Goal: Task Accomplishment & Management: Use online tool/utility

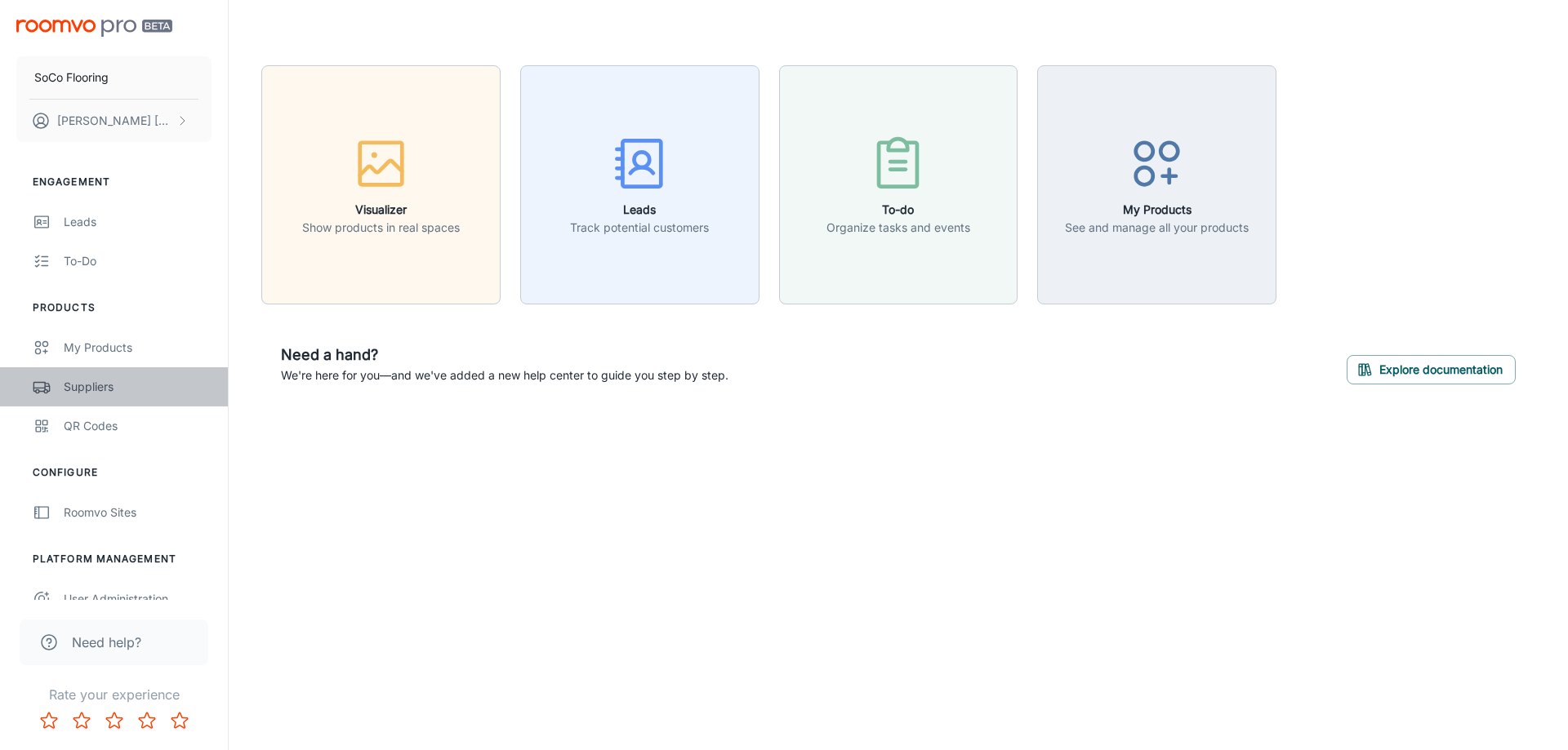
click at [68, 390] on div "Suppliers" at bounding box center [137, 387] width 148 height 18
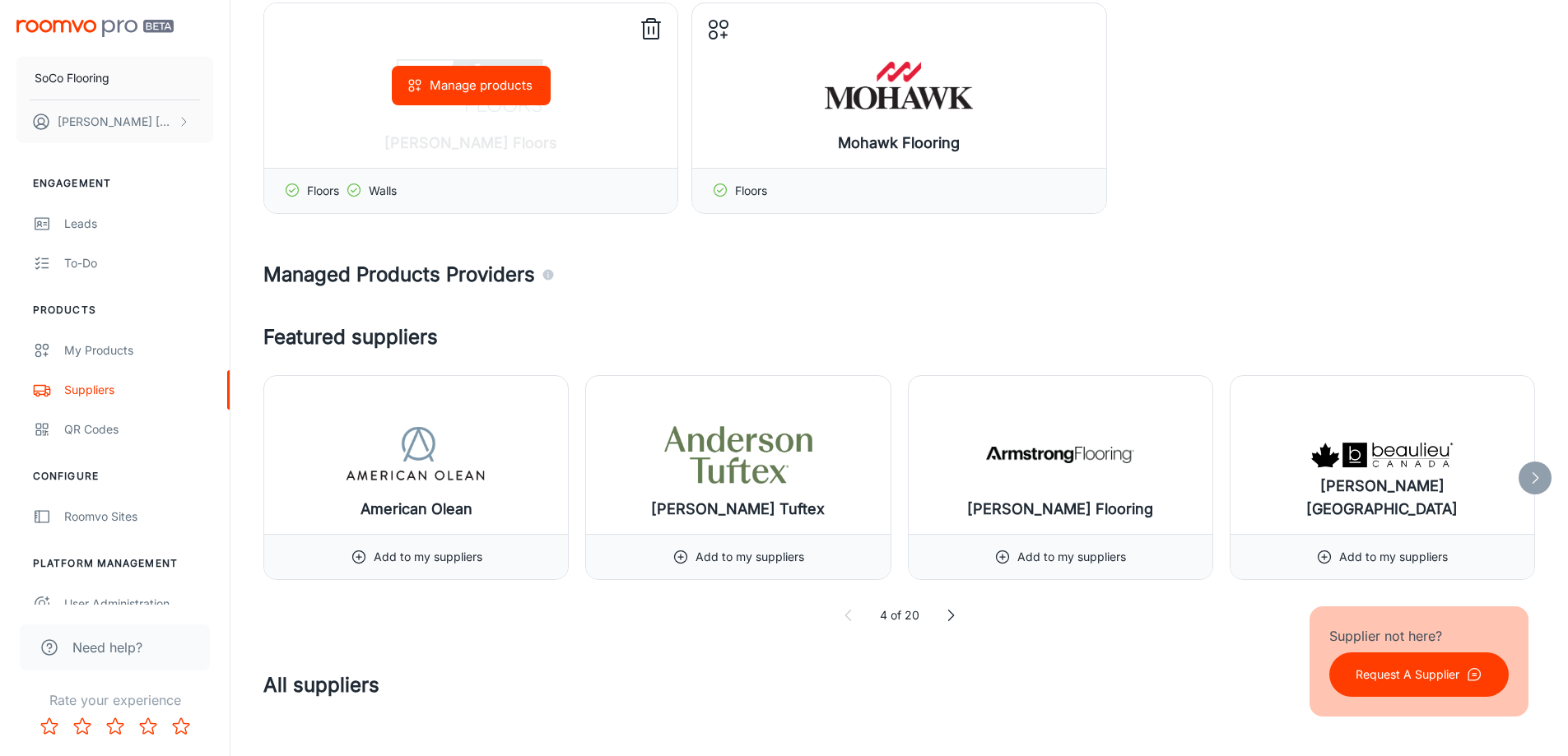
scroll to position [165, 0]
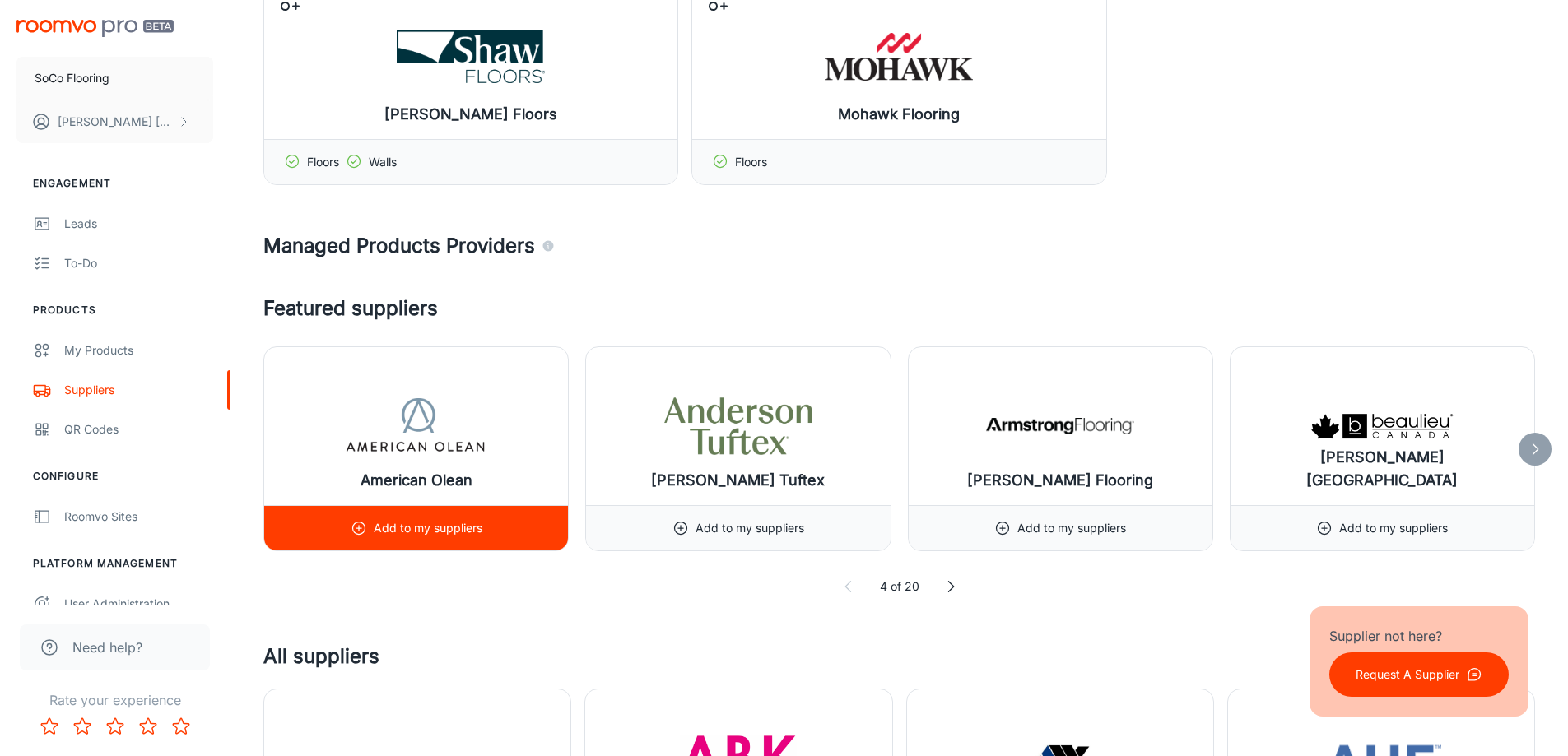
click at [358, 529] on line at bounding box center [358, 529] width 5 height 0
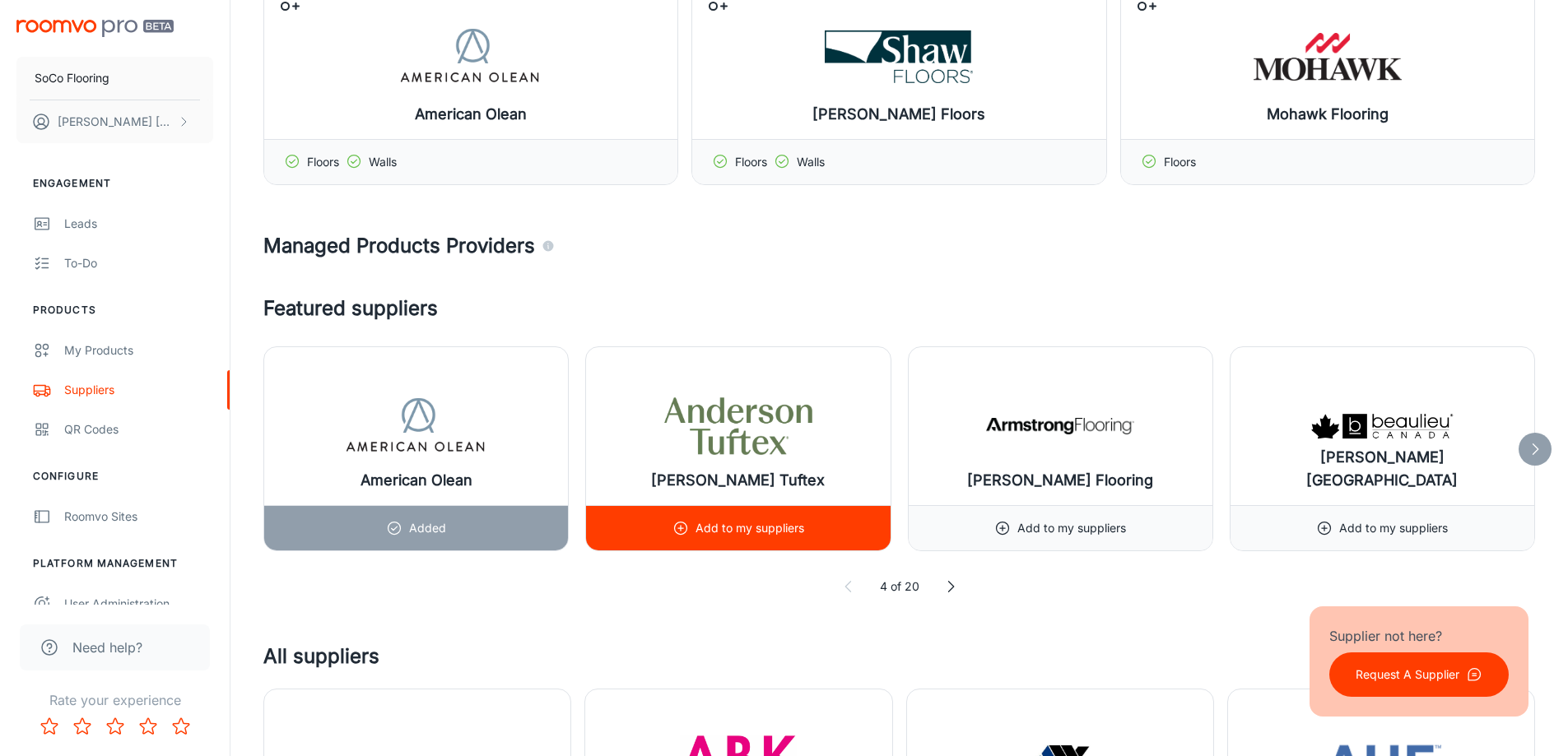
click at [706, 535] on p "Add to my suppliers" at bounding box center [749, 528] width 108 height 18
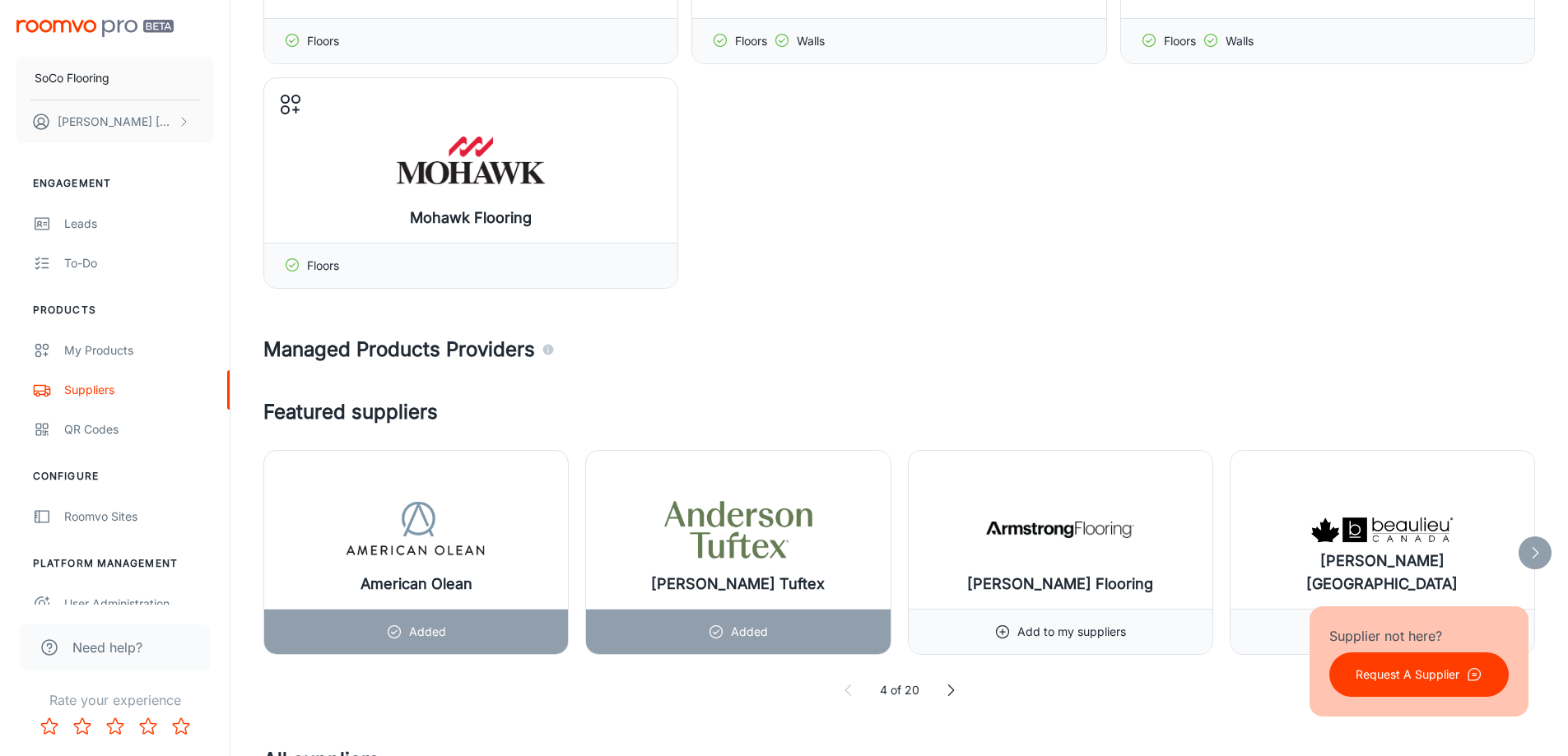
scroll to position [329, 0]
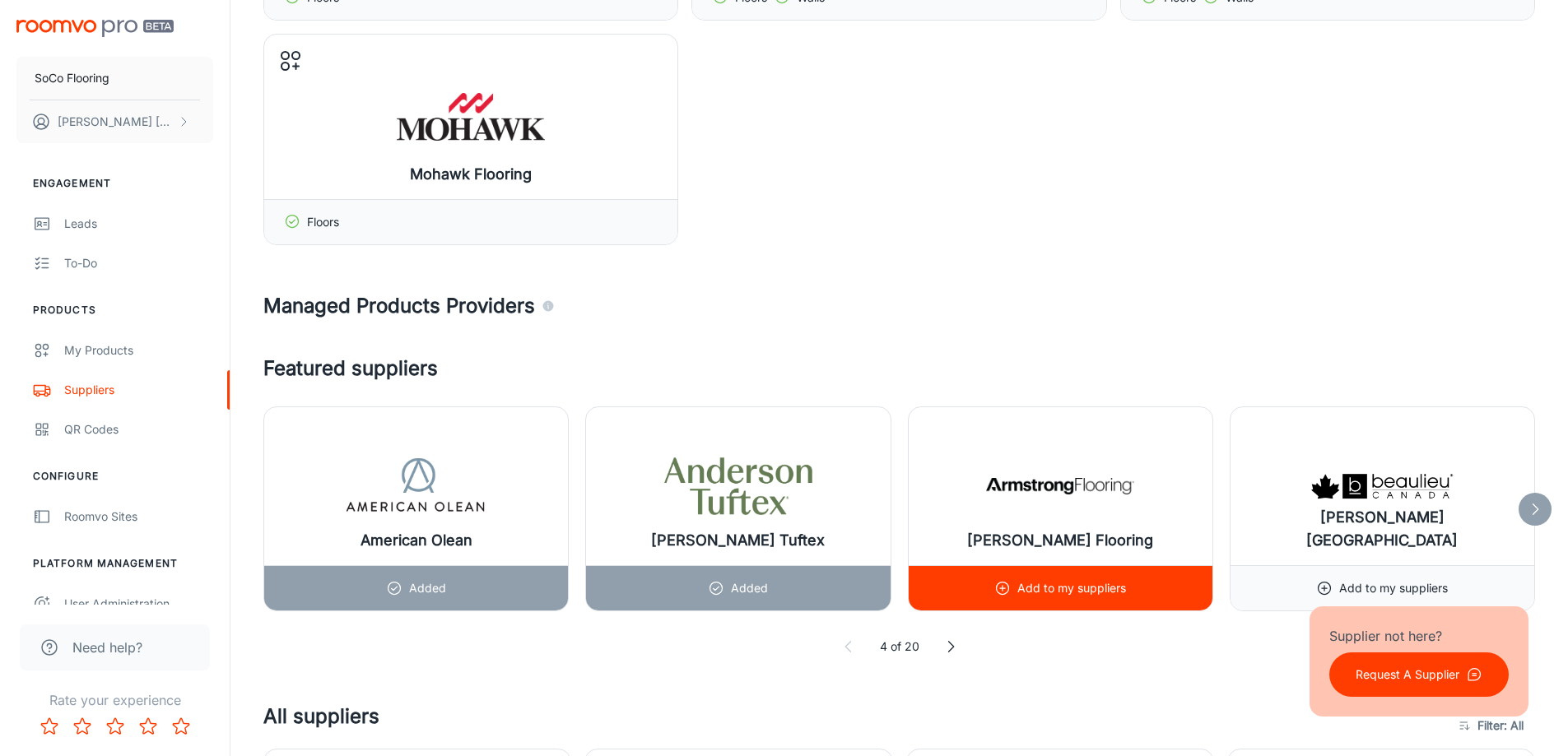
click at [1040, 586] on p "Add to my suppliers" at bounding box center [1071, 589] width 108 height 18
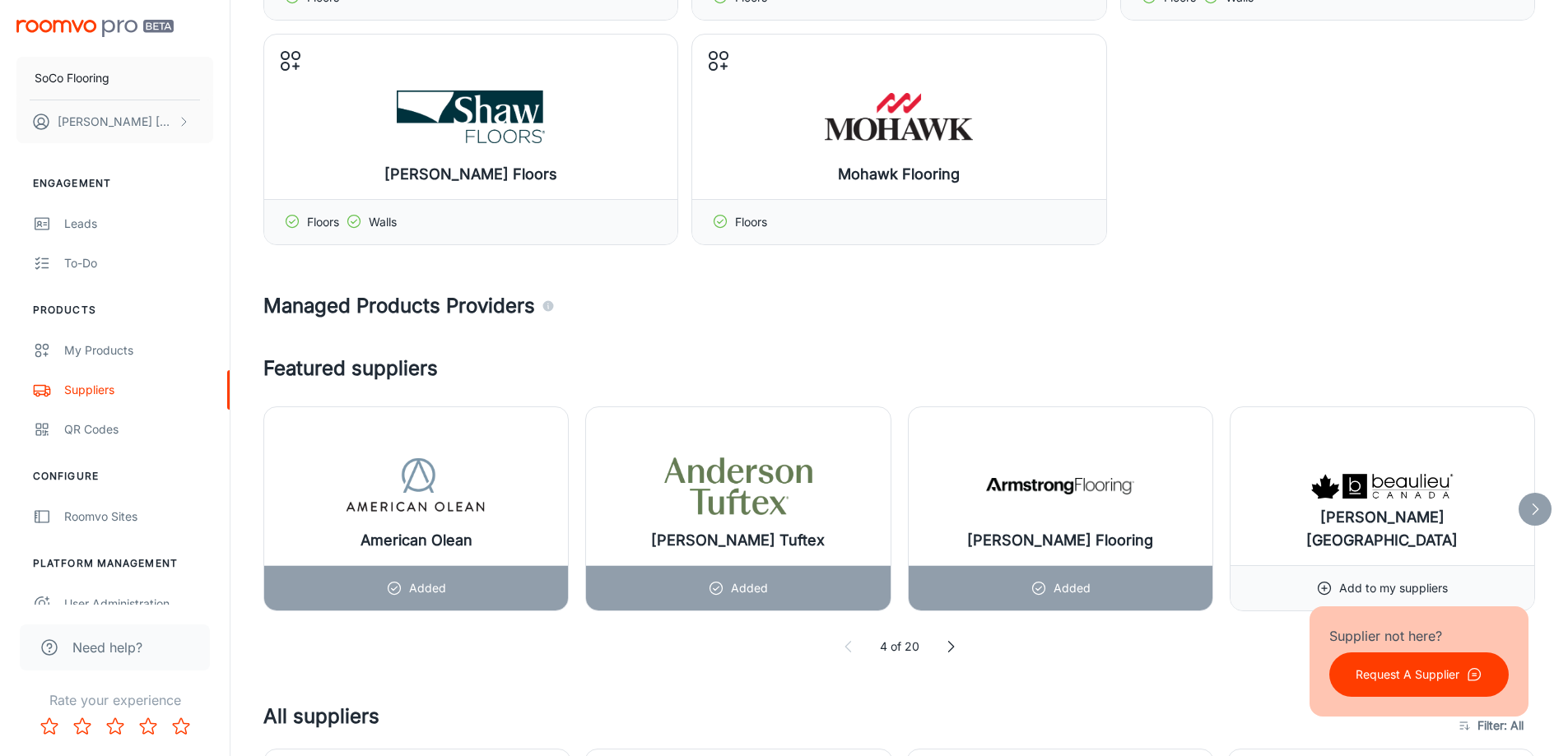
click at [1533, 516] on icon at bounding box center [1534, 509] width 16 height 16
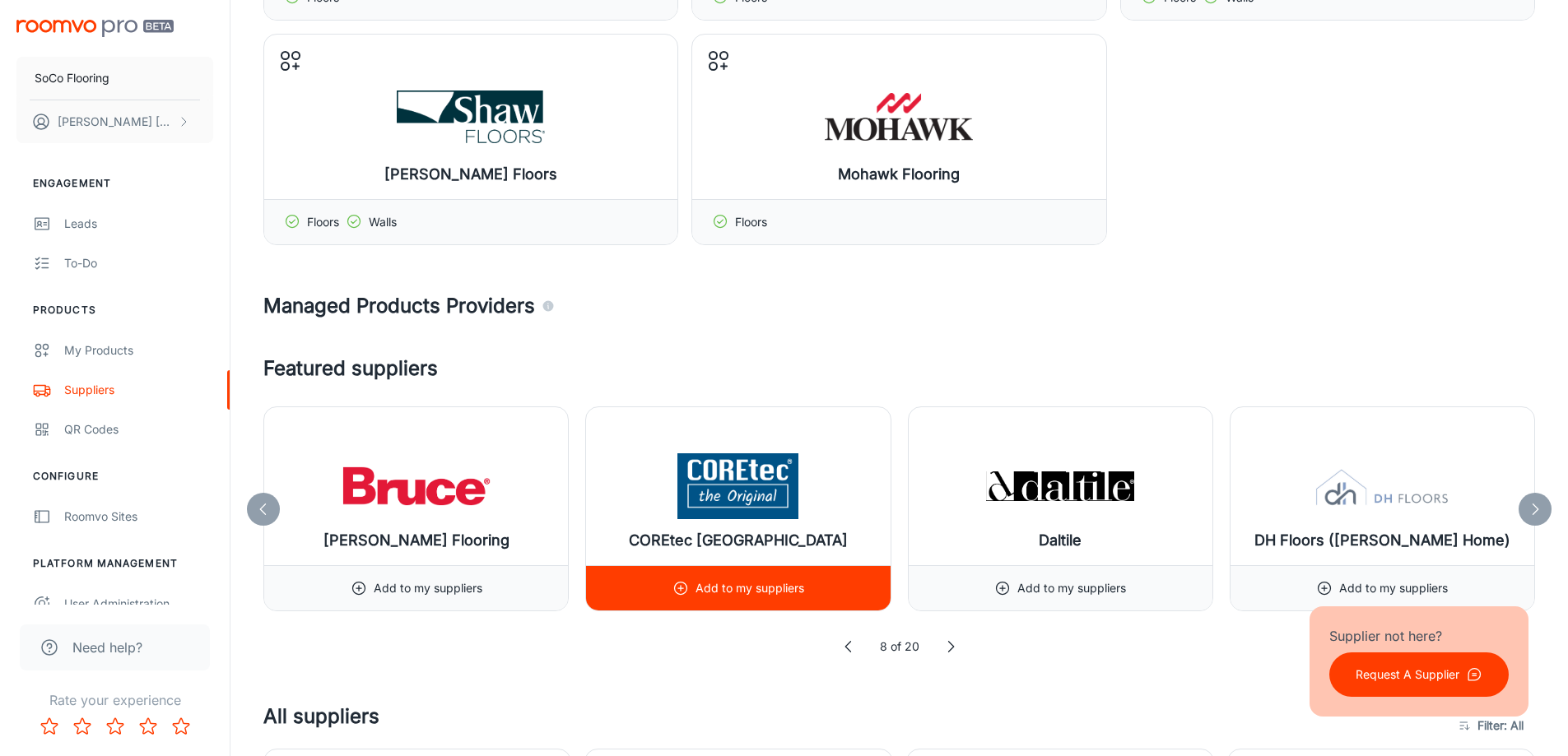
click at [728, 590] on p "Add to my suppliers" at bounding box center [749, 589] width 108 height 18
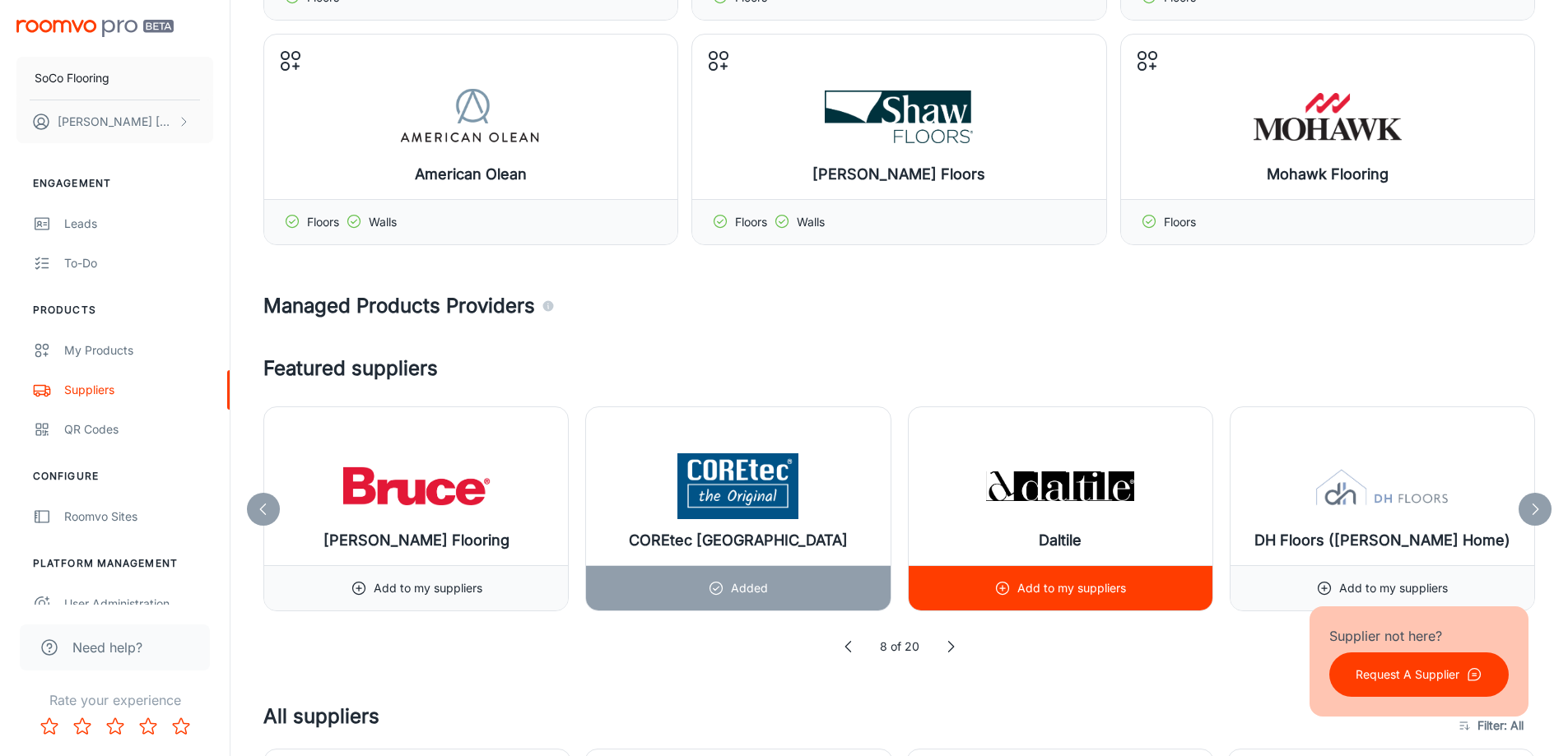
click at [1009, 588] on circle at bounding box center [1003, 589] width 13 height 13
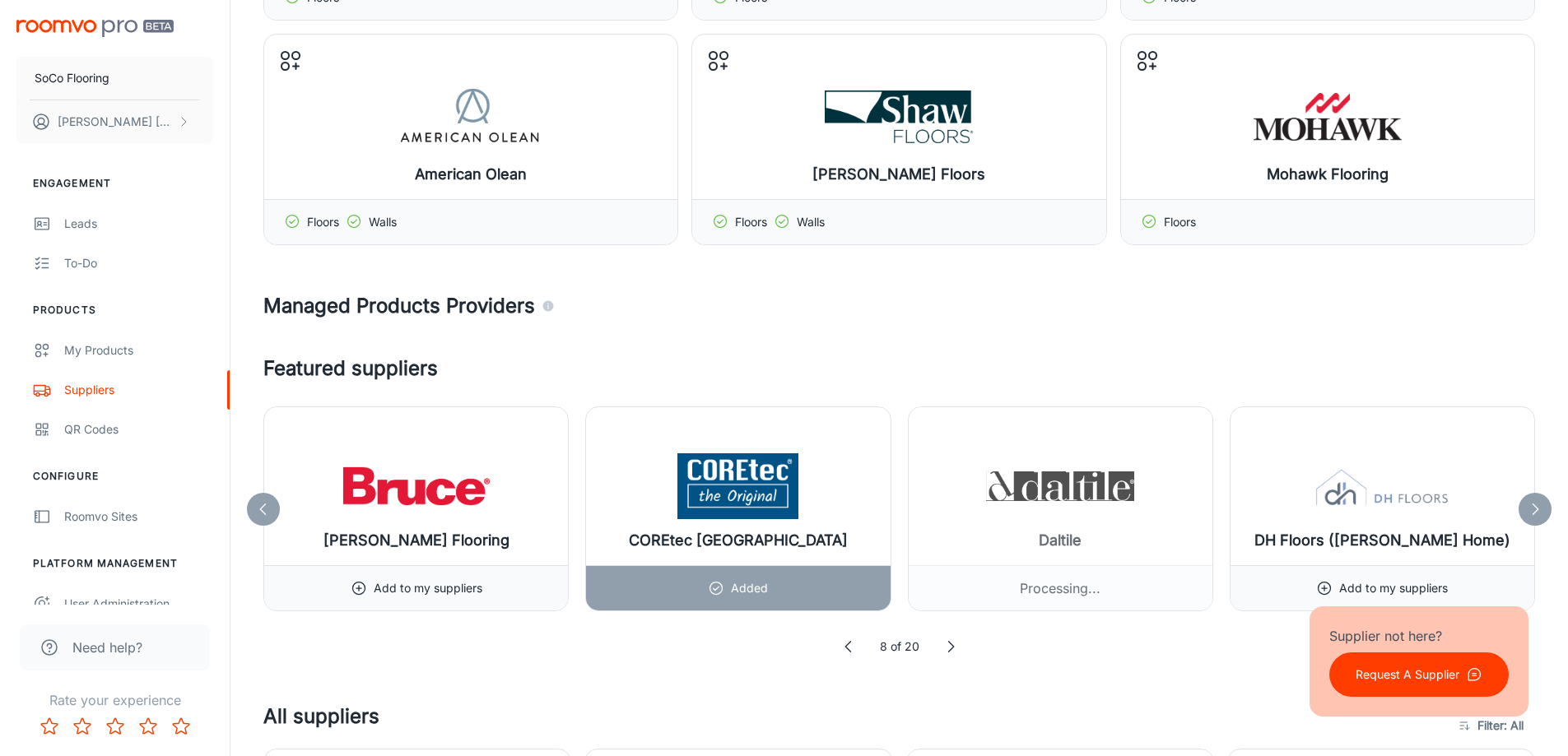
click at [1527, 508] on icon at bounding box center [1534, 509] width 16 height 16
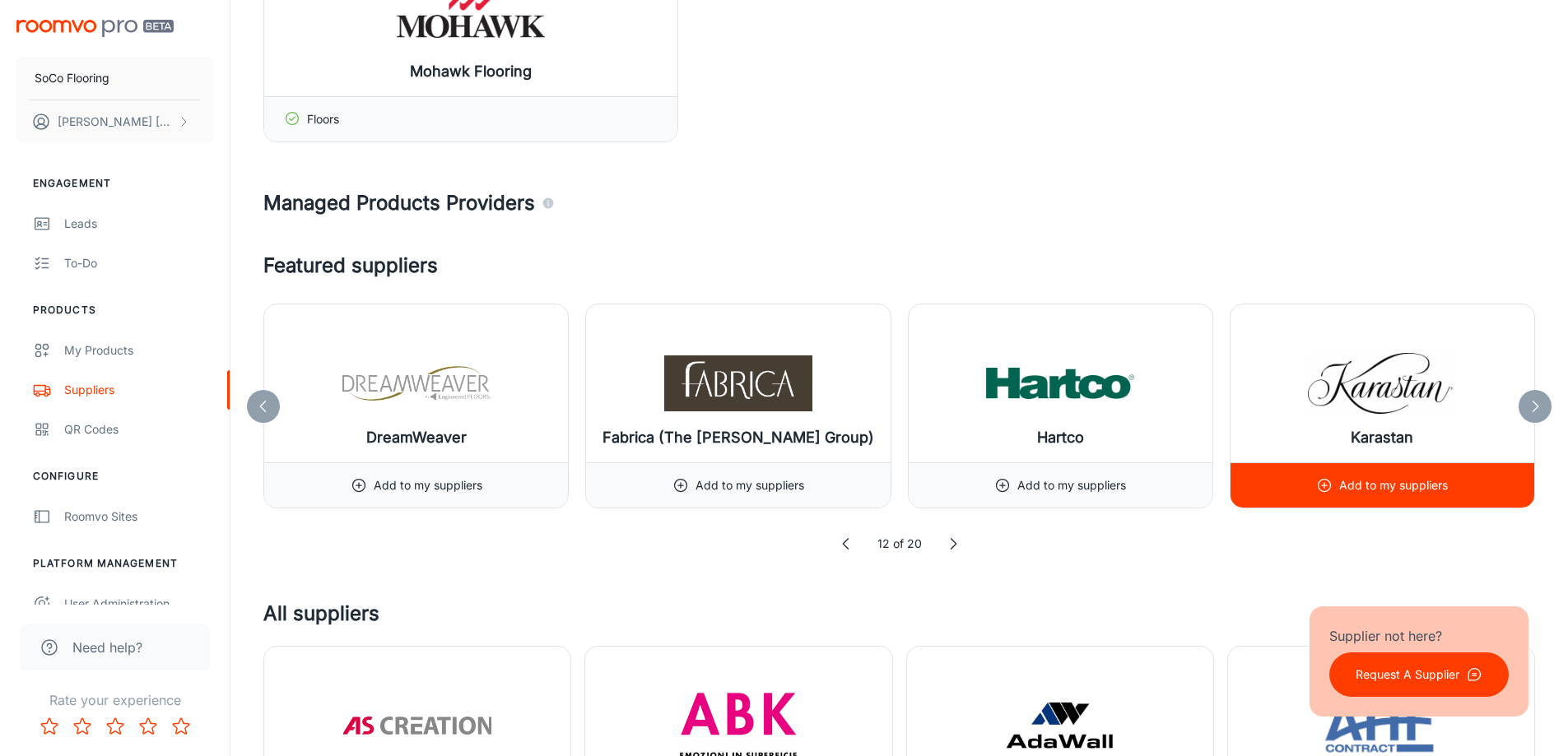
scroll to position [658, 0]
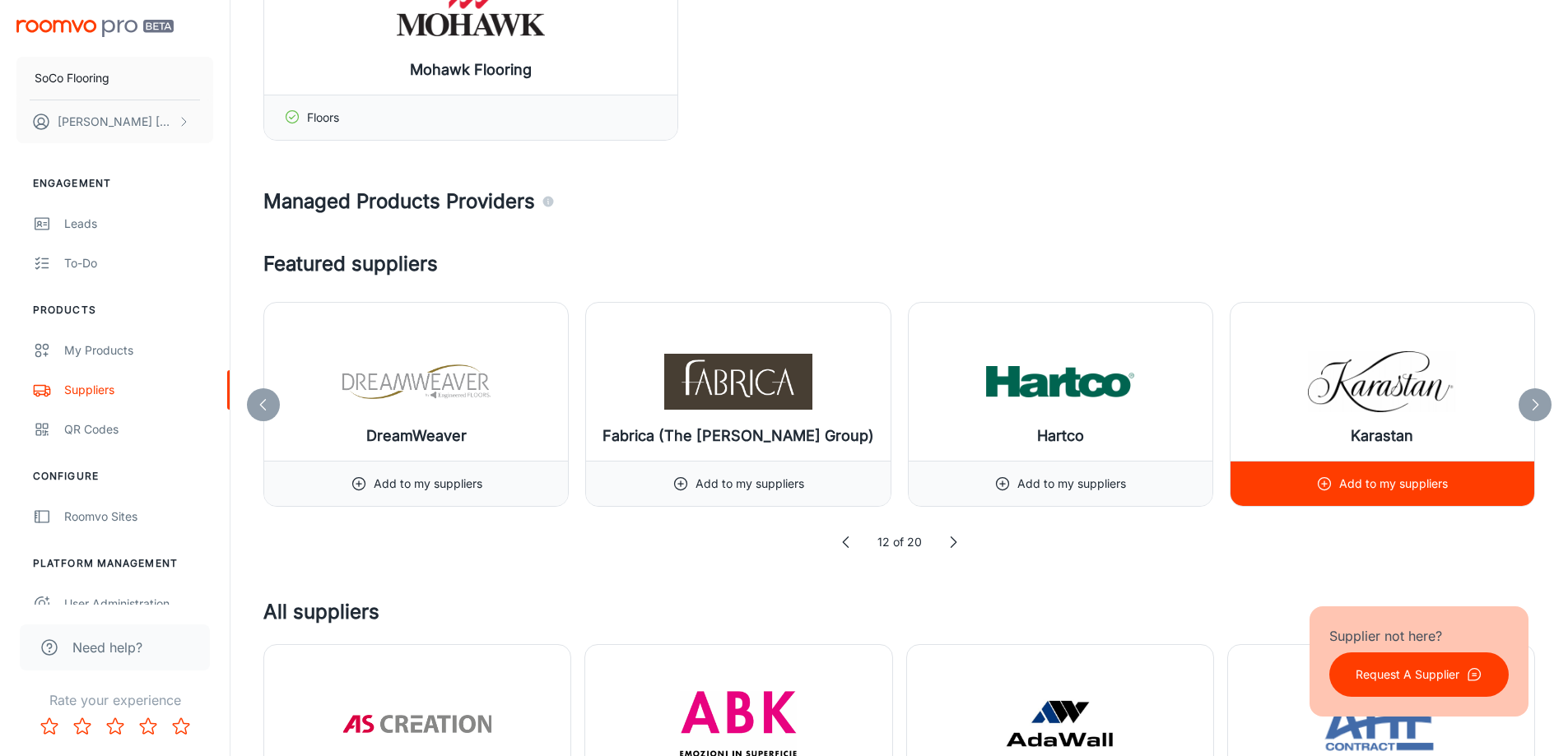
click at [1417, 480] on p "Add to my suppliers" at bounding box center [1393, 484] width 108 height 18
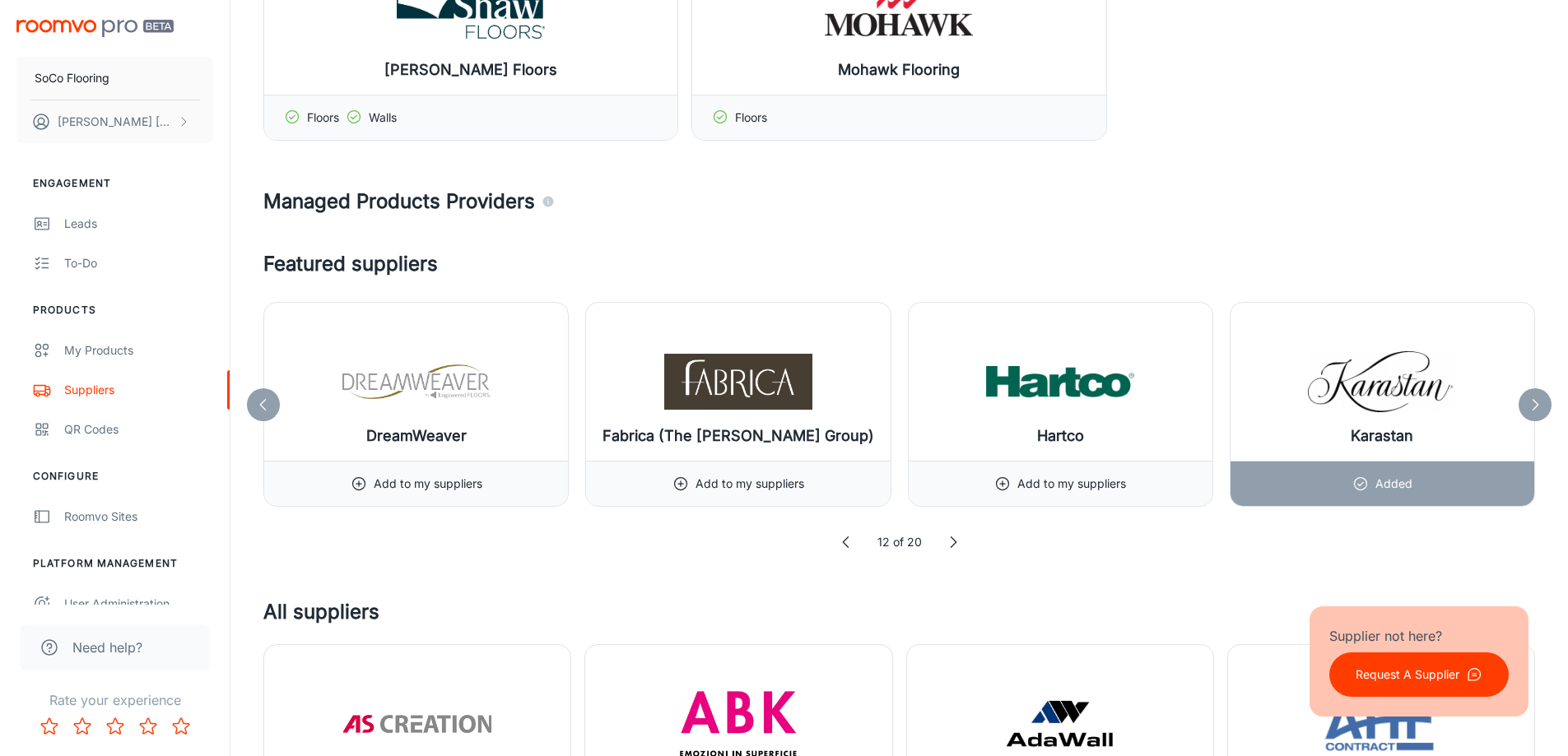
click at [1532, 406] on icon at bounding box center [1534, 405] width 16 height 16
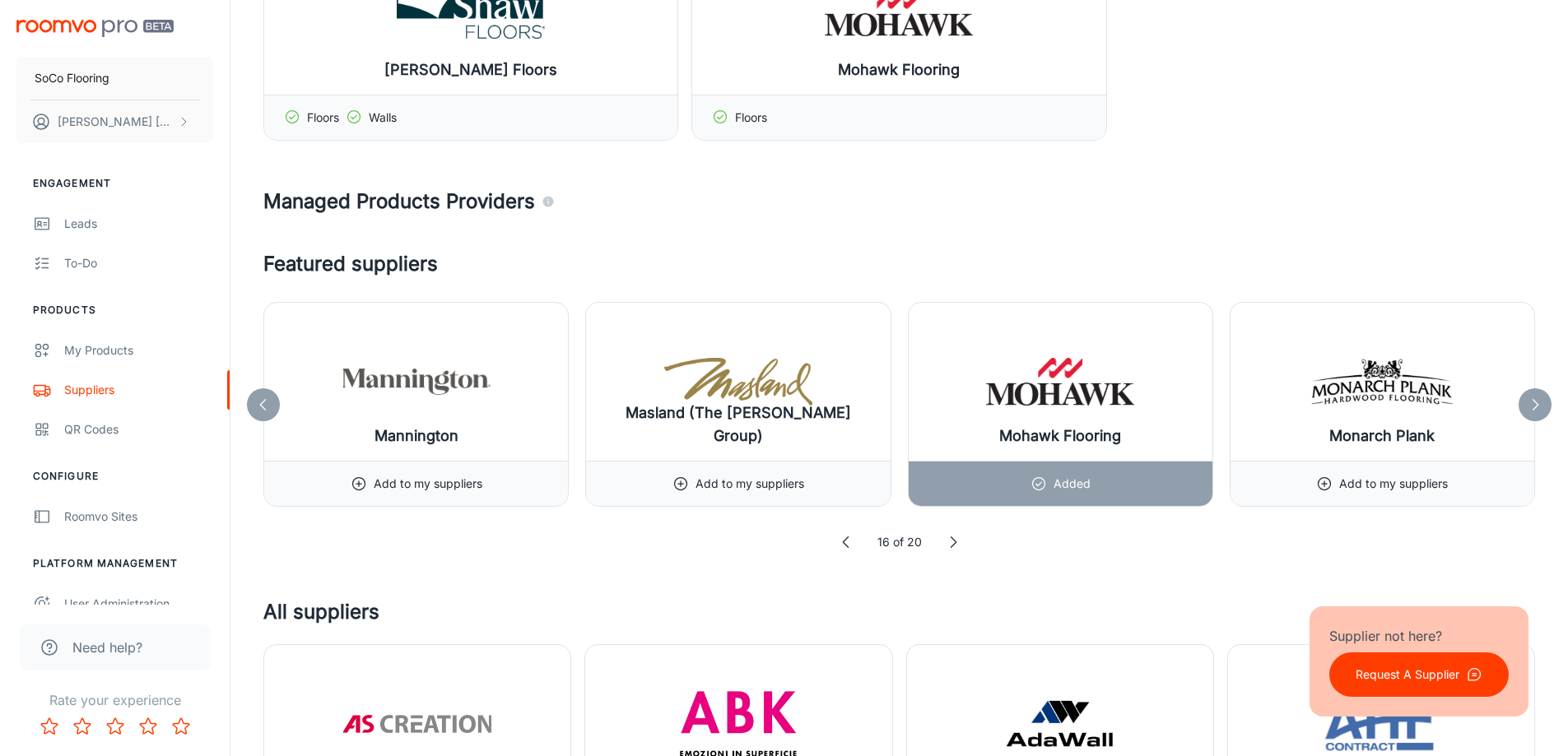
click at [1532, 406] on icon at bounding box center [1534, 405] width 16 height 16
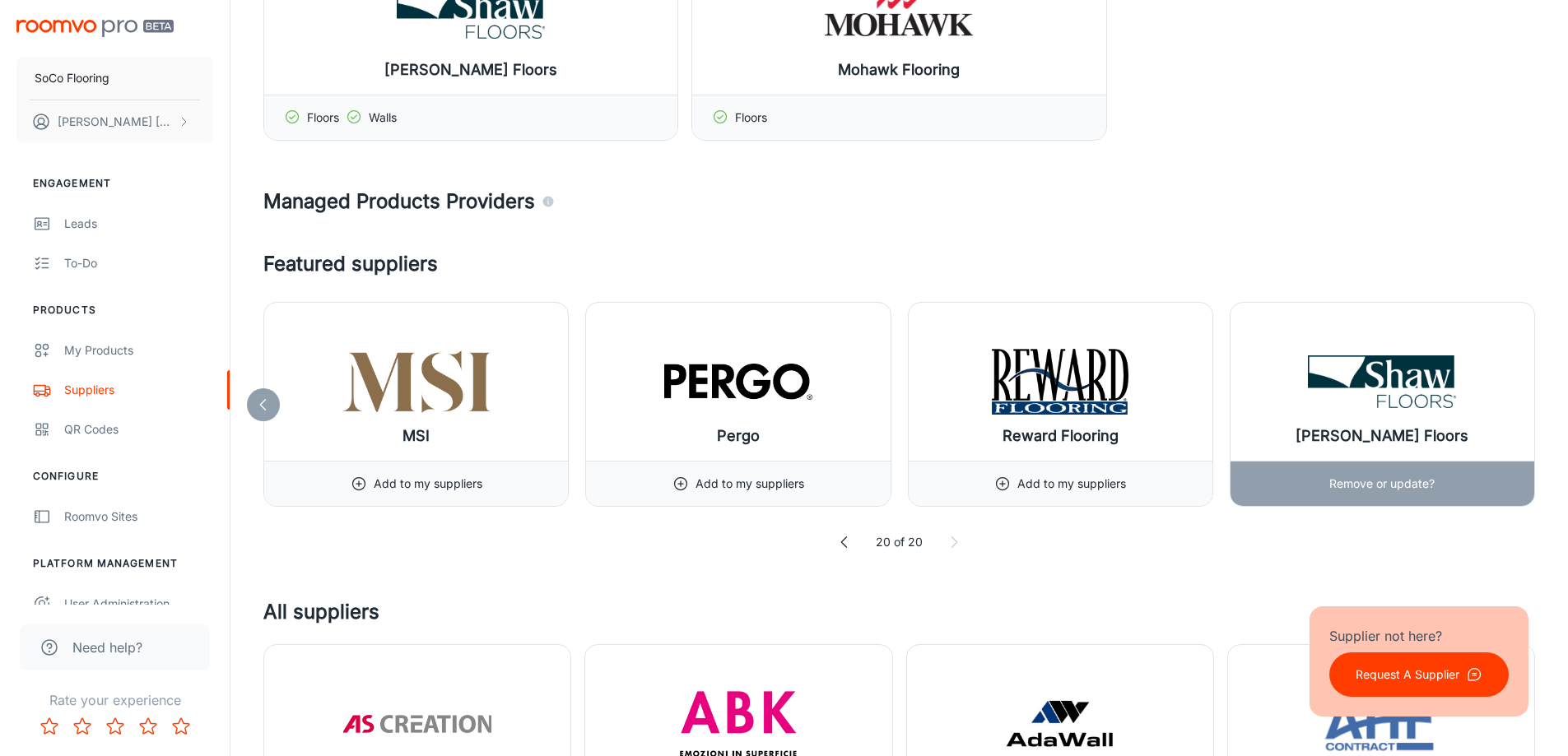
click at [1532, 406] on div "[PERSON_NAME] Floors" at bounding box center [1382, 381] width 304 height 158
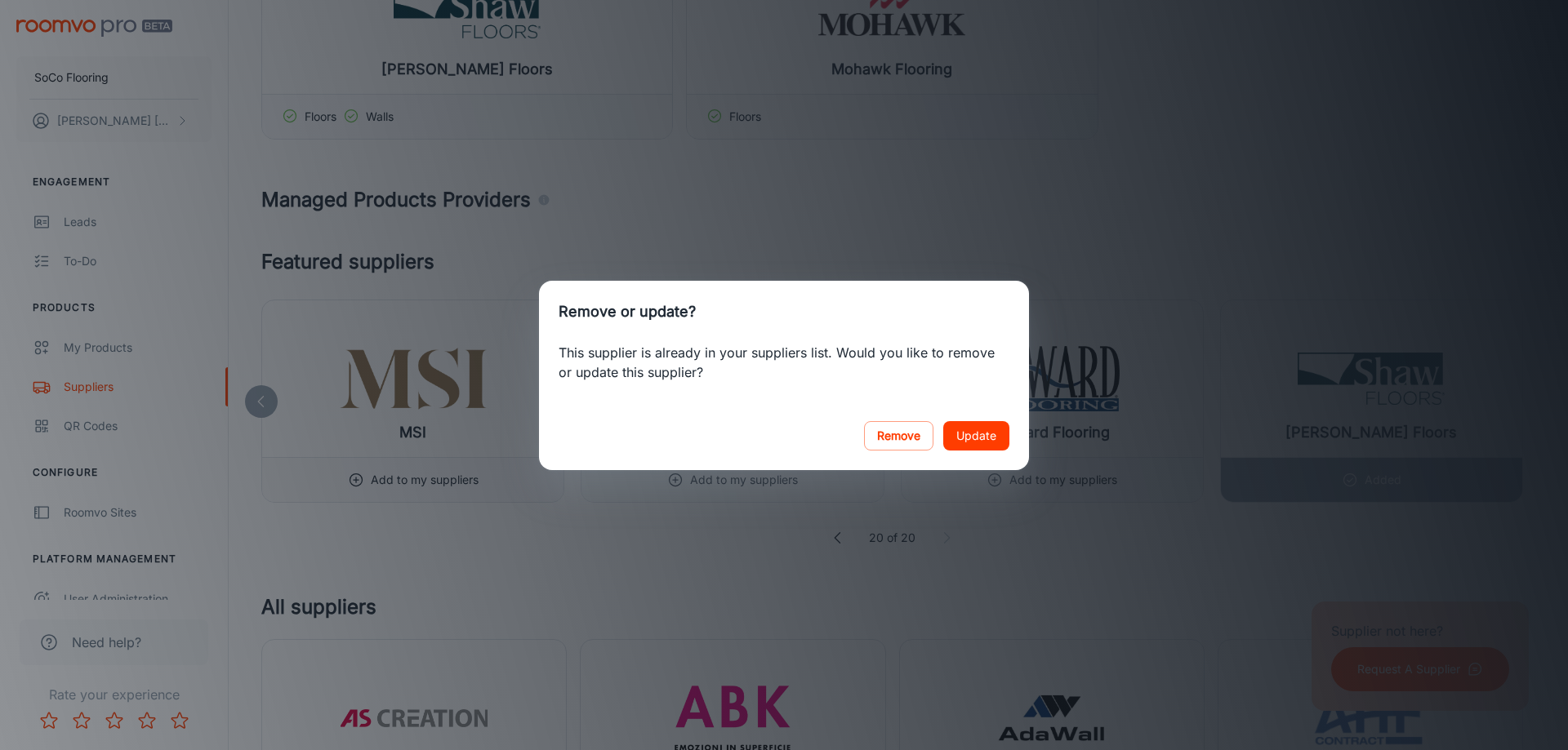
click at [1121, 264] on div "Remove or update? This supplier is already in your suppliers list. Would you li…" at bounding box center [784, 375] width 1568 height 750
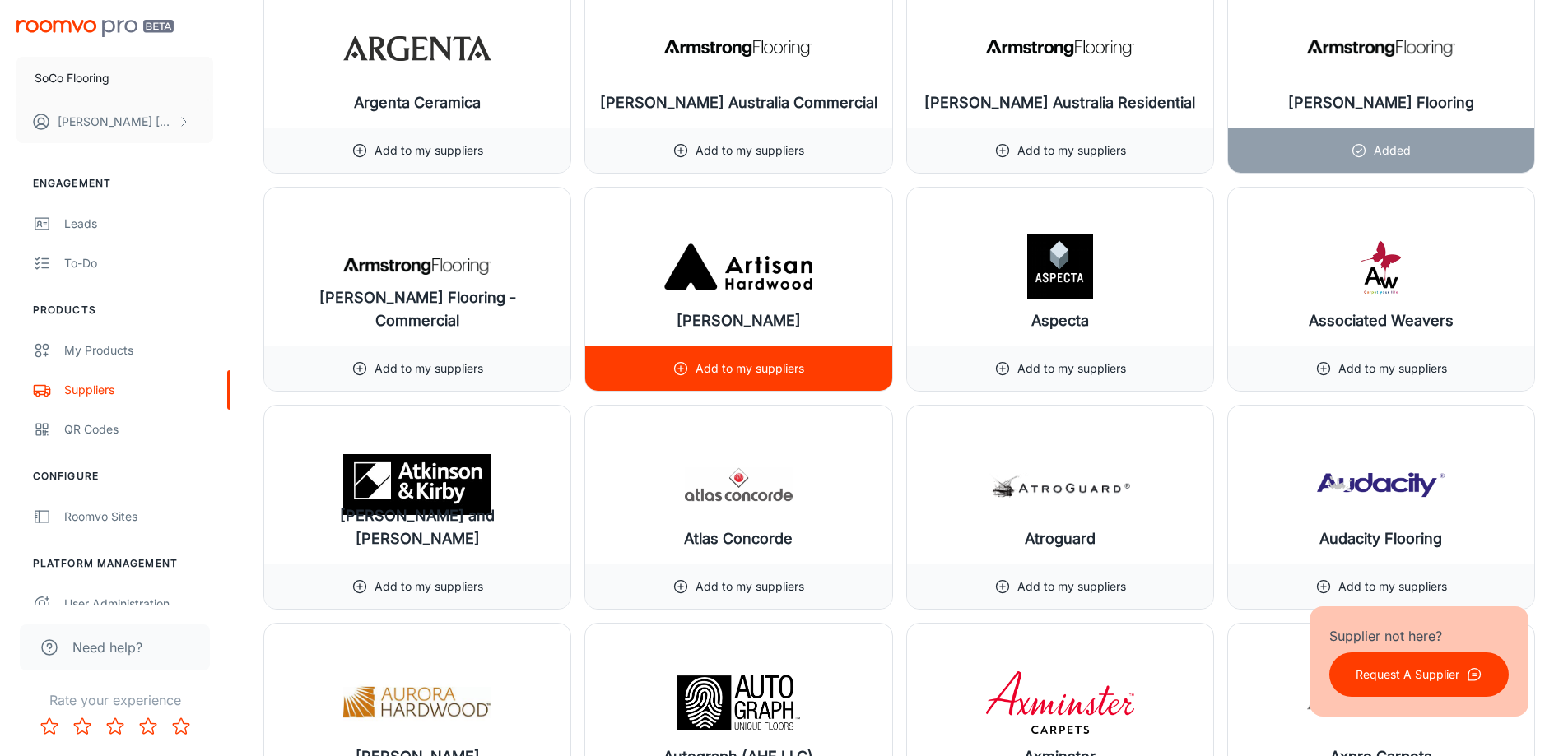
scroll to position [2304, 0]
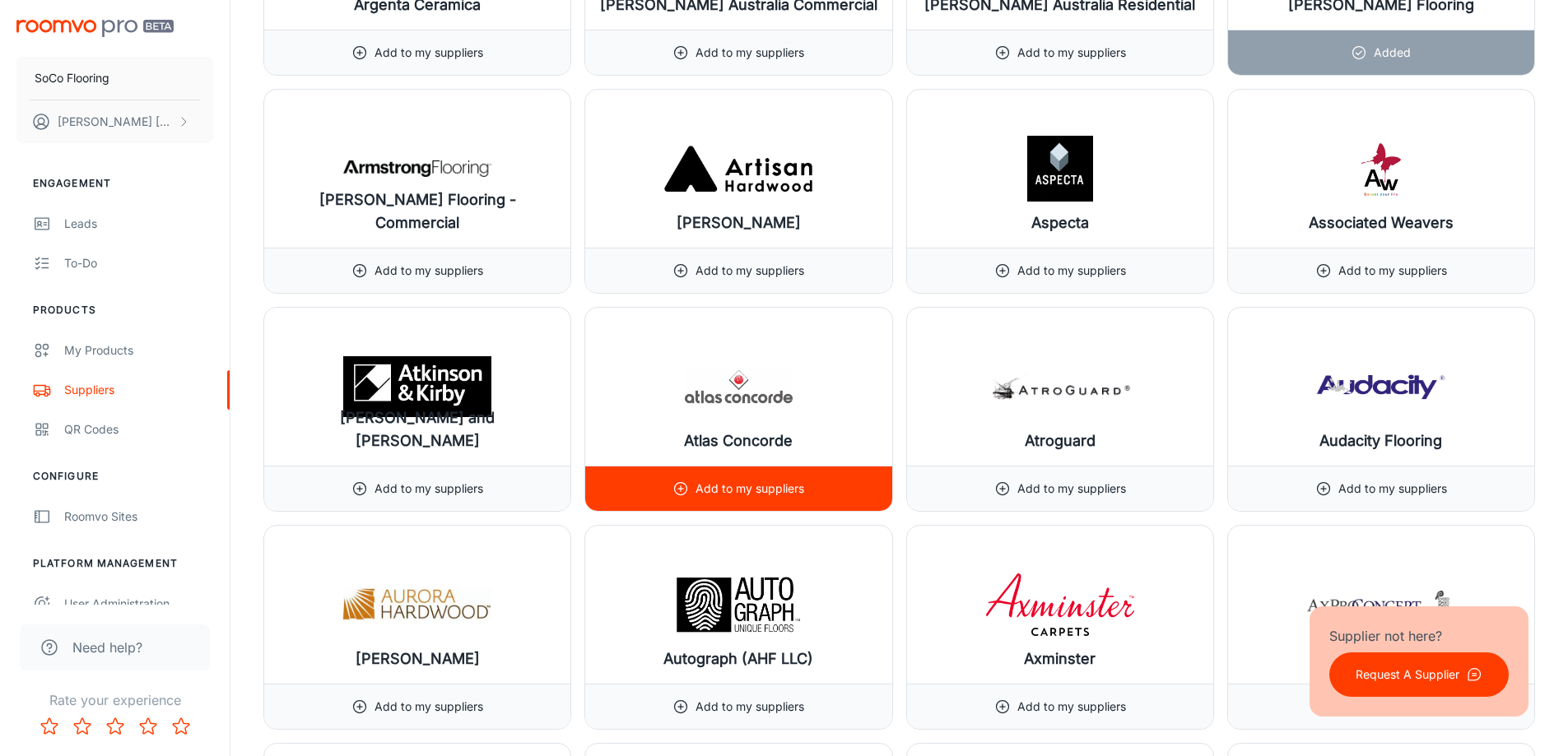
click at [779, 495] on p "Add to my suppliers" at bounding box center [749, 489] width 108 height 18
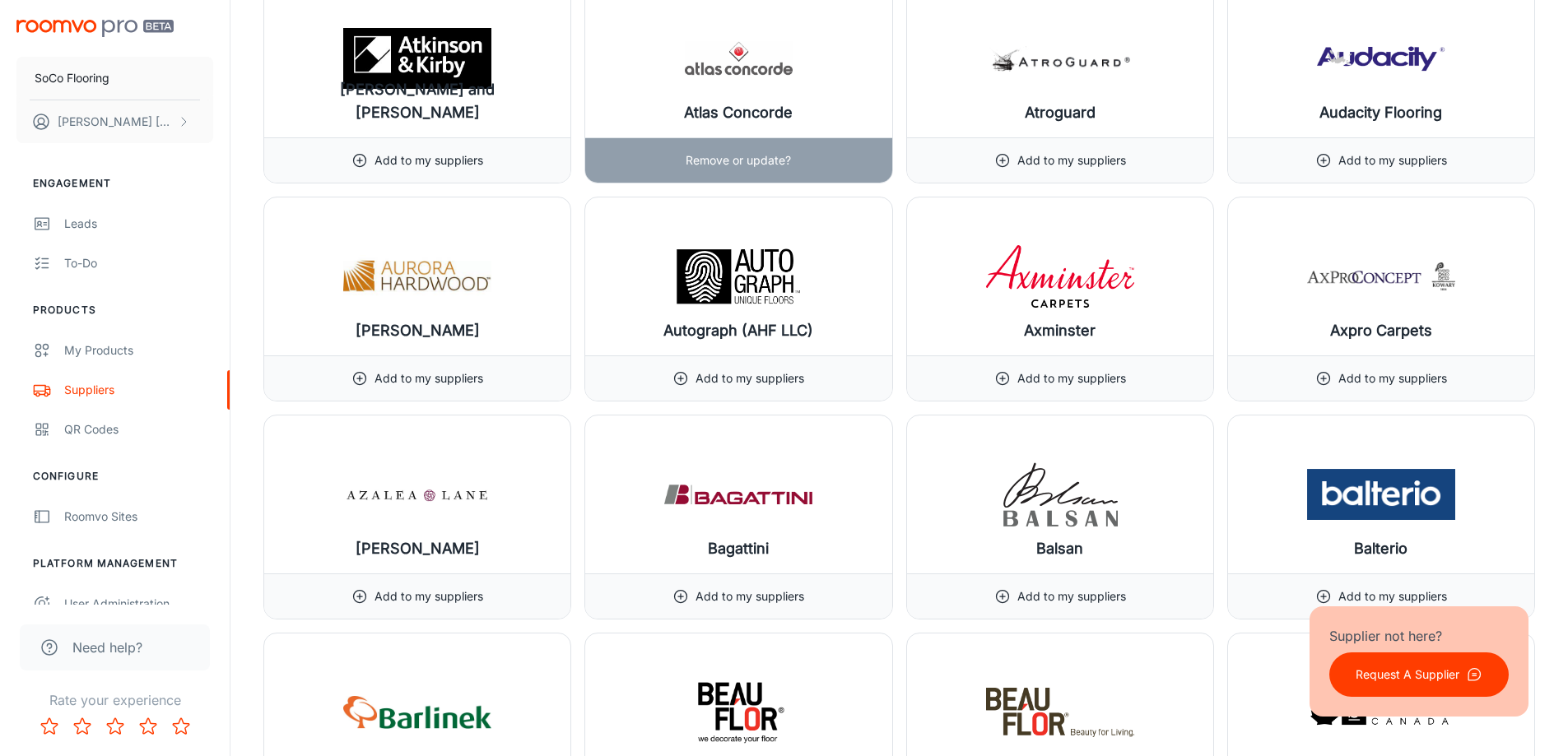
scroll to position [2634, 0]
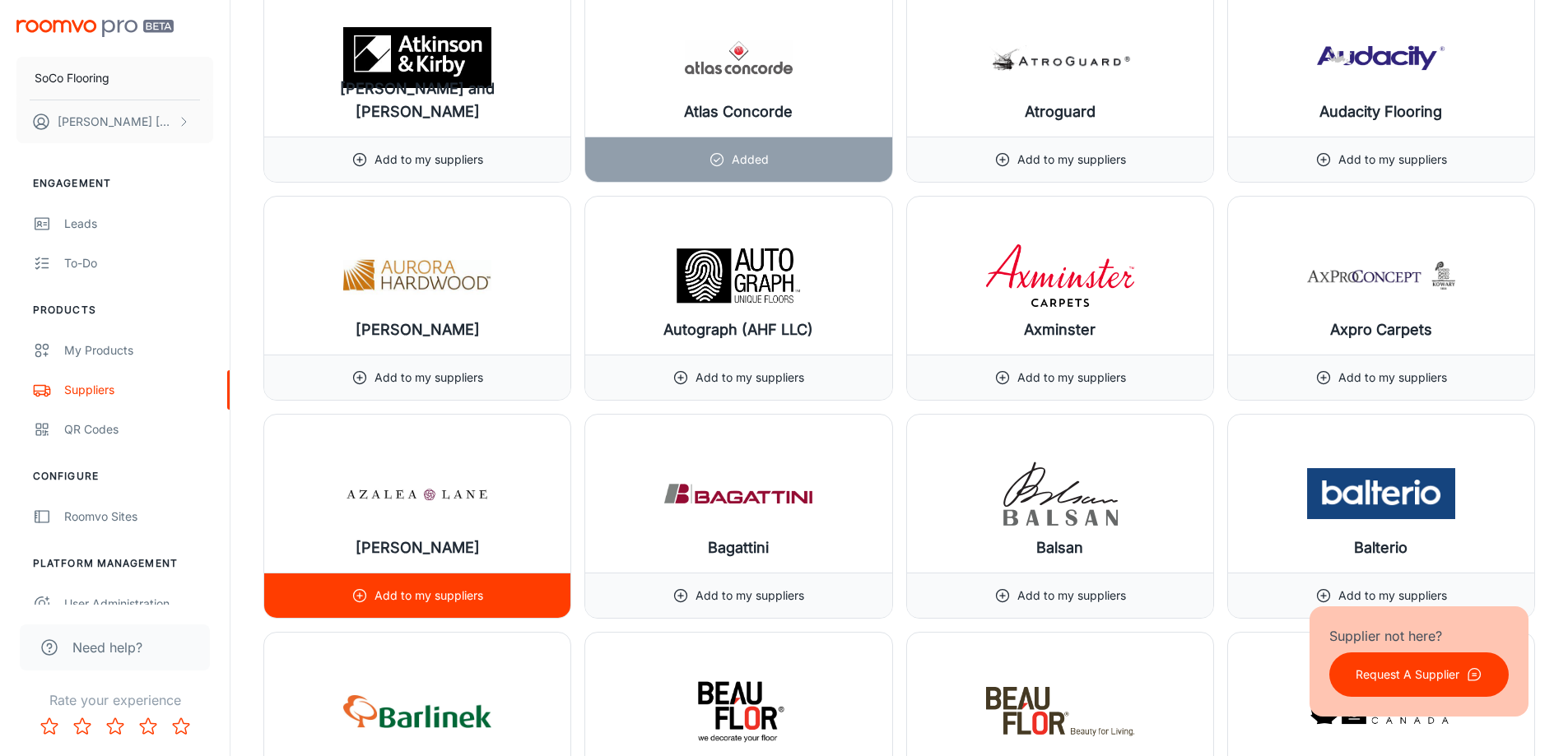
click at [397, 590] on p "Add to my suppliers" at bounding box center [429, 595] width 108 height 18
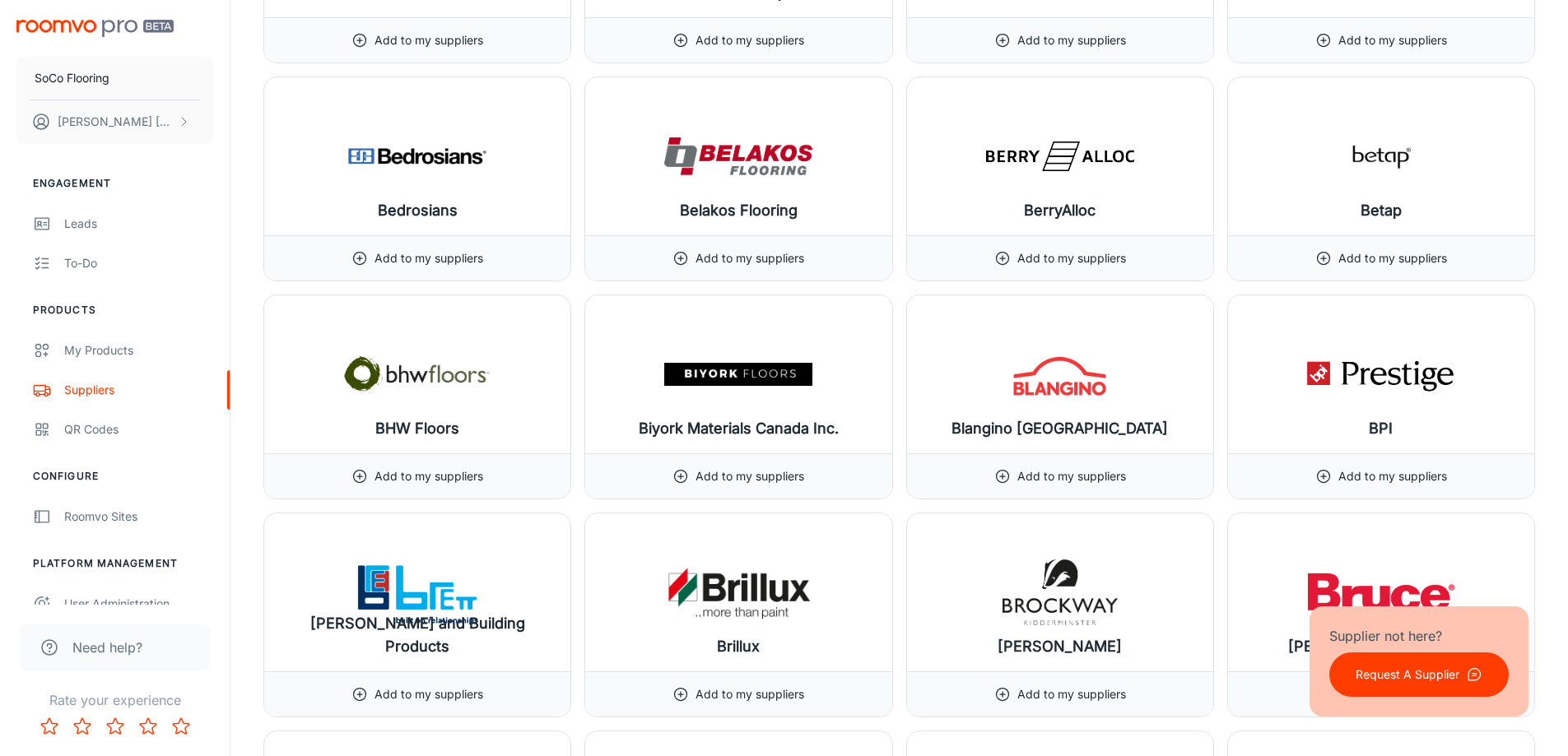
scroll to position [3457, 0]
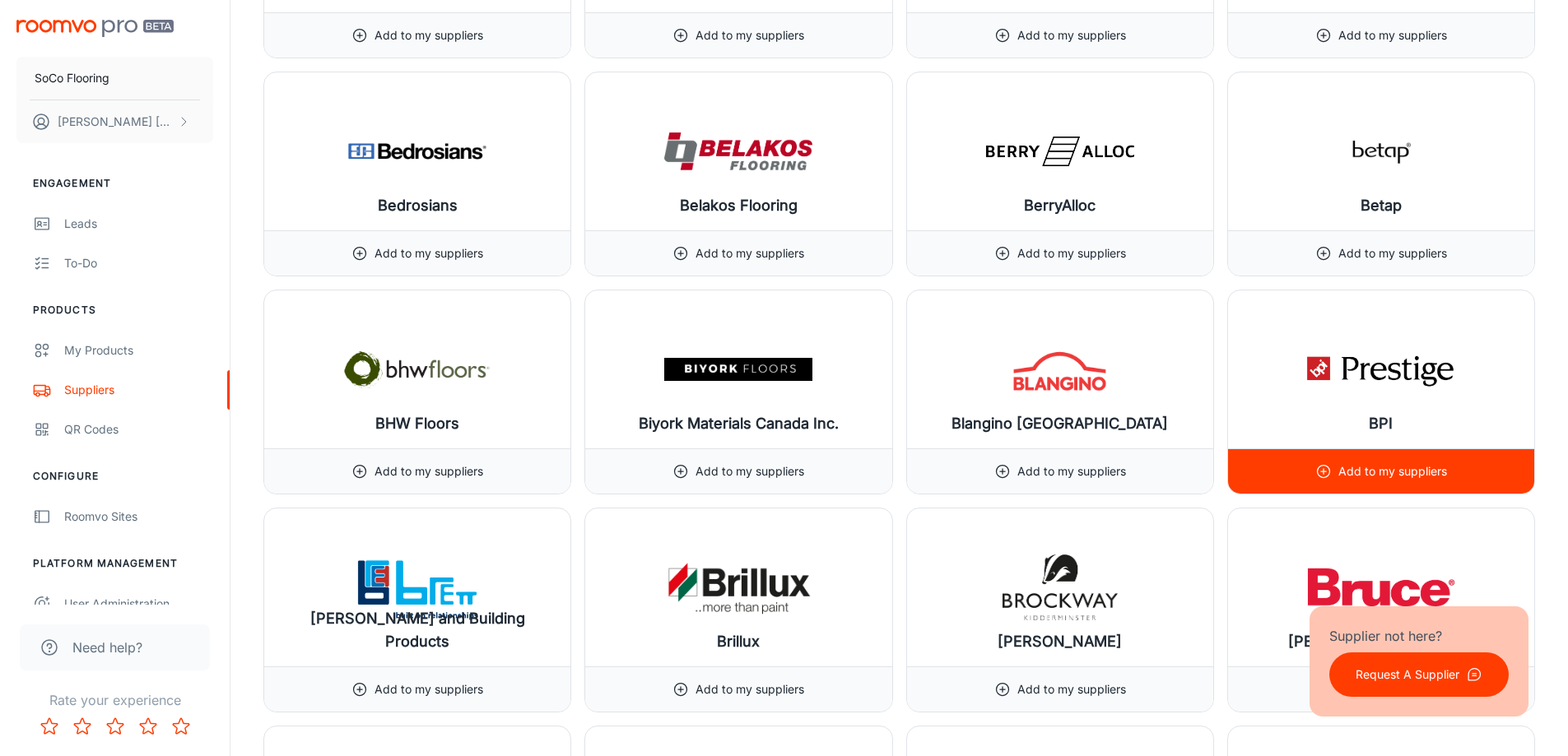
click at [1370, 471] on p "Add to my suppliers" at bounding box center [1392, 471] width 108 height 18
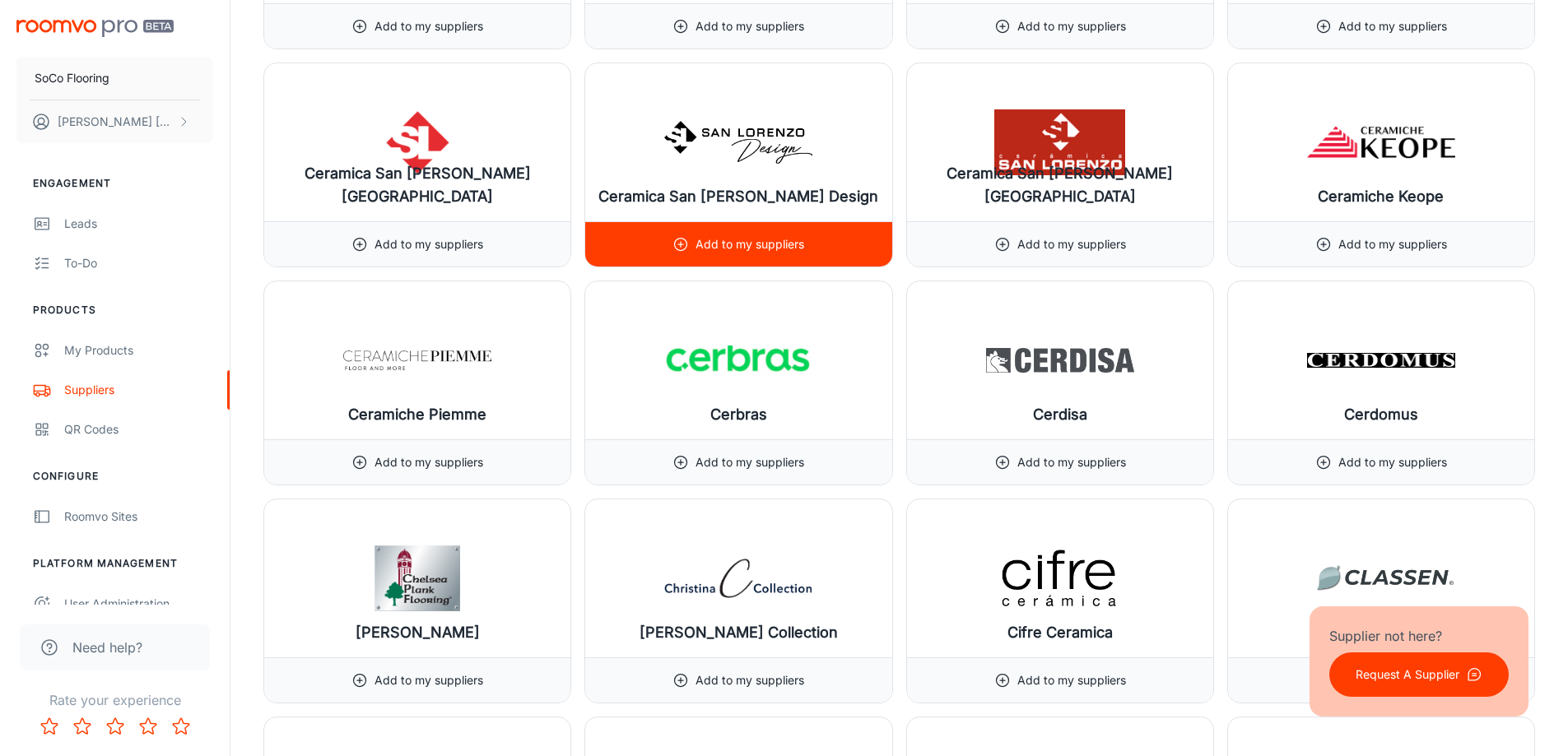
scroll to position [4855, 0]
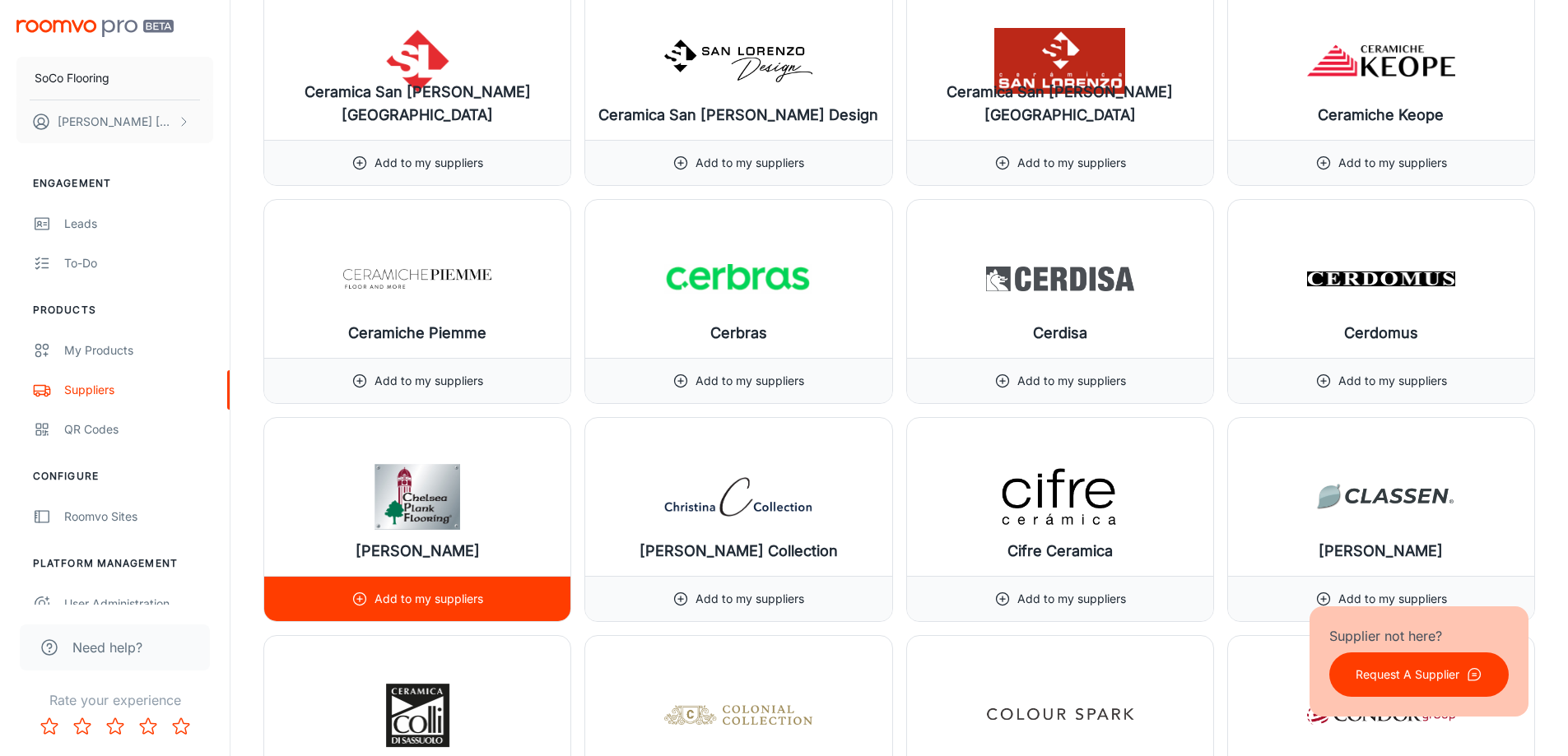
click at [433, 601] on p "Add to my suppliers" at bounding box center [429, 599] width 108 height 18
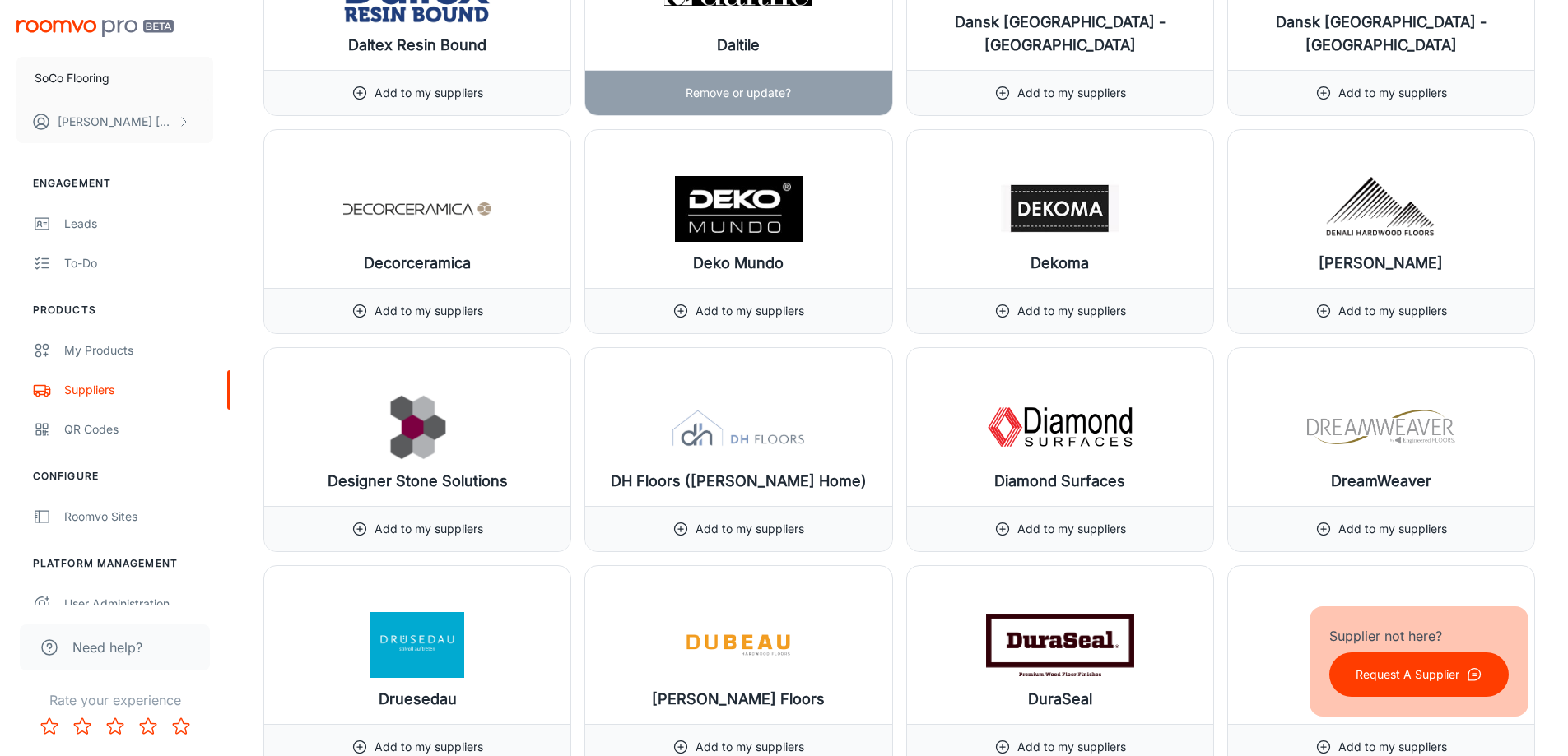
scroll to position [6254, 0]
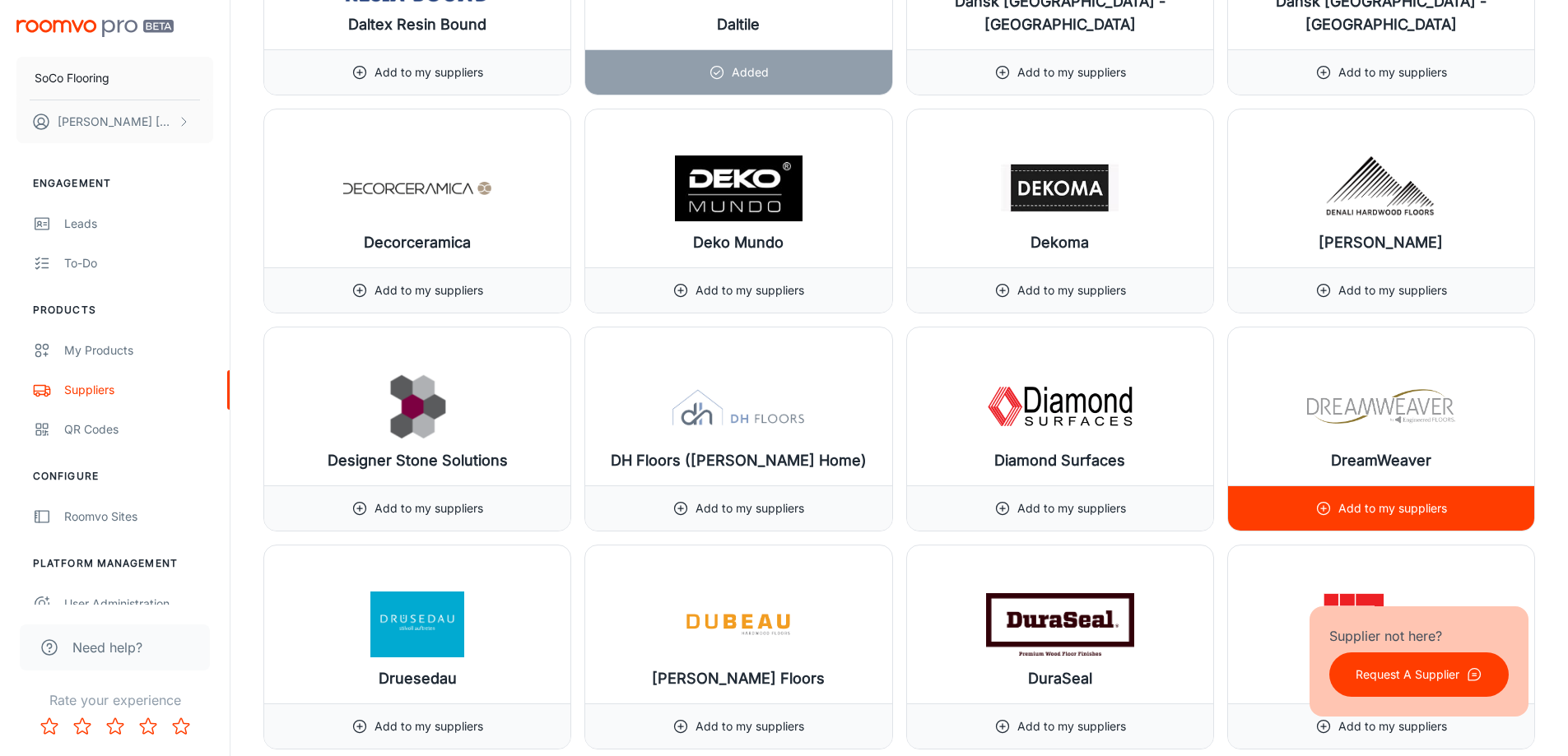
click at [1327, 508] on icon at bounding box center [1323, 508] width 16 height 16
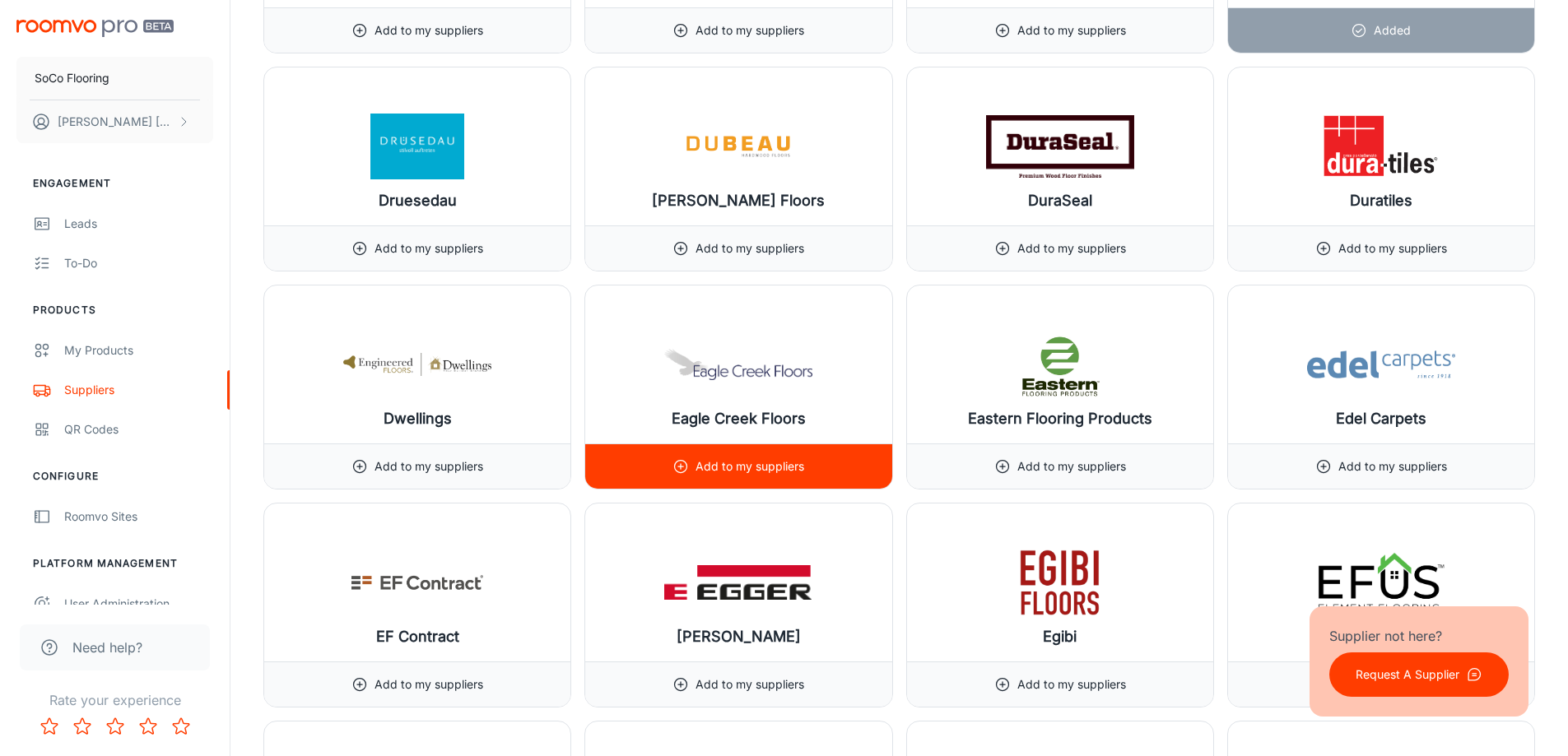
scroll to position [6748, 0]
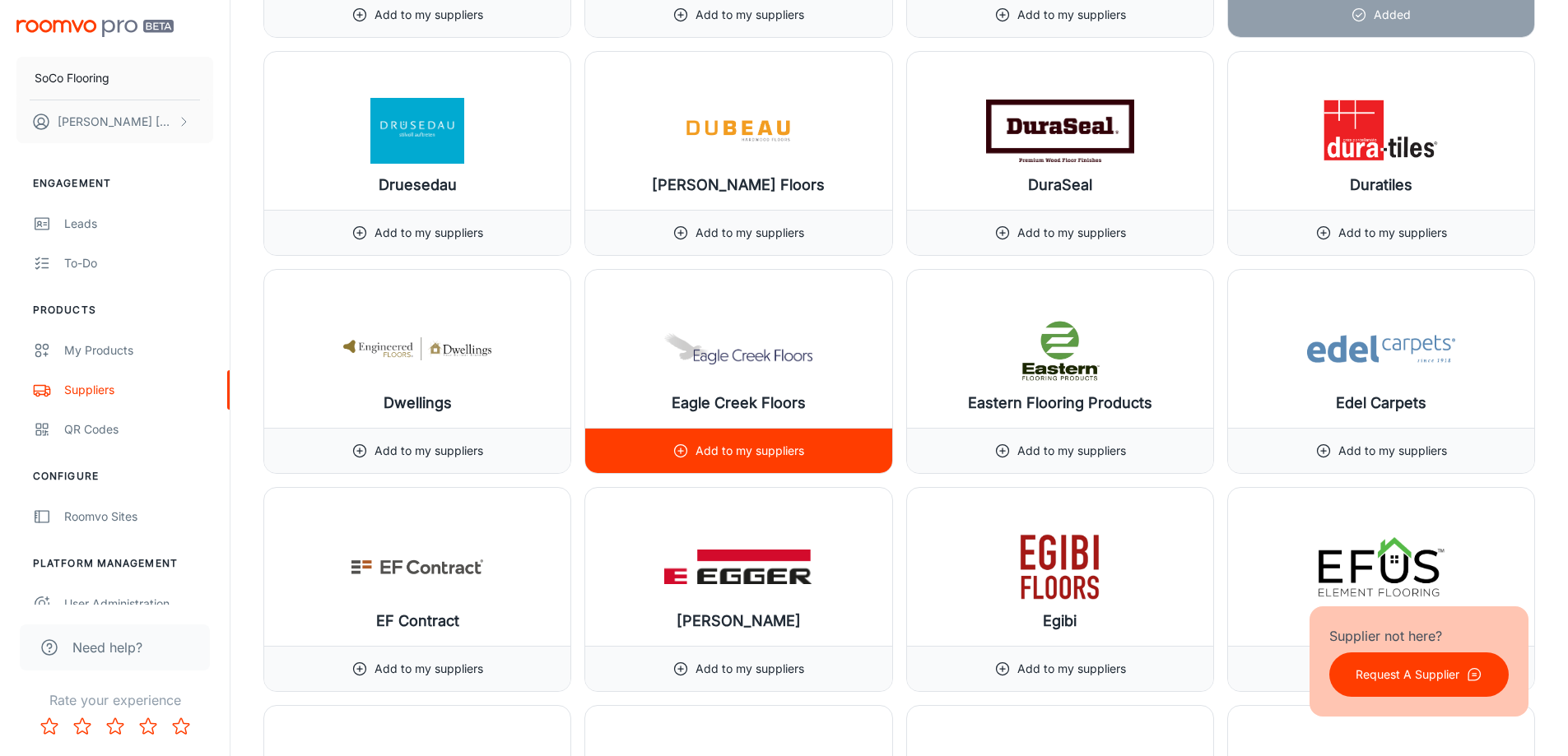
click at [687, 453] on circle at bounding box center [680, 451] width 13 height 13
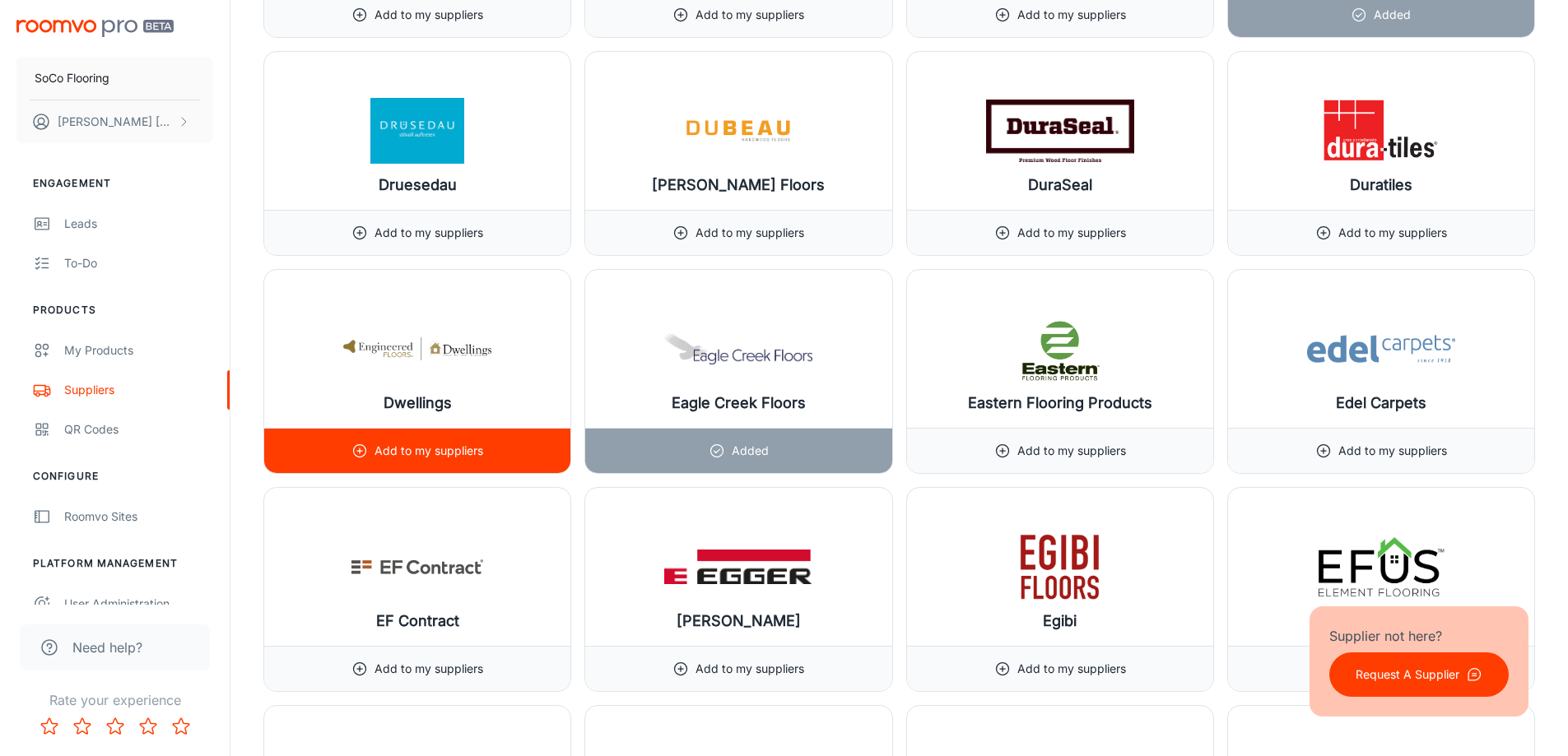
click at [398, 450] on p "Add to my suppliers" at bounding box center [429, 451] width 108 height 18
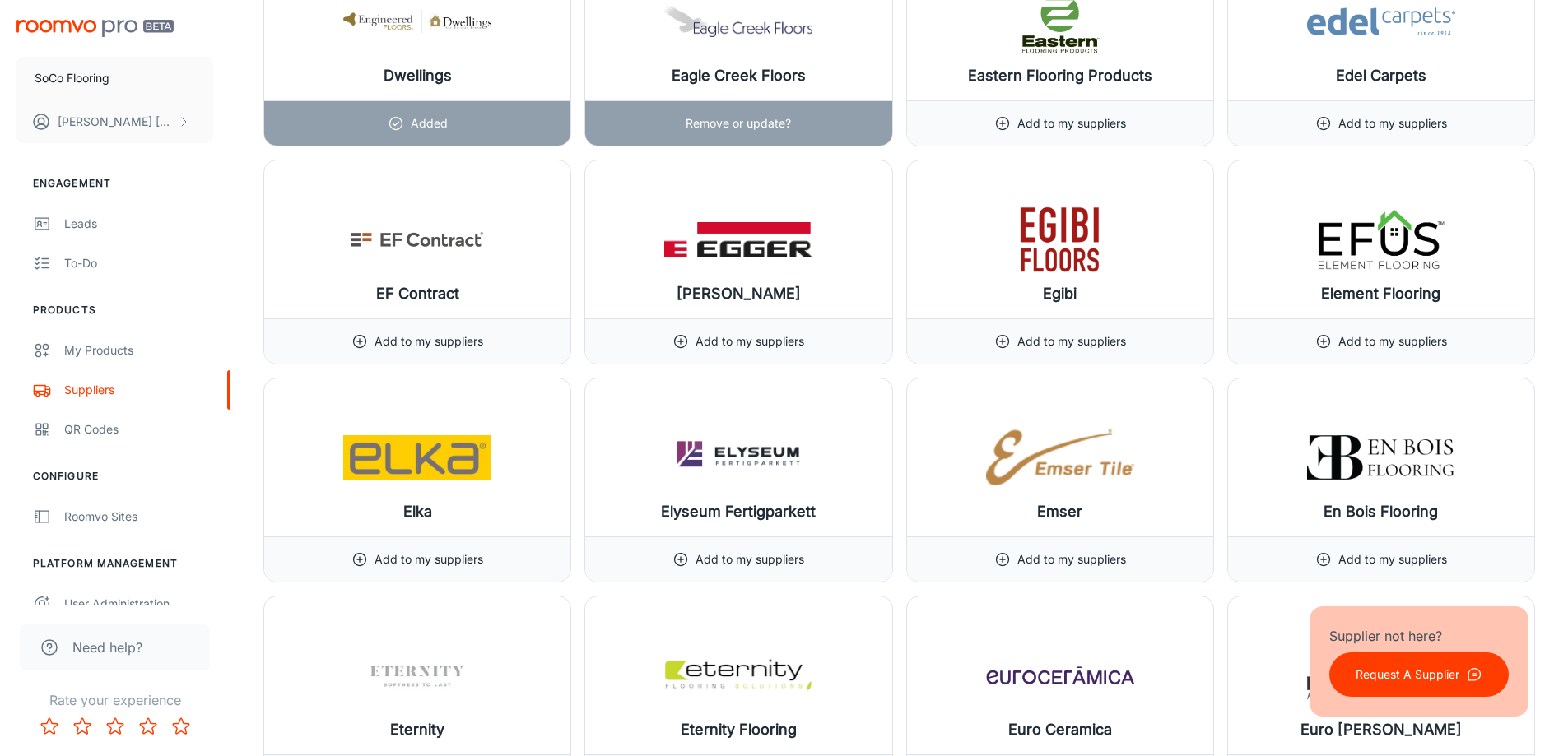
scroll to position [7077, 0]
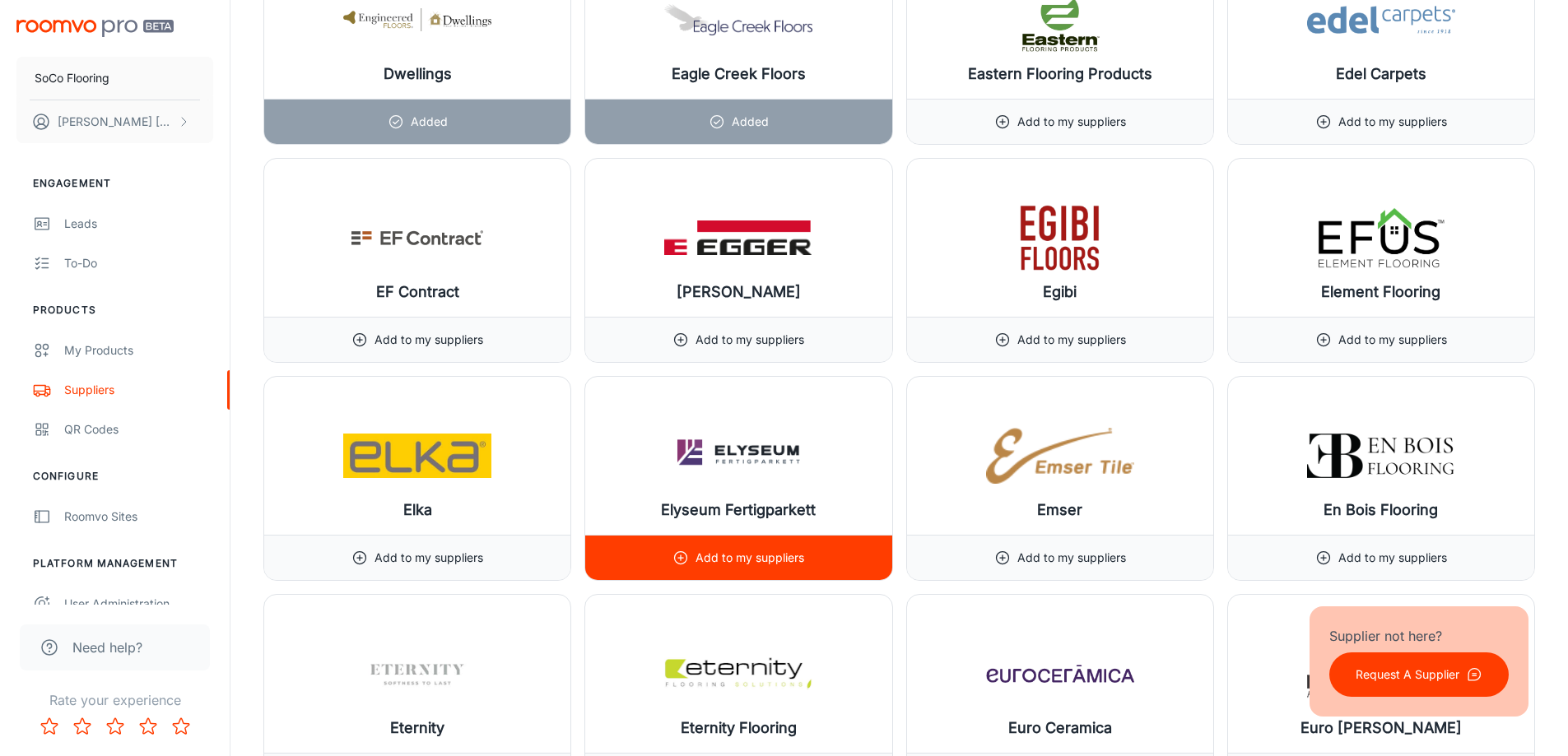
click at [761, 557] on p "Add to my suppliers" at bounding box center [749, 558] width 108 height 18
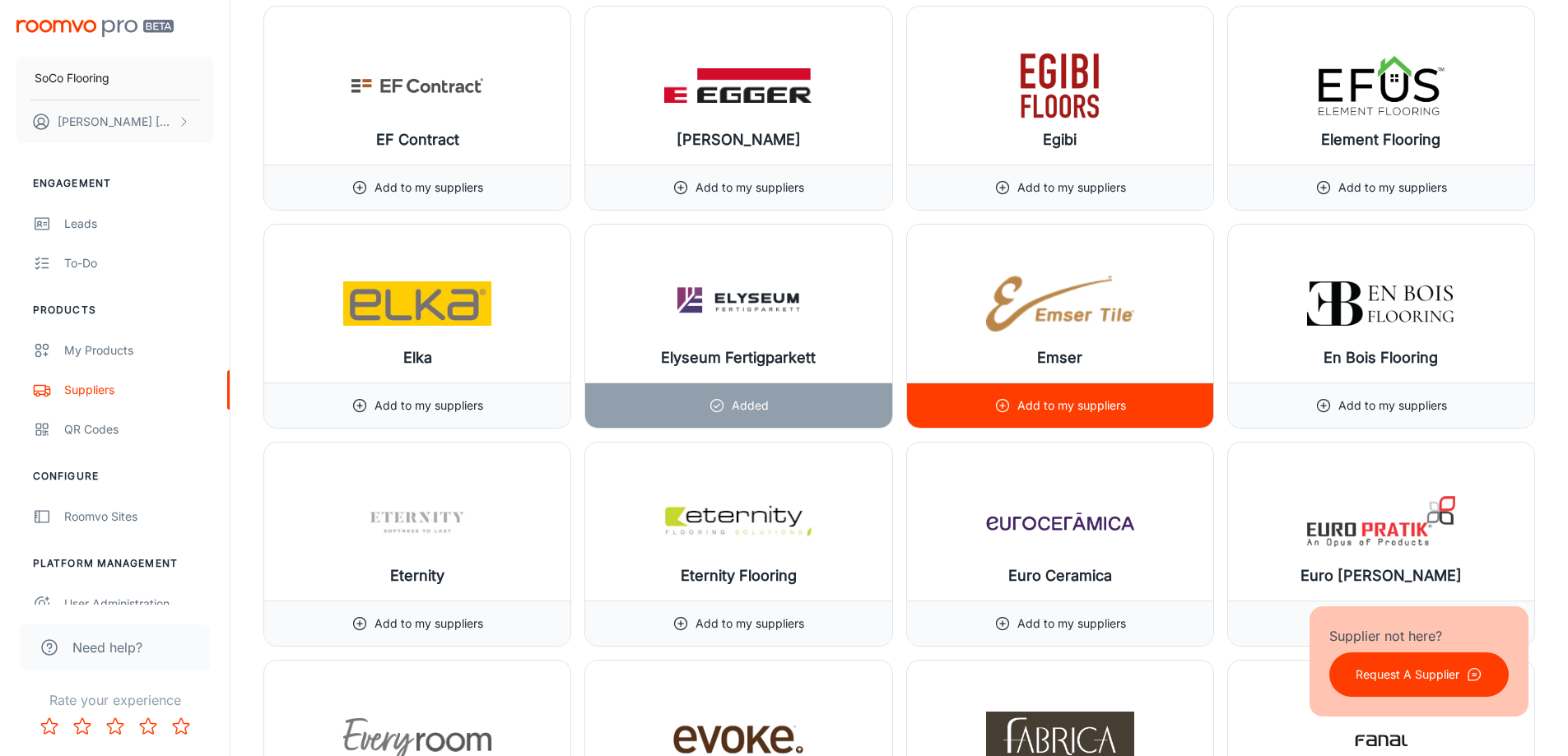
scroll to position [7242, 0]
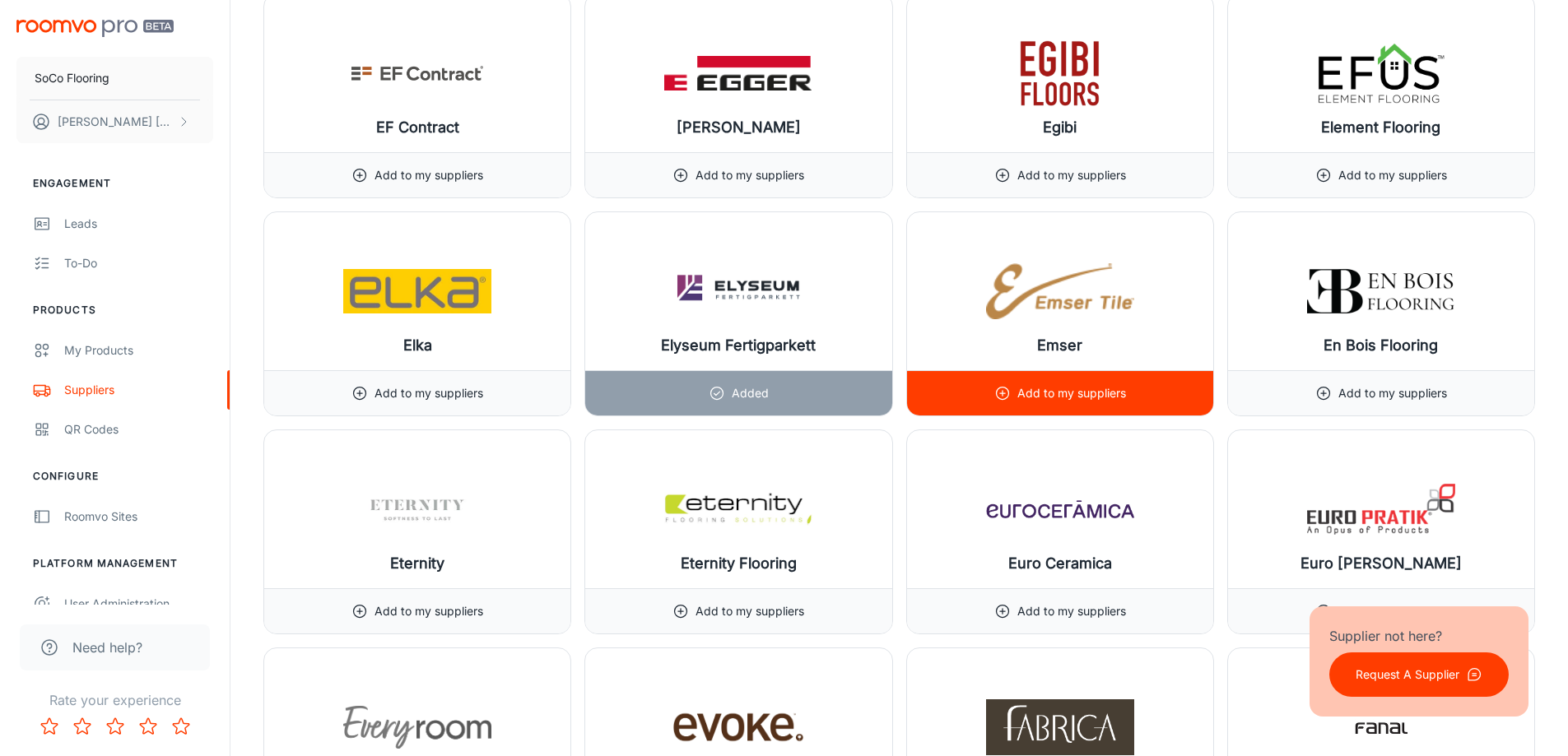
click at [1013, 391] on div "Add to my suppliers" at bounding box center [1060, 393] width 132 height 45
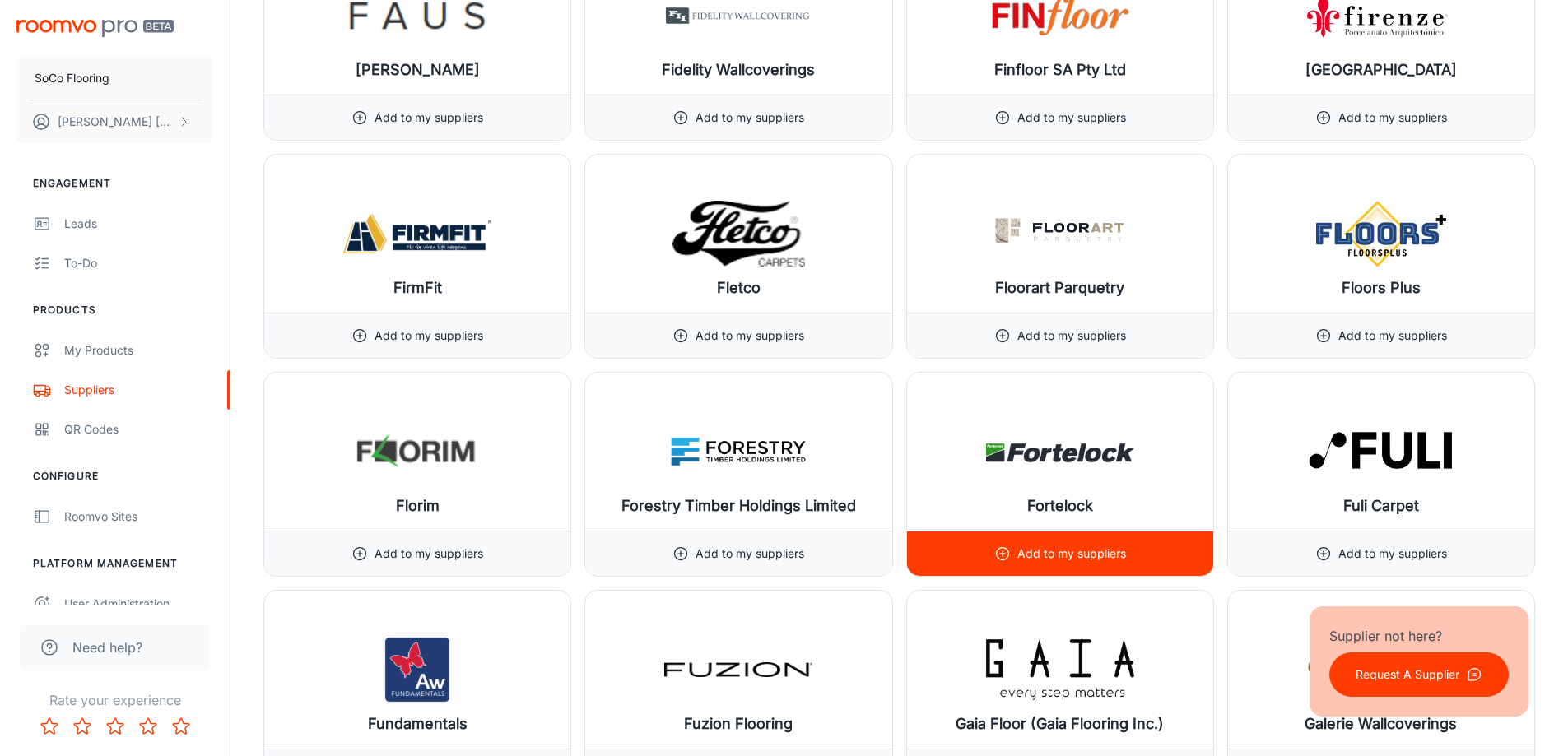
scroll to position [8230, 0]
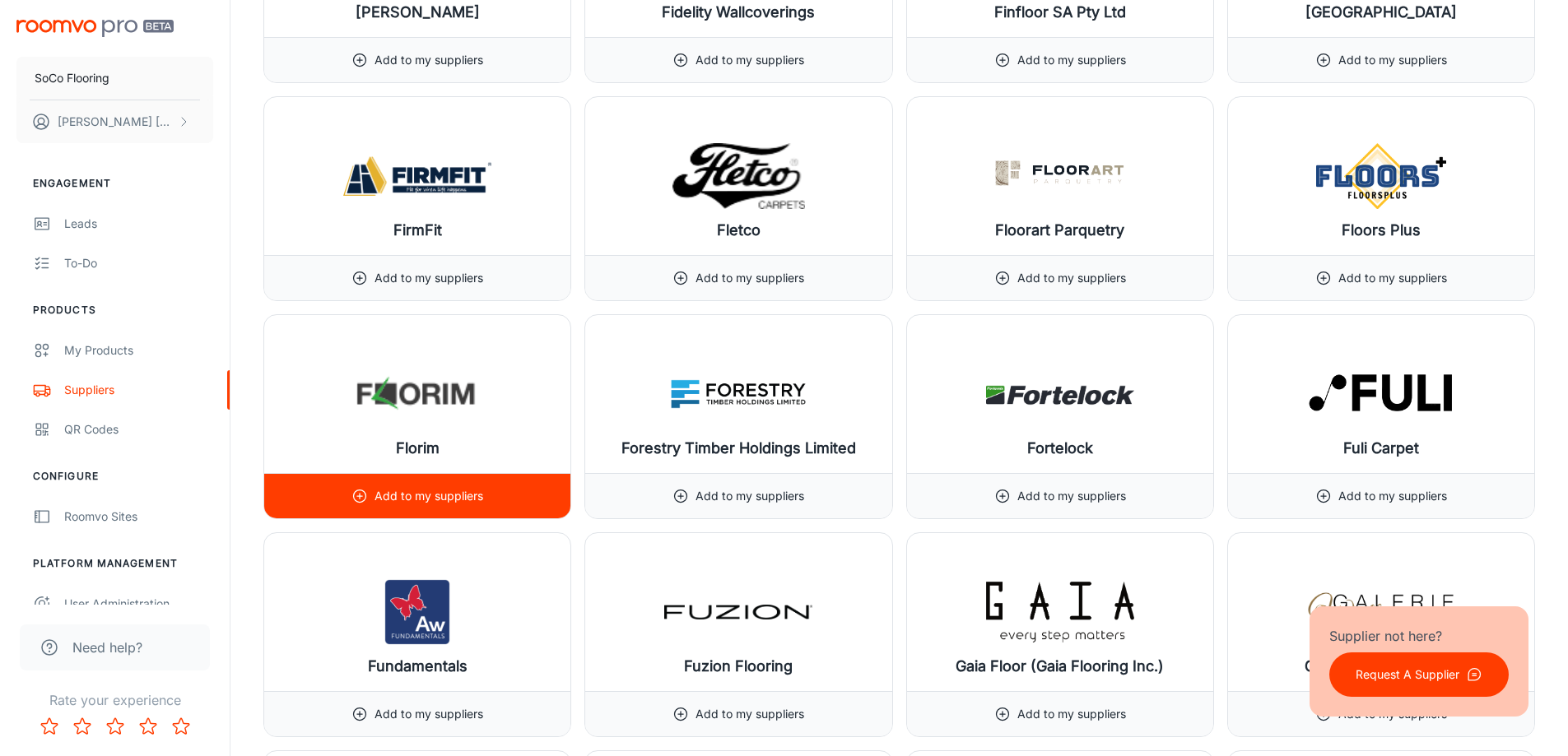
click at [380, 504] on p "Add to my suppliers" at bounding box center [429, 496] width 108 height 18
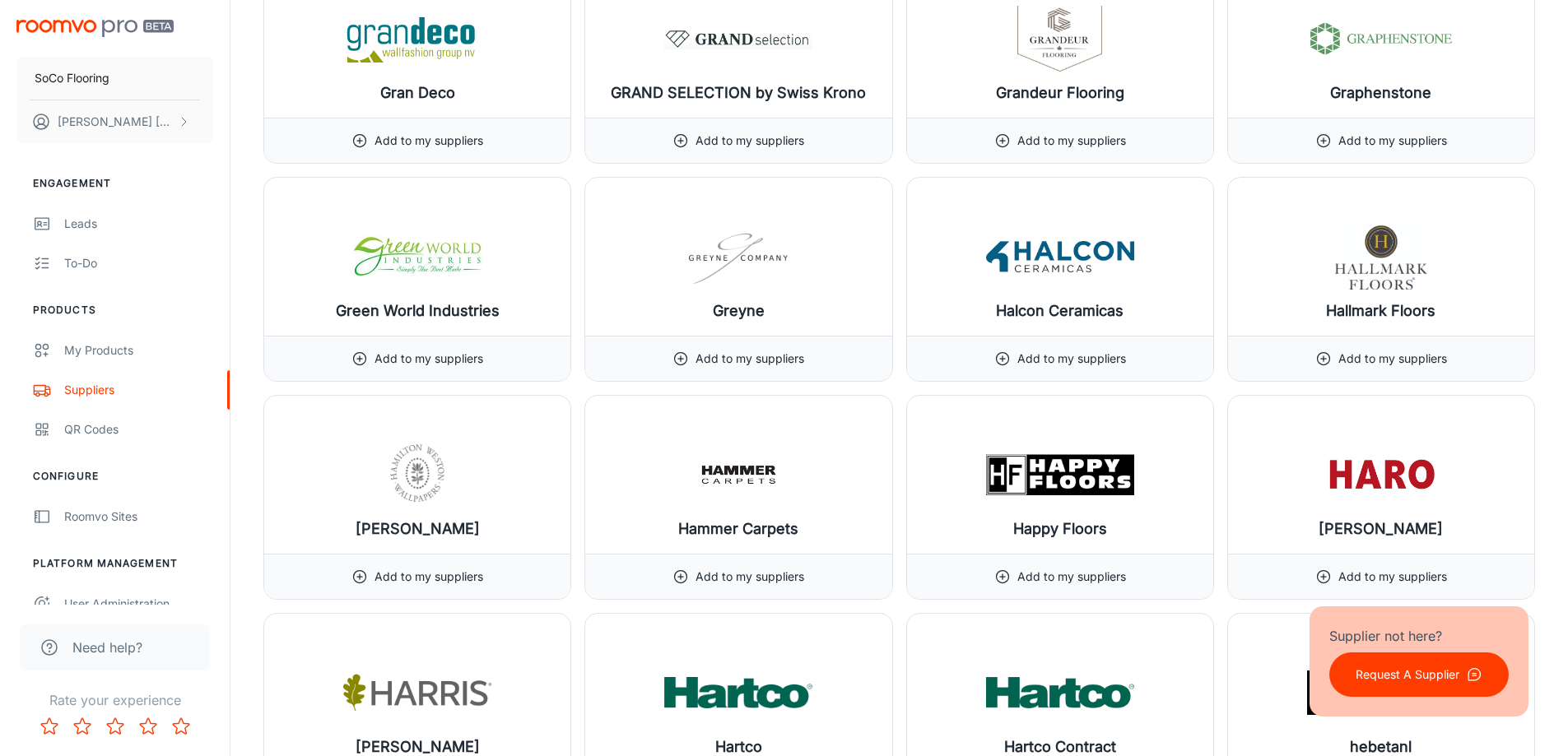
scroll to position [9464, 0]
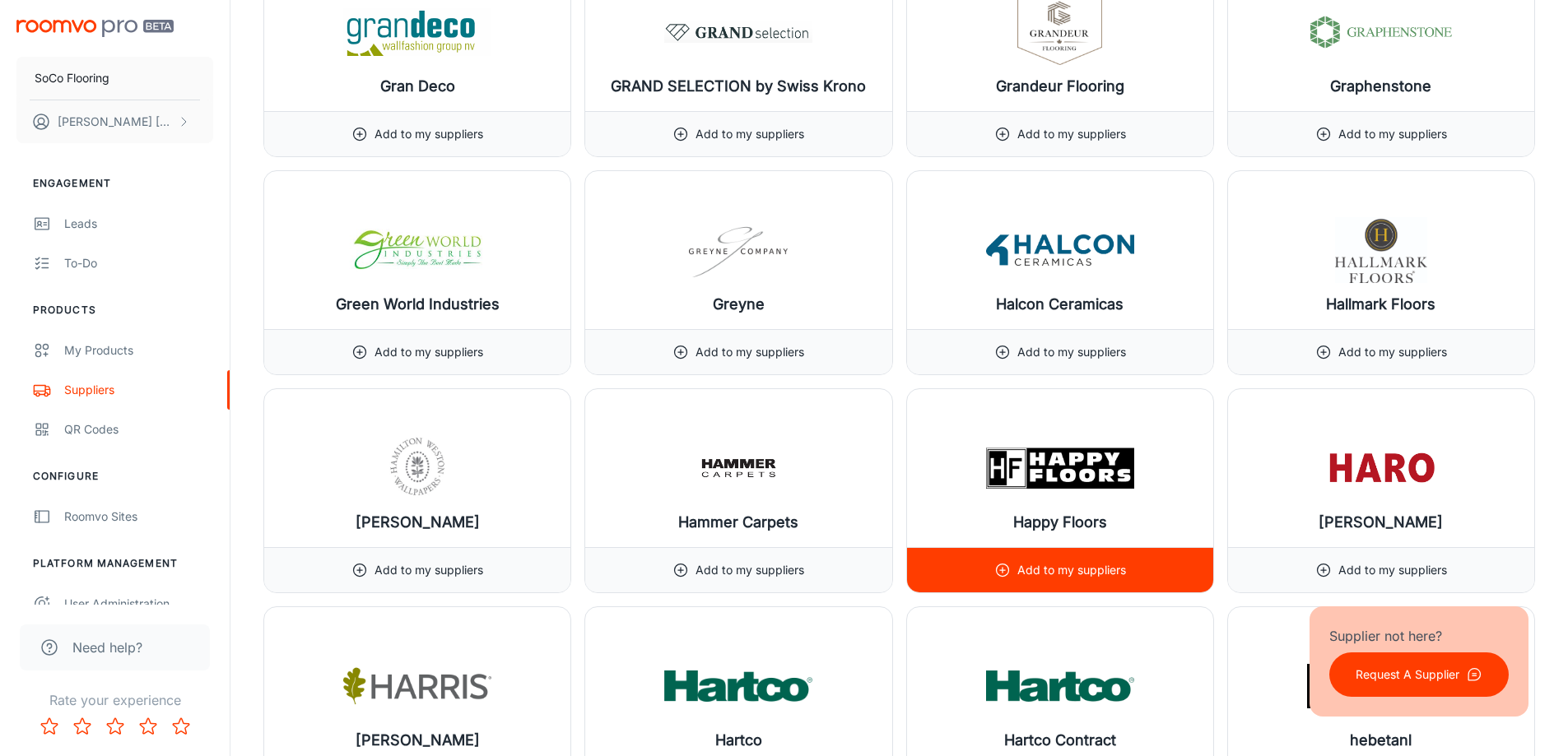
click at [1025, 580] on div "Add to my suppliers" at bounding box center [1060, 570] width 132 height 45
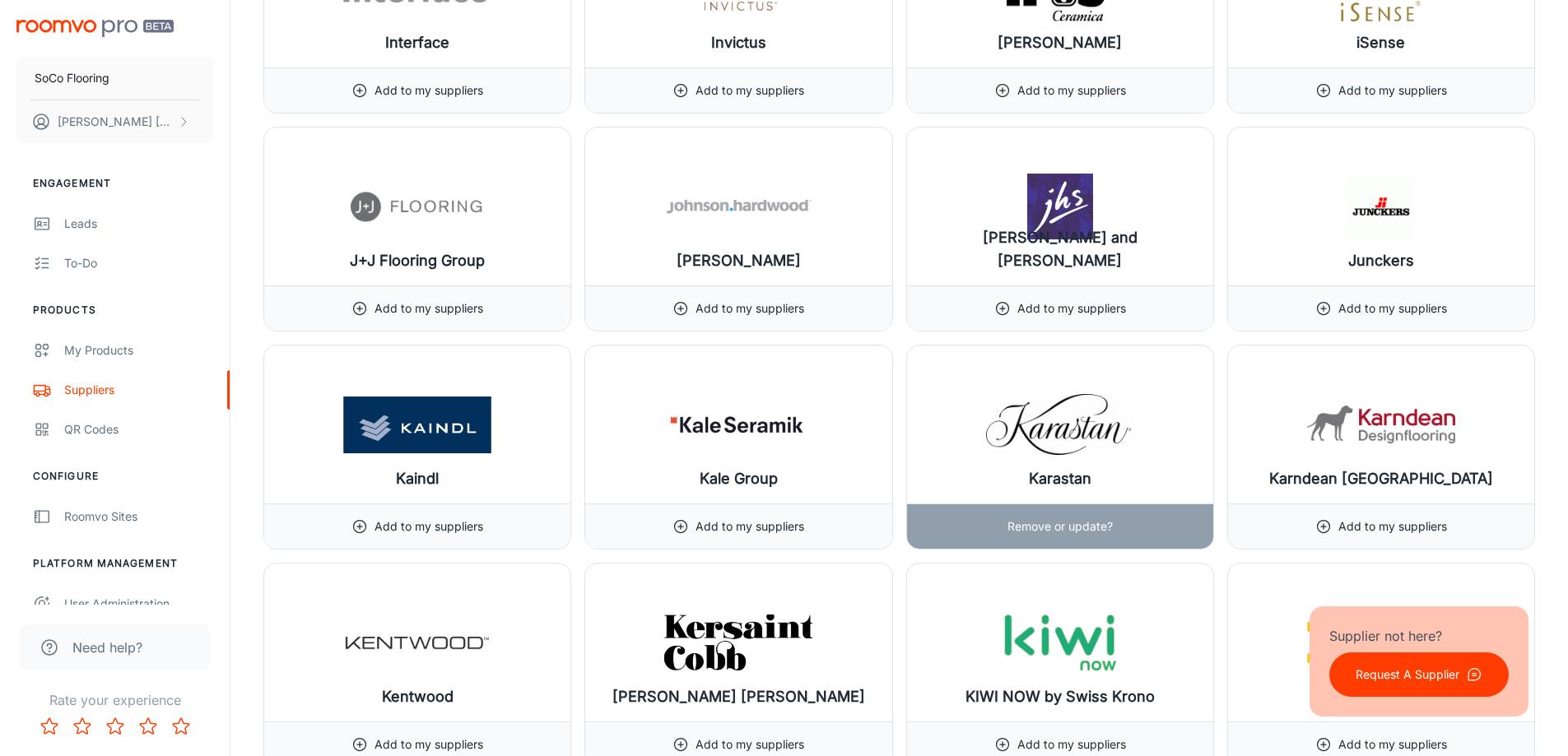
scroll to position [10863, 0]
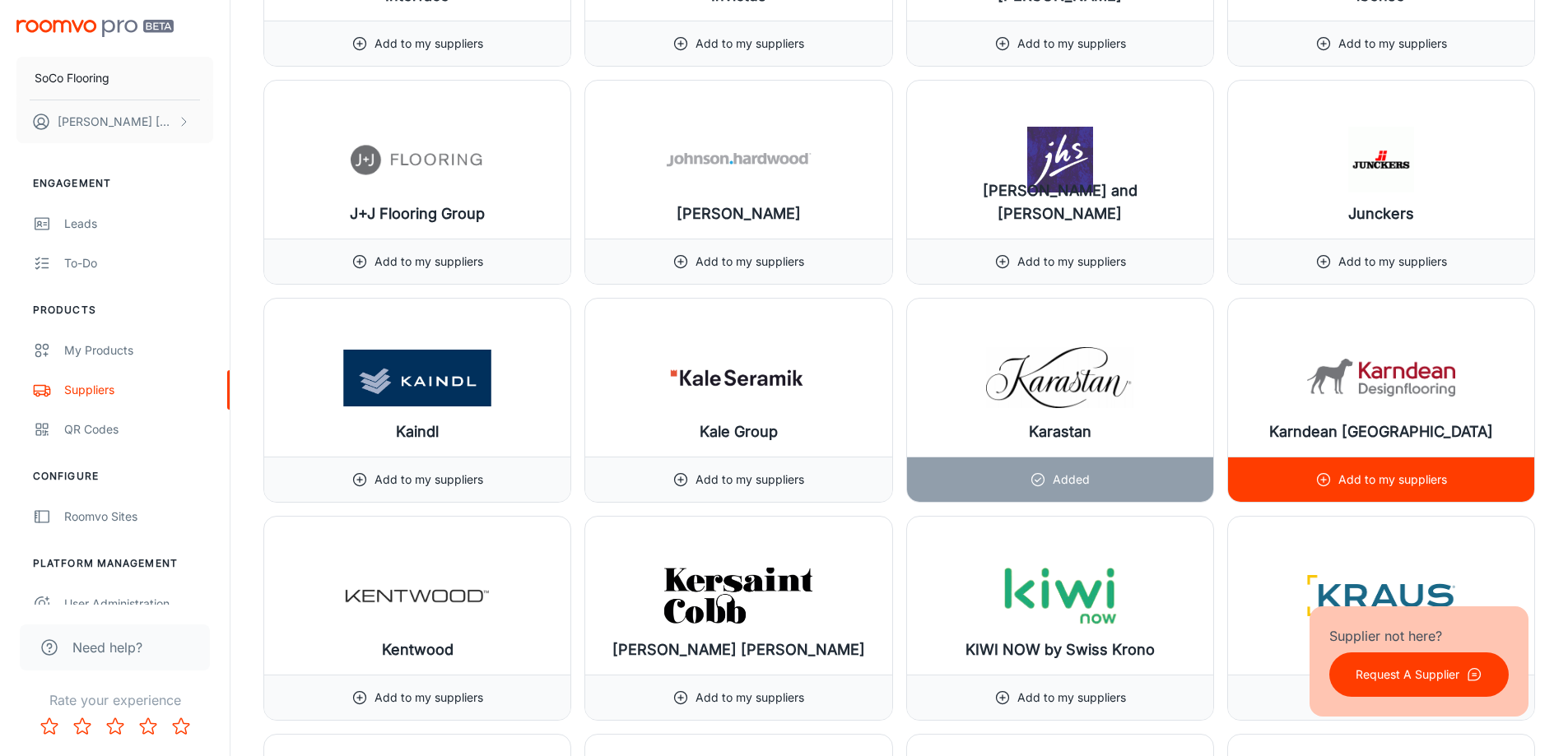
click at [1382, 480] on p "Add to my suppliers" at bounding box center [1392, 479] width 108 height 18
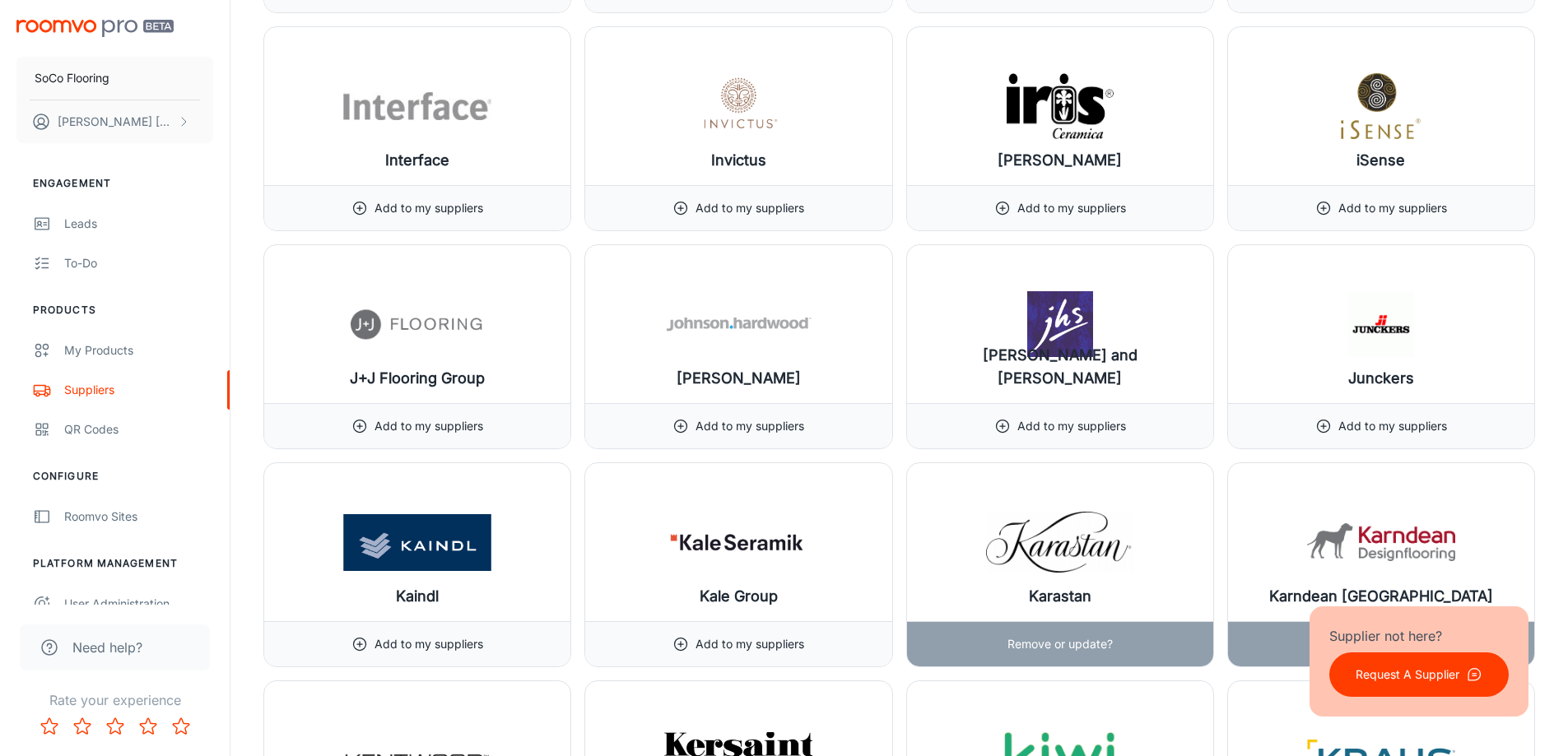
scroll to position [10781, 0]
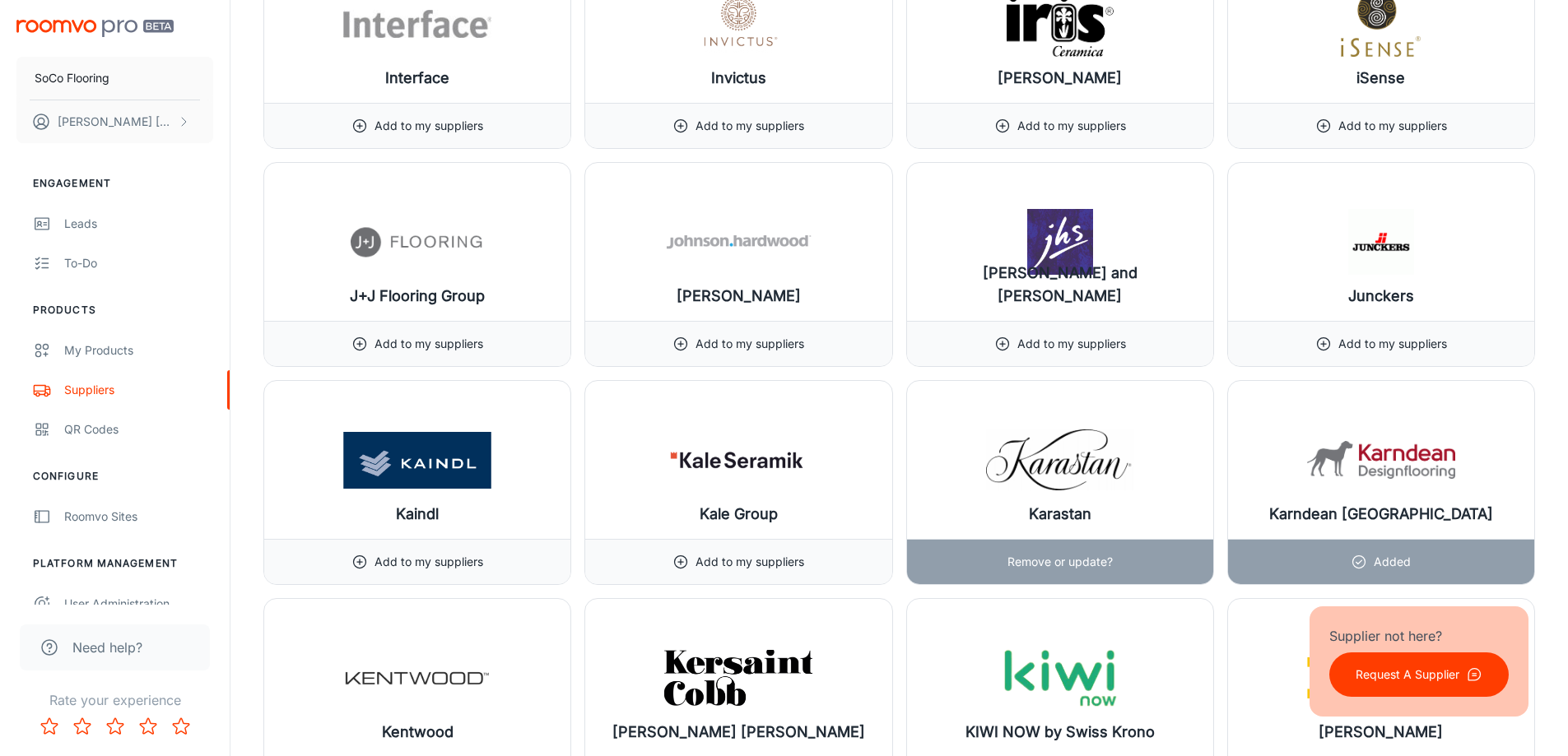
click at [1040, 563] on p "Remove or update?" at bounding box center [1060, 561] width 106 height 18
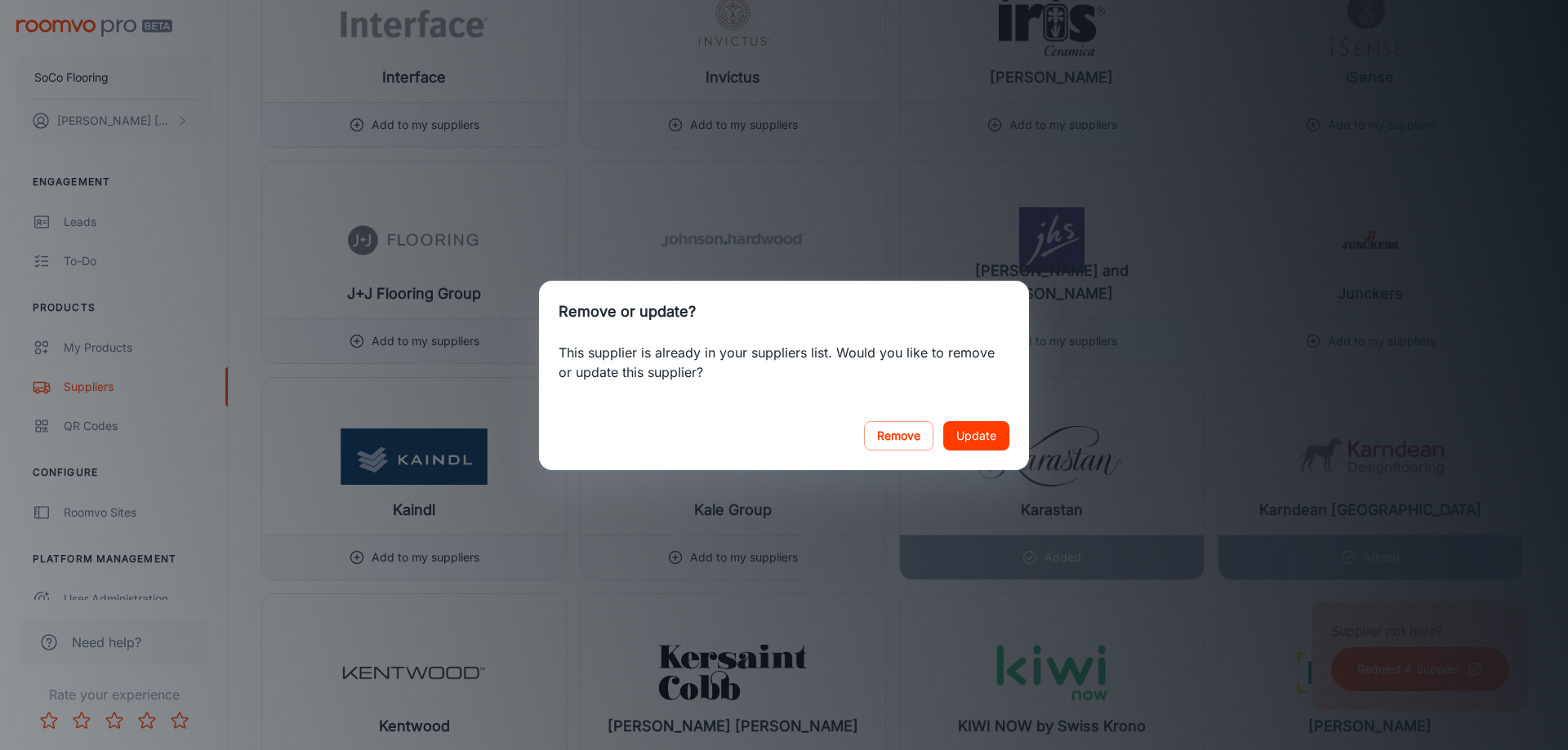
click at [1134, 397] on div "Remove or update? This supplier is already in your suppliers list. Would you li…" at bounding box center [784, 375] width 1568 height 750
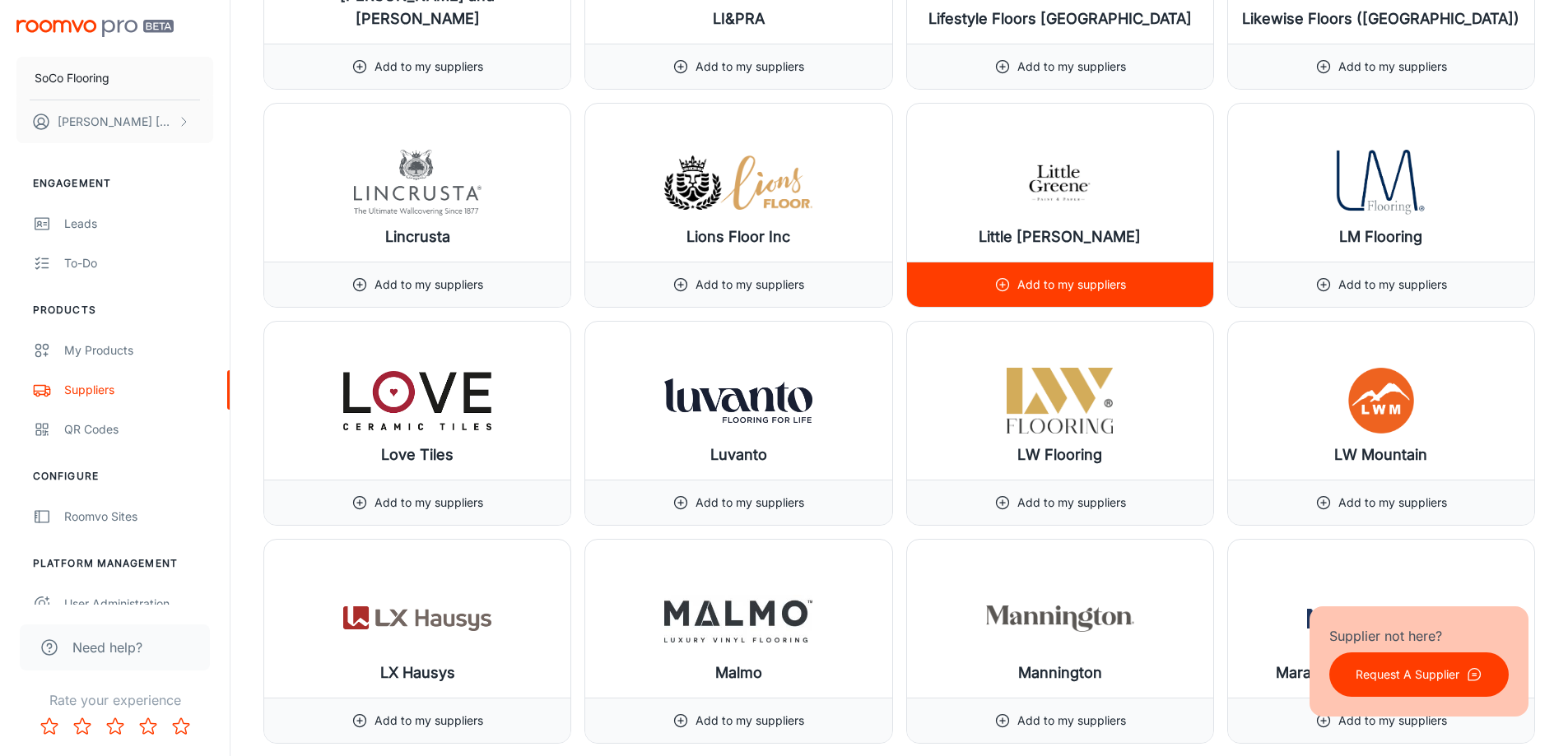
scroll to position [12591, 0]
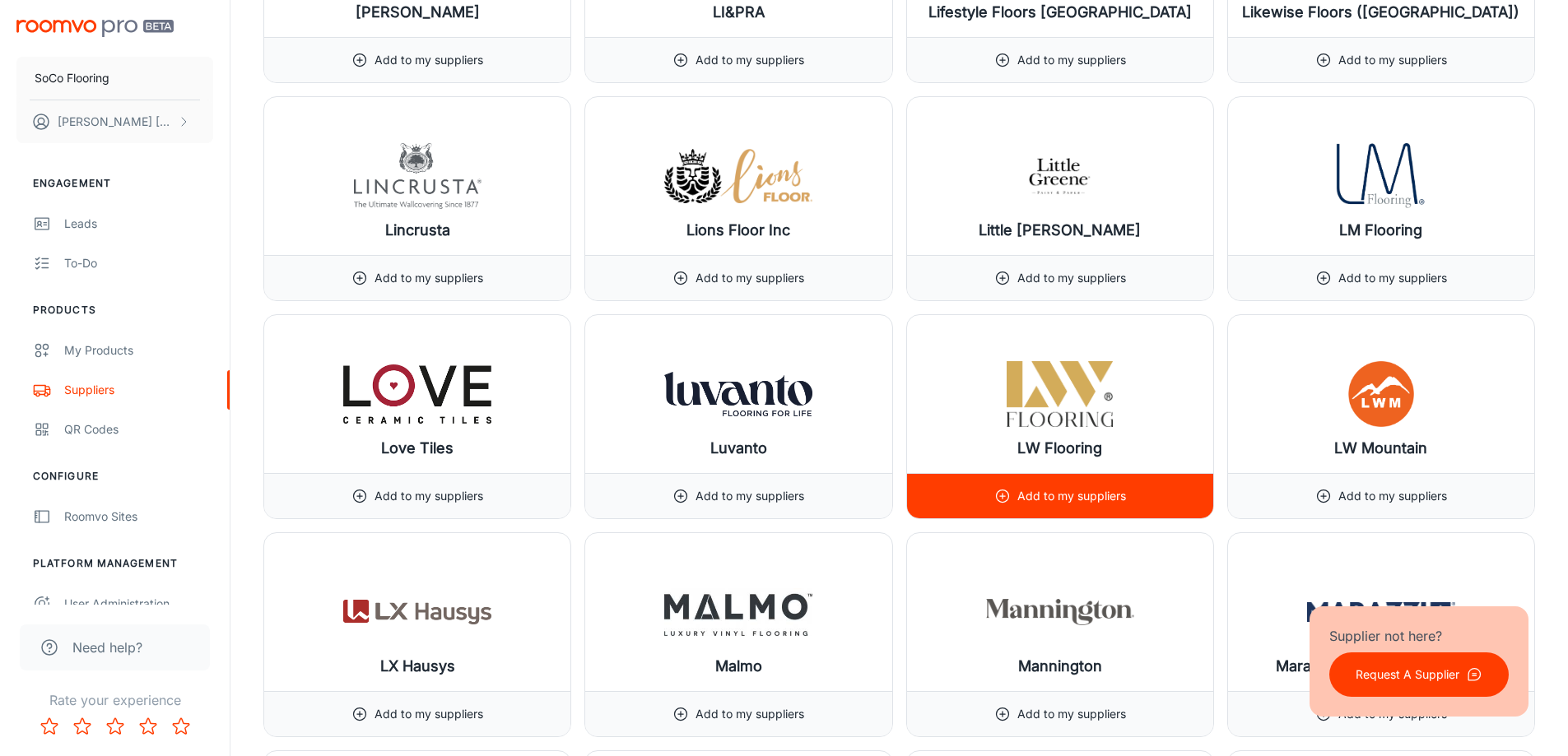
click at [1066, 508] on div "Add to my suppliers" at bounding box center [1060, 497] width 132 height 45
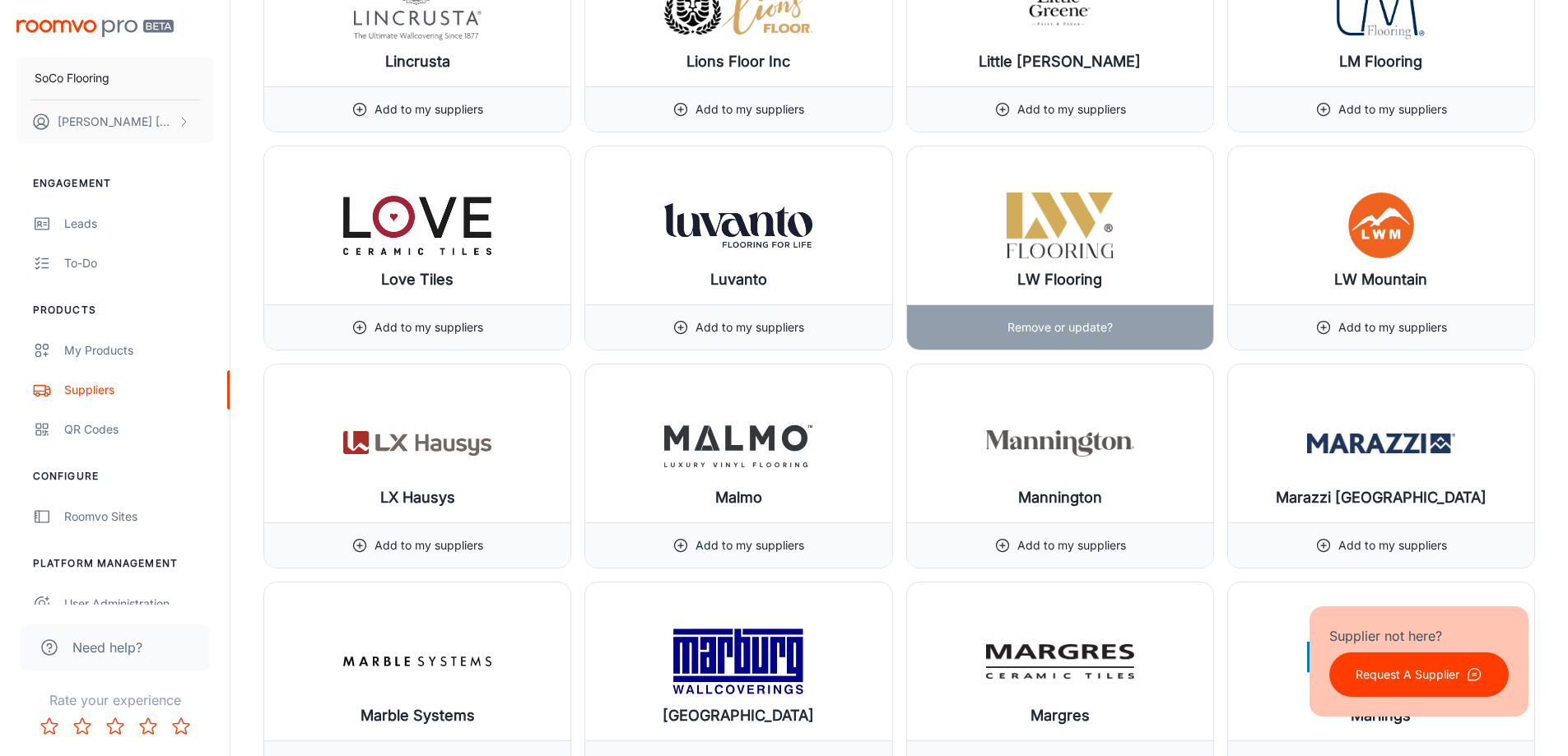
scroll to position [12838, 0]
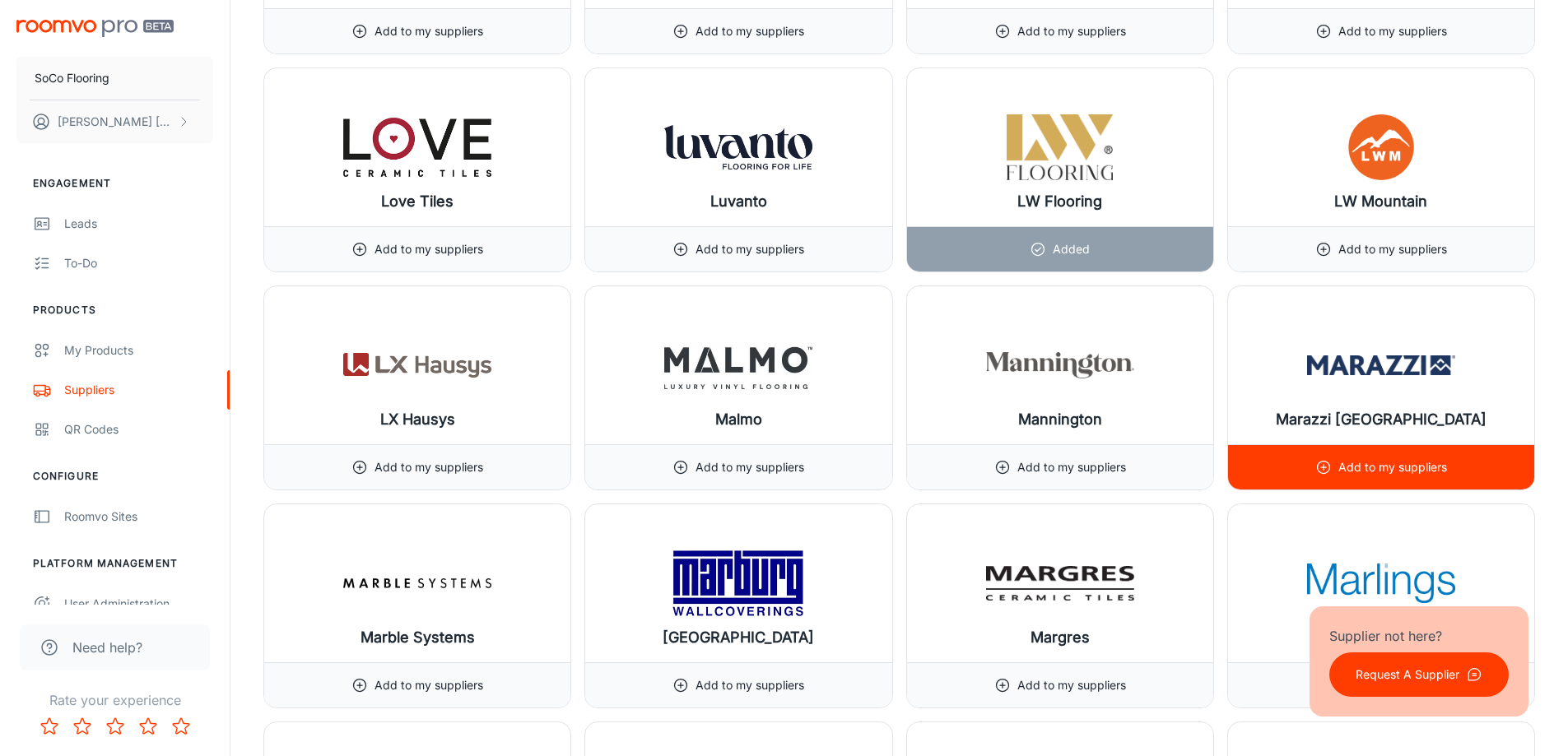
click at [1379, 459] on p "Add to my suppliers" at bounding box center [1392, 468] width 108 height 18
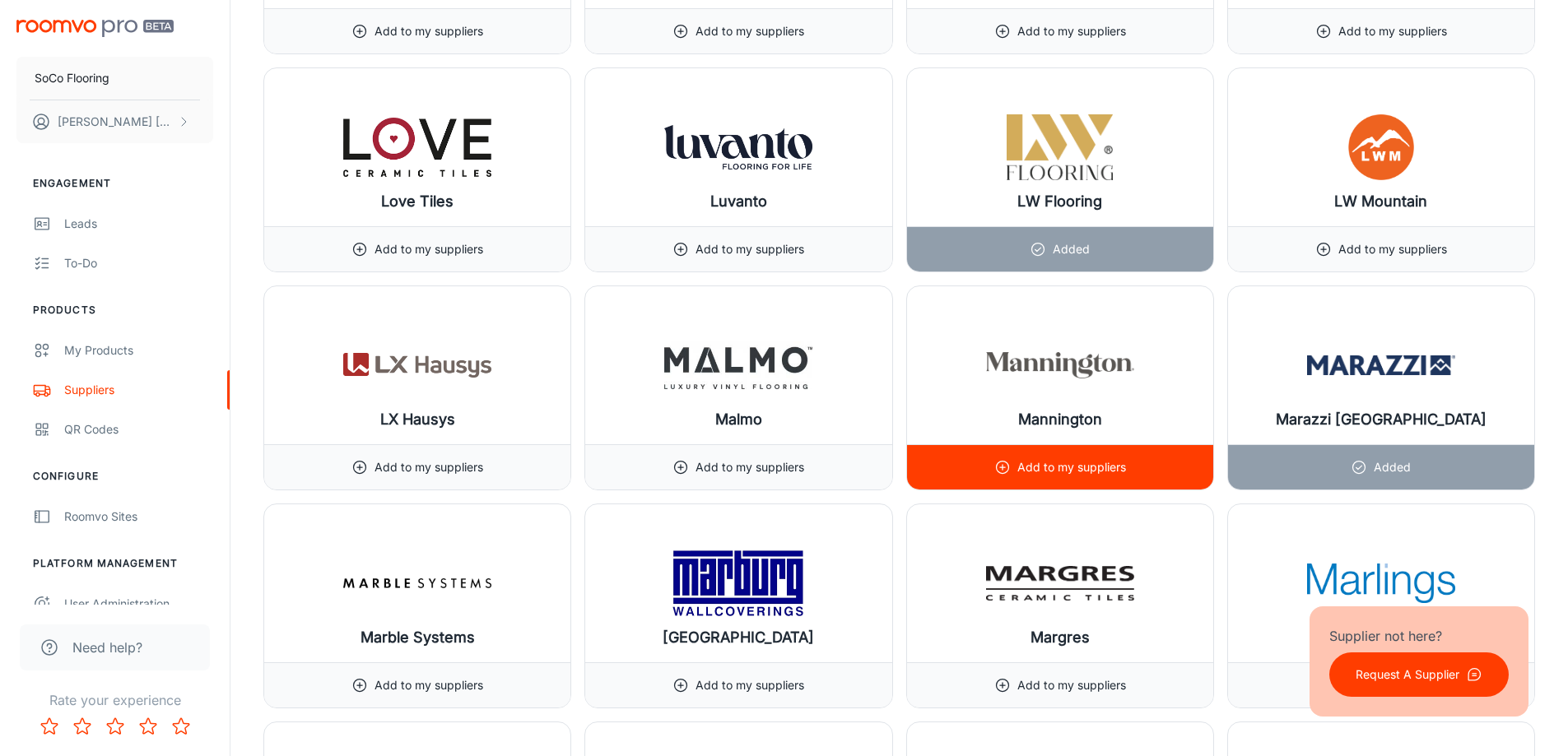
click at [1008, 460] on icon at bounding box center [1002, 467] width 16 height 16
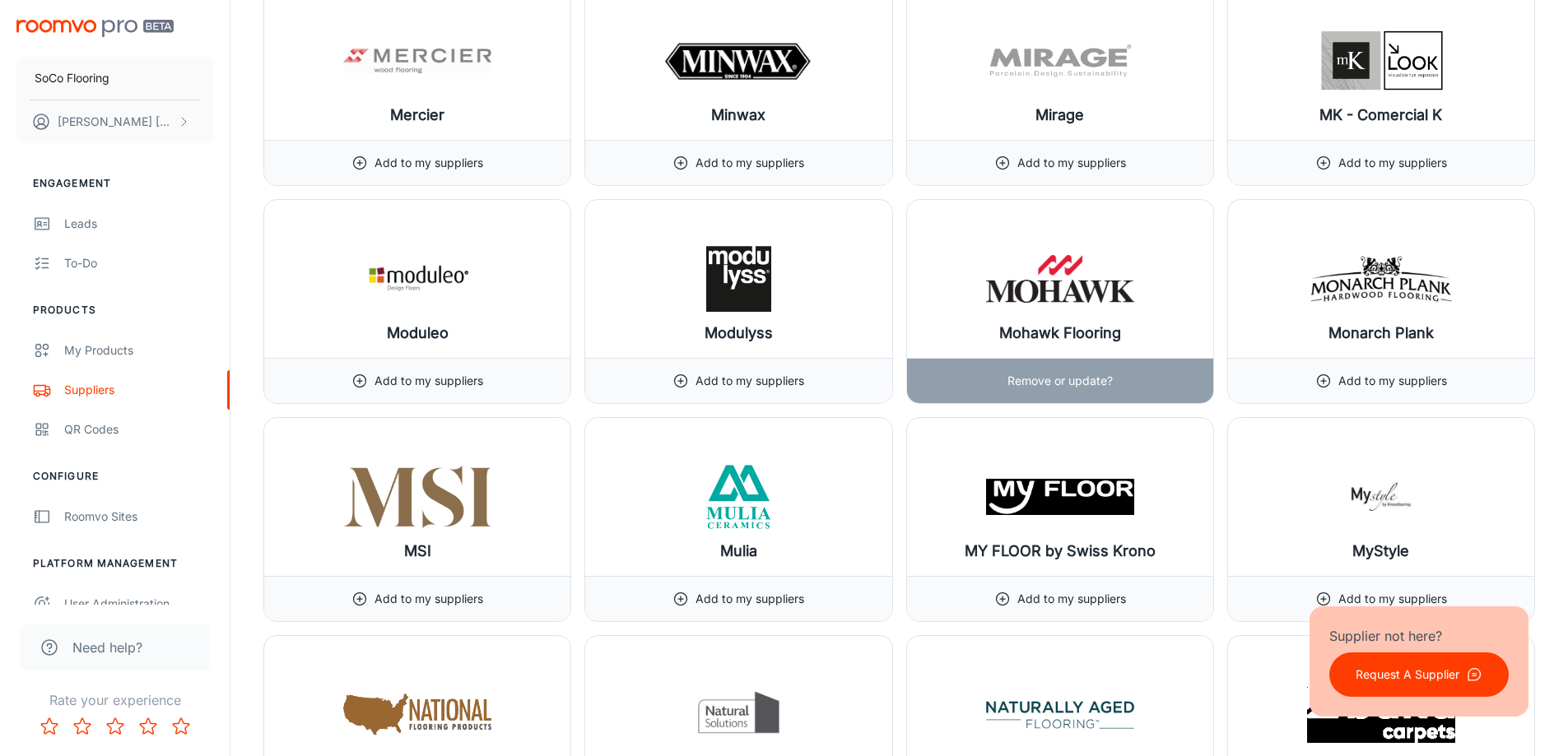
scroll to position [13826, 0]
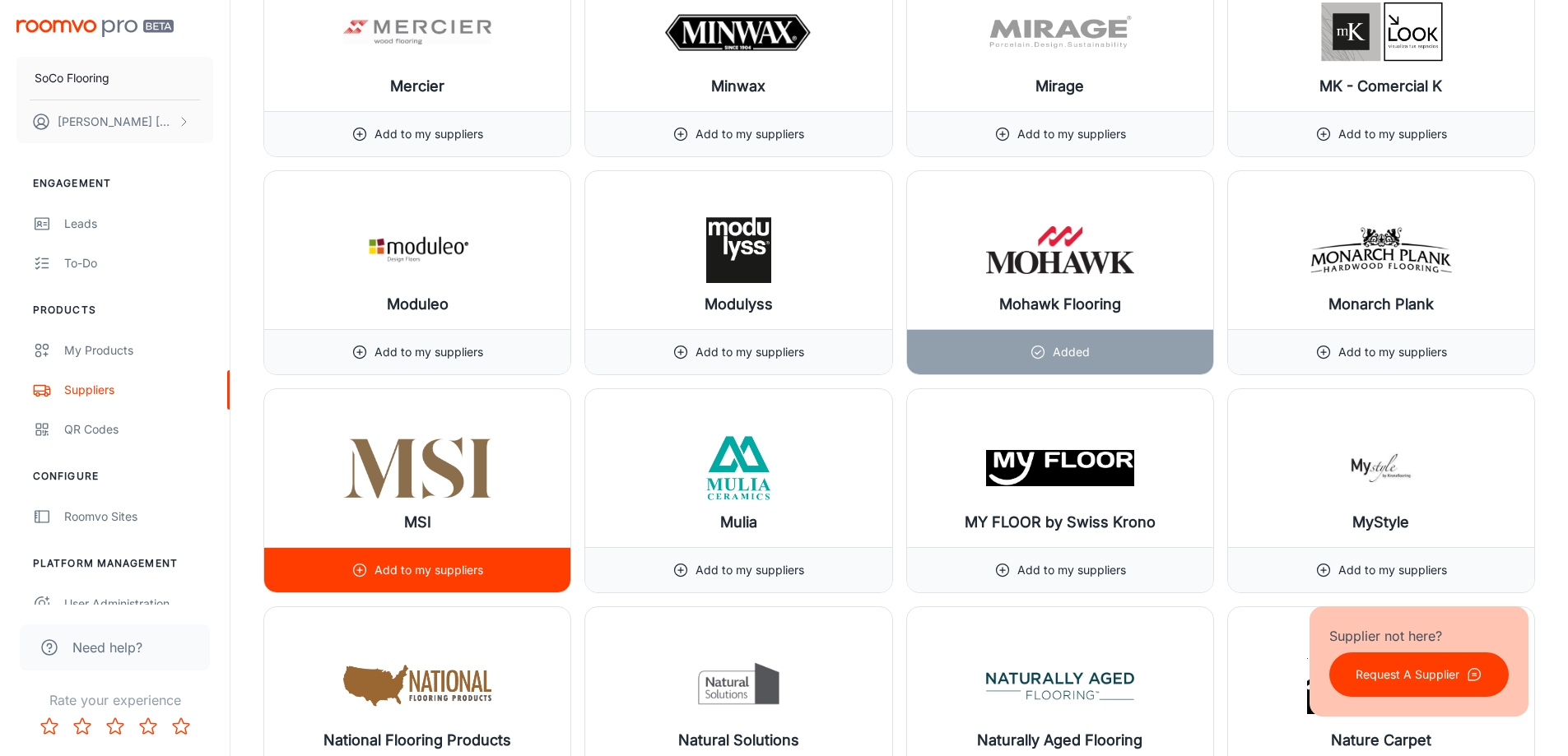
click at [422, 568] on p "Add to my suppliers" at bounding box center [429, 570] width 108 height 18
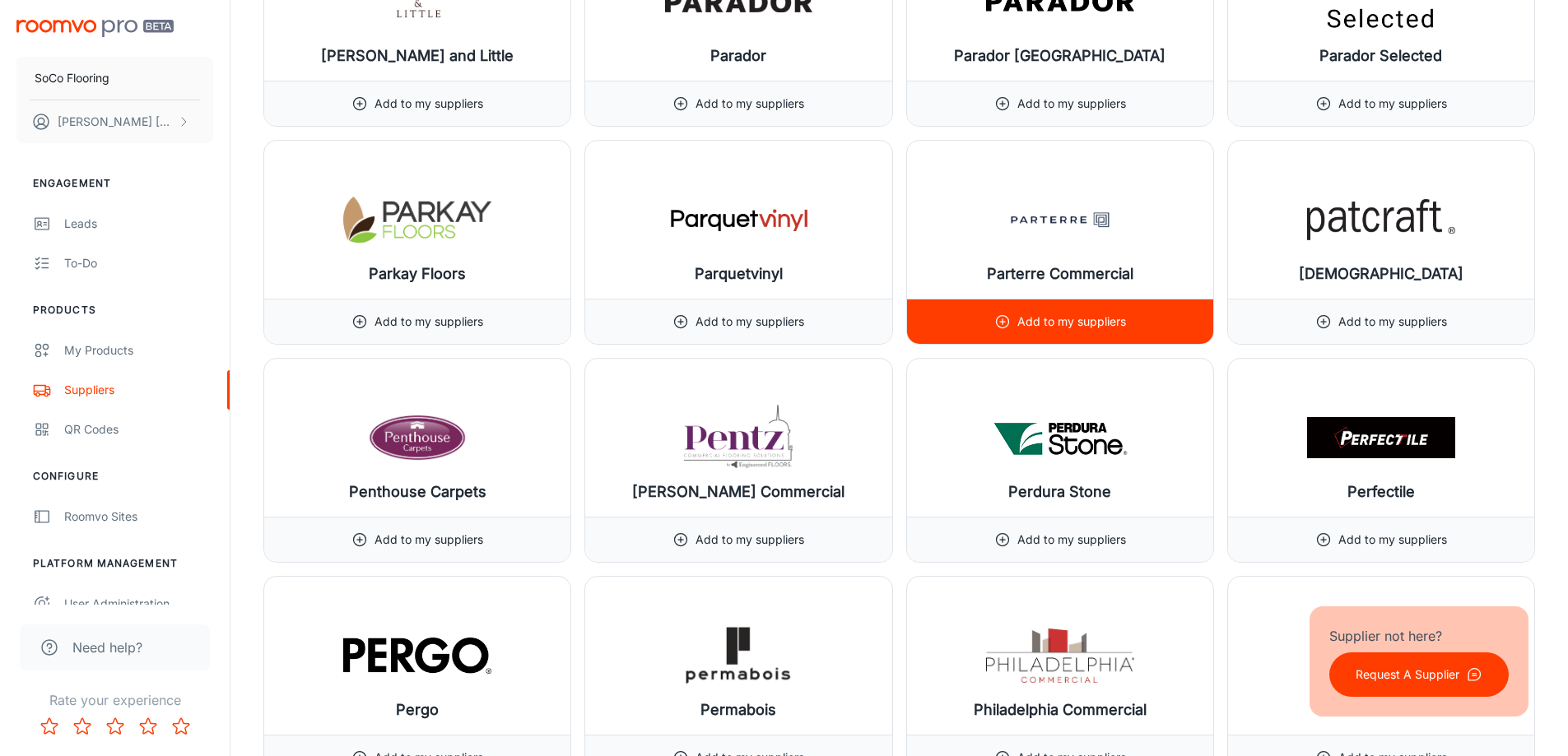
scroll to position [15389, 0]
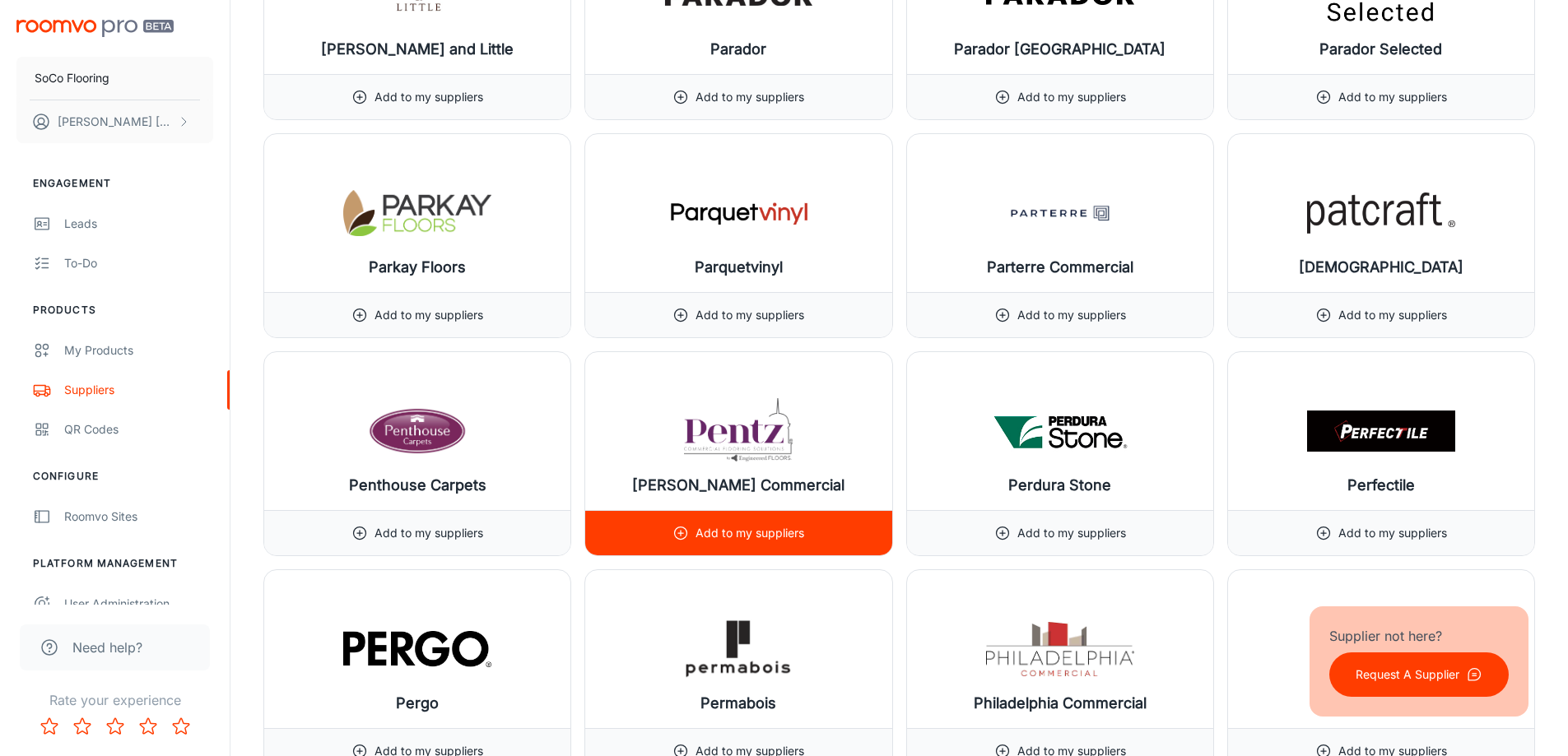
click at [783, 533] on p "Add to my suppliers" at bounding box center [749, 533] width 108 height 18
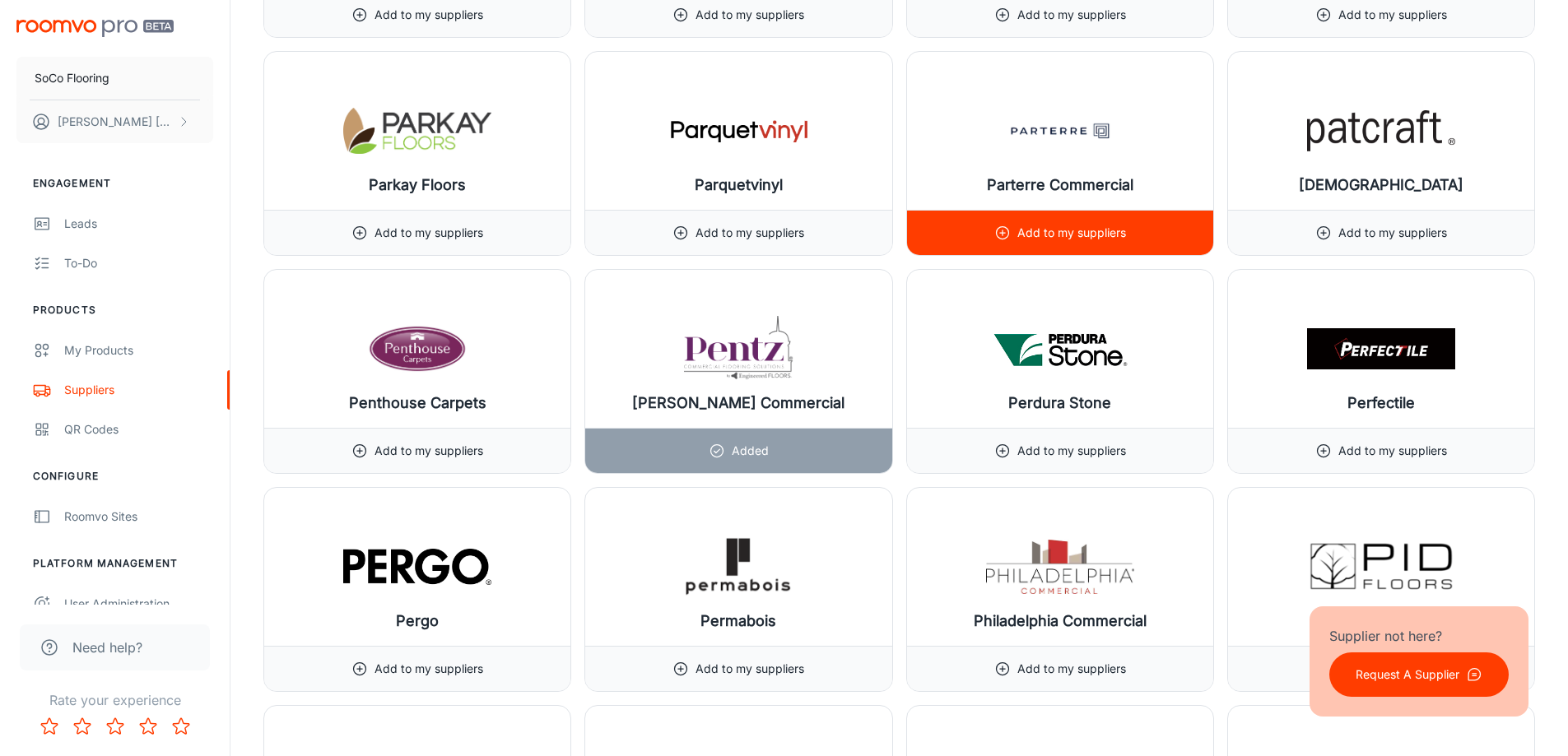
scroll to position [15636, 0]
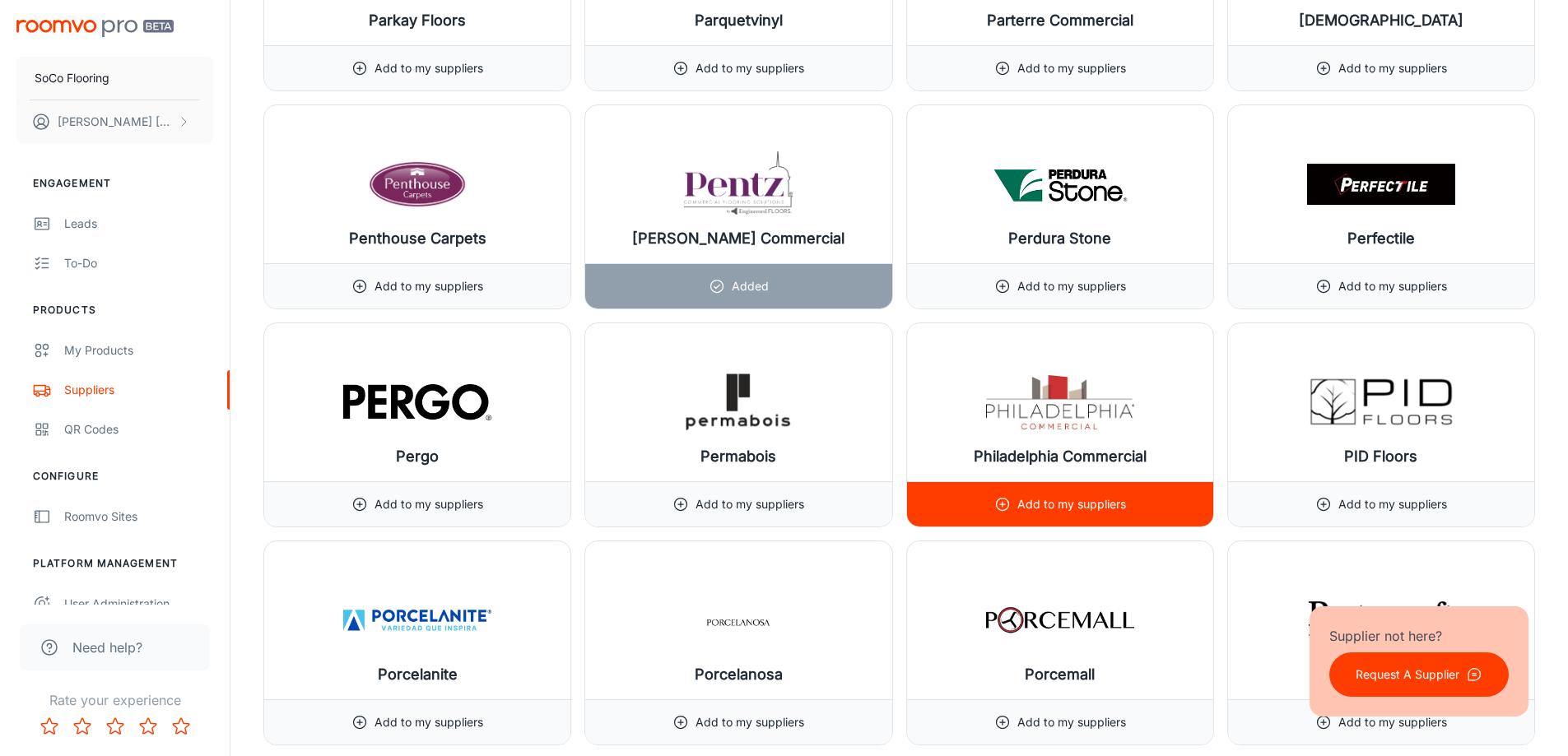
click at [1040, 507] on p "Add to my suppliers" at bounding box center [1071, 504] width 108 height 18
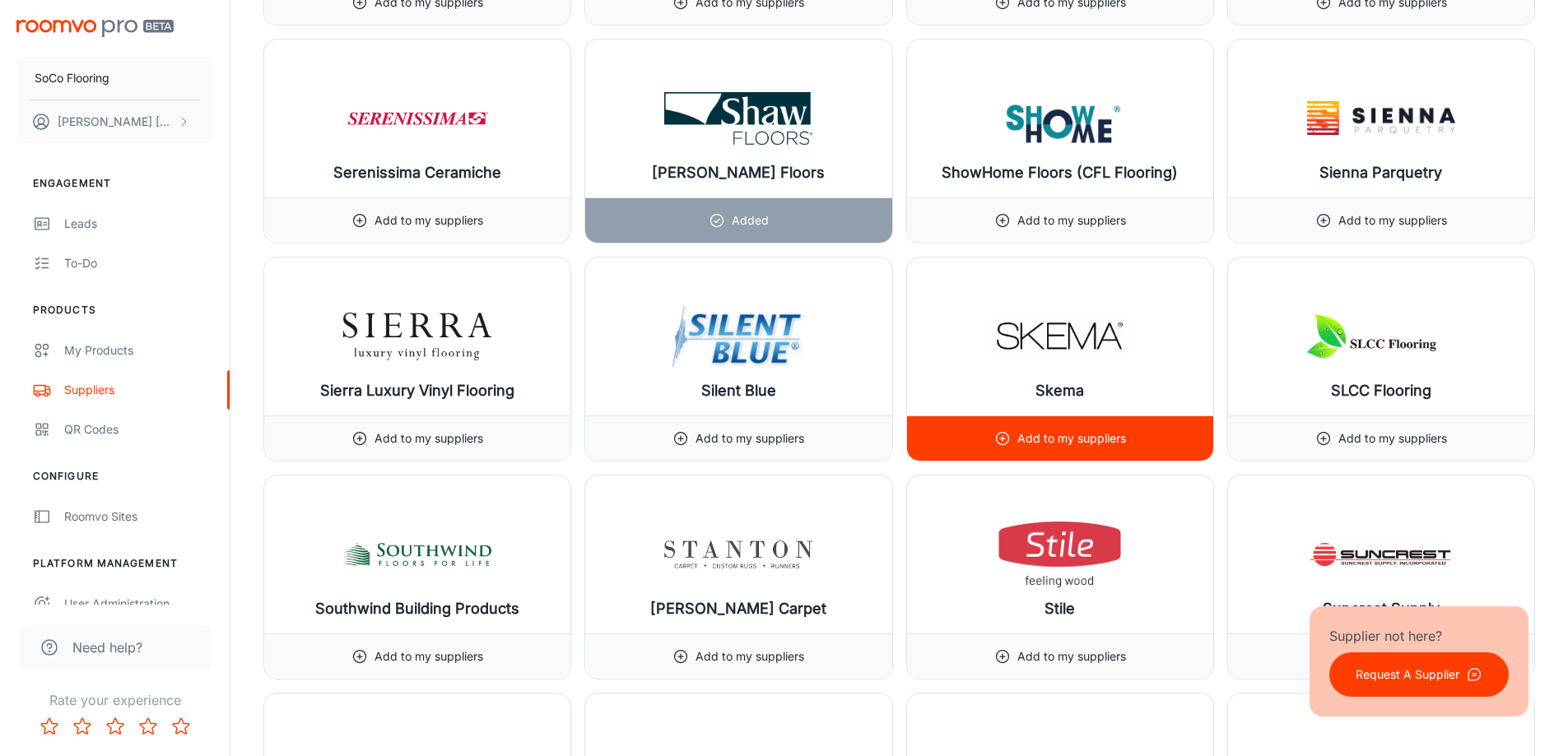
scroll to position [17528, 0]
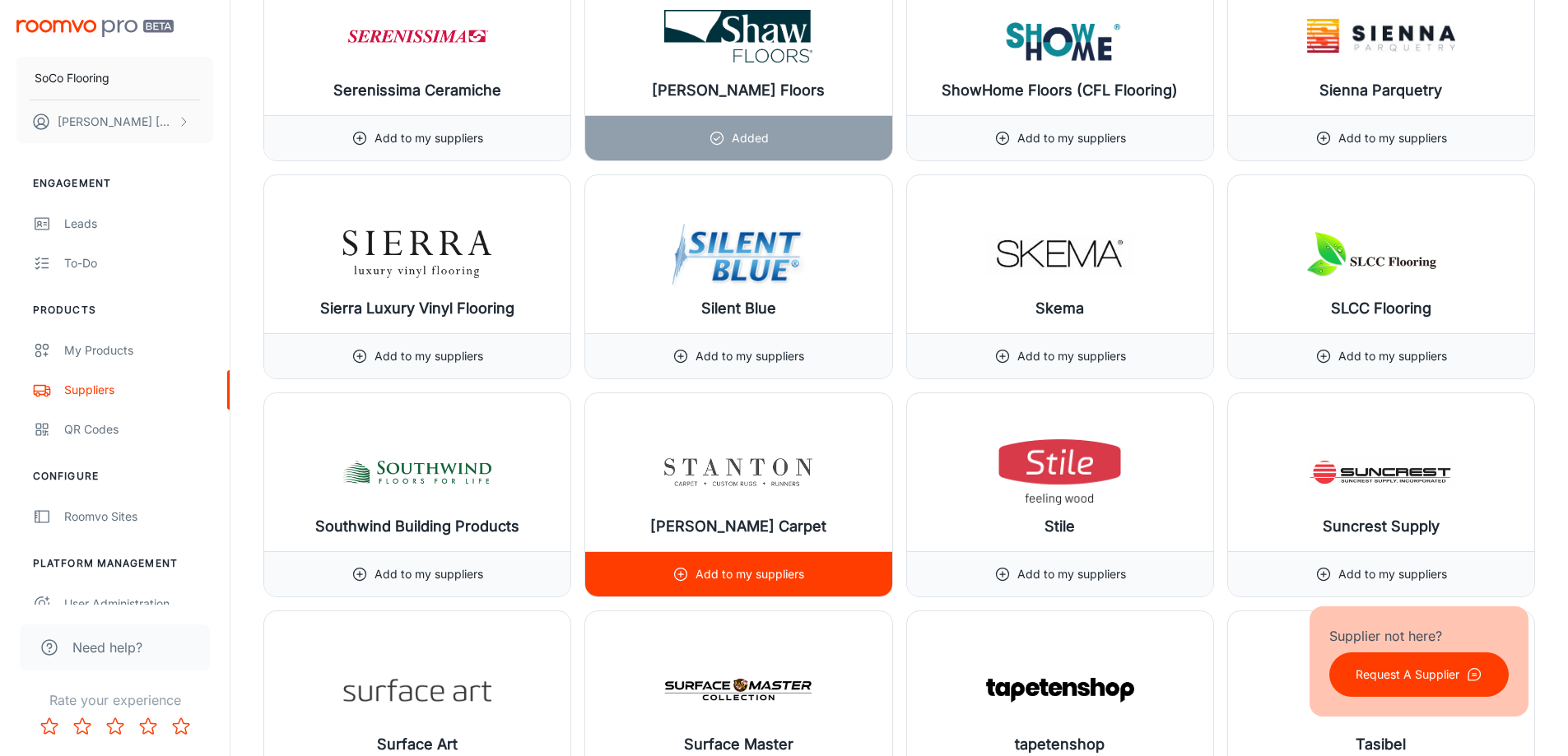
click at [744, 583] on p "Add to my suppliers" at bounding box center [749, 574] width 108 height 18
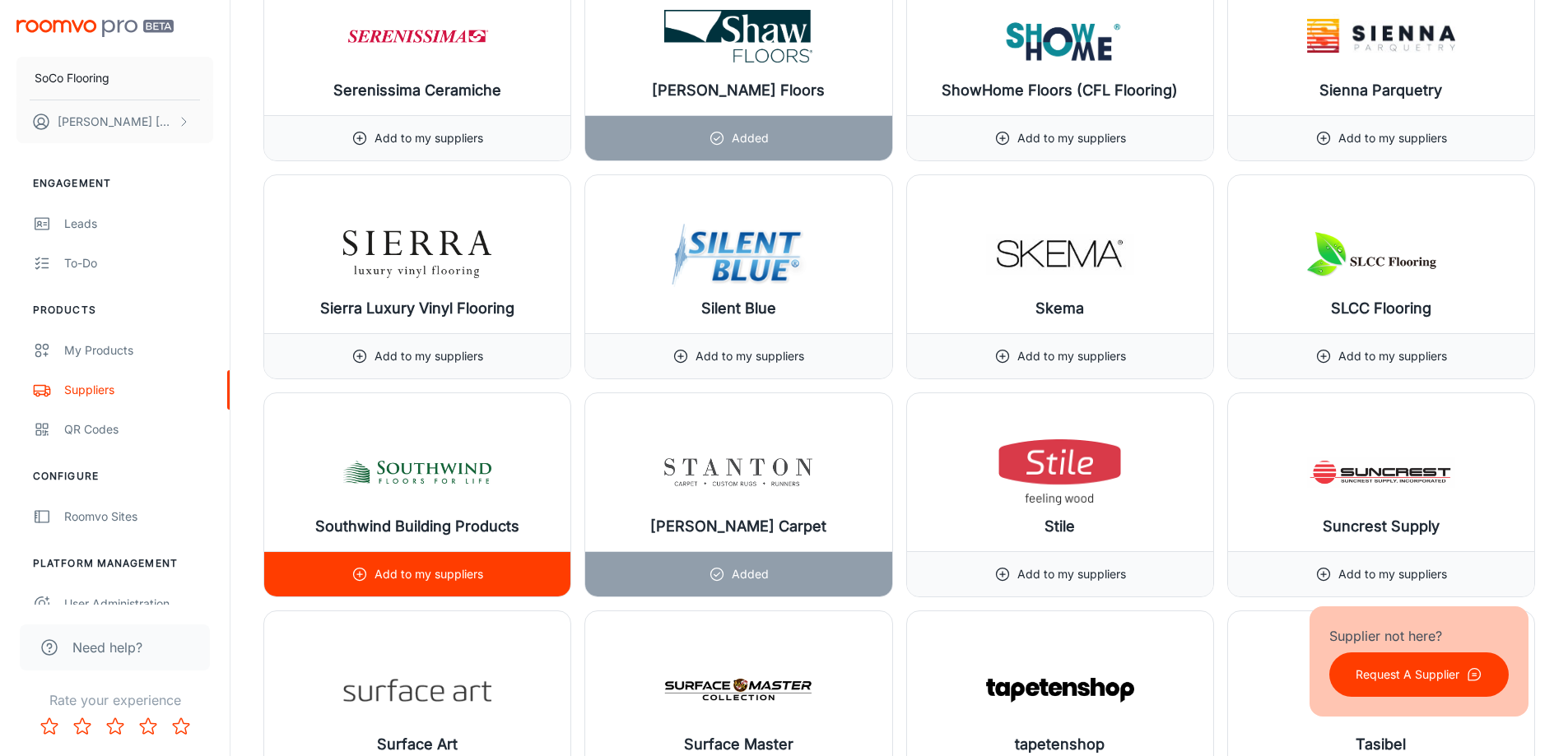
click at [409, 574] on p "Add to my suppliers" at bounding box center [429, 574] width 108 height 18
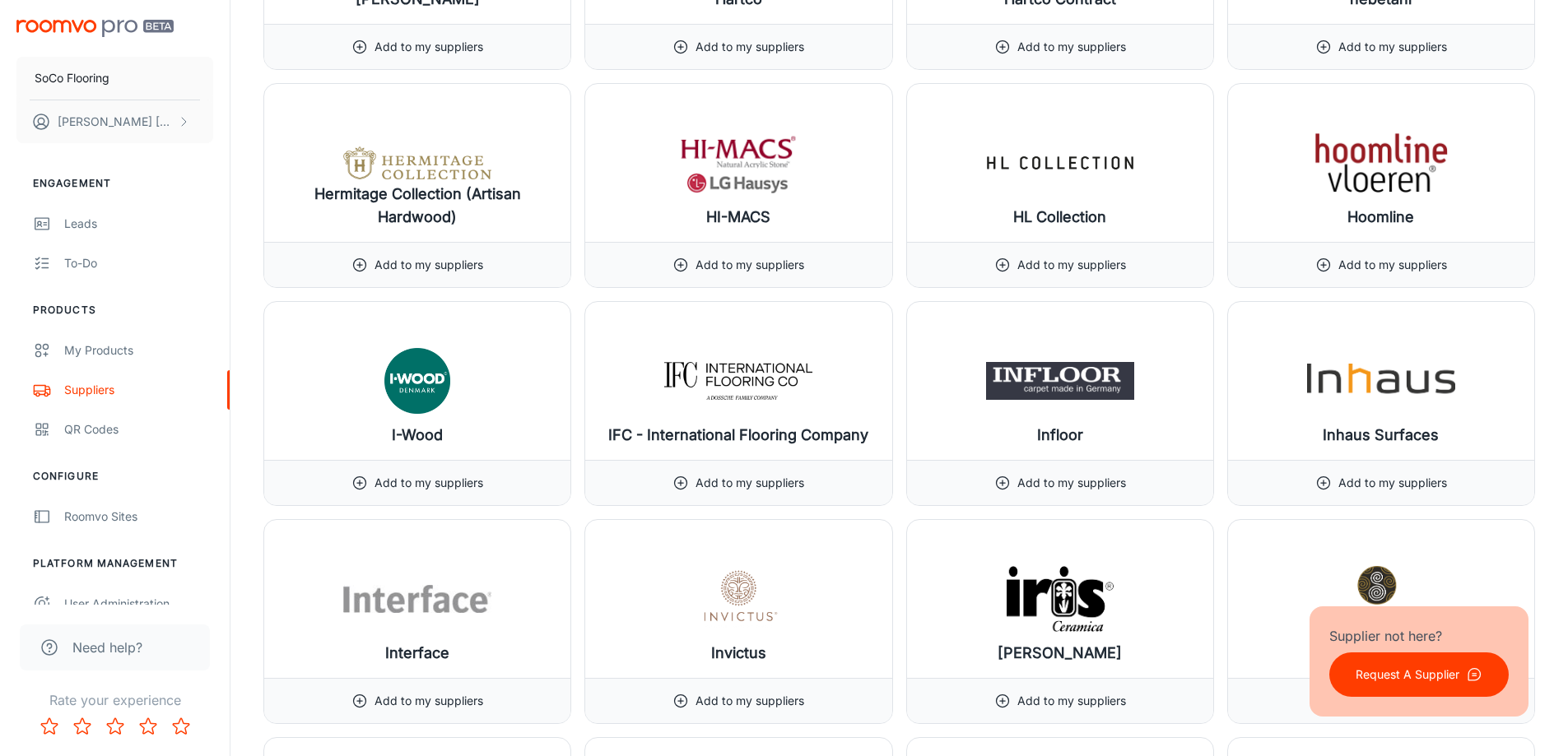
scroll to position [10205, 0]
click at [90, 345] on div "My Products" at bounding box center [138, 350] width 149 height 18
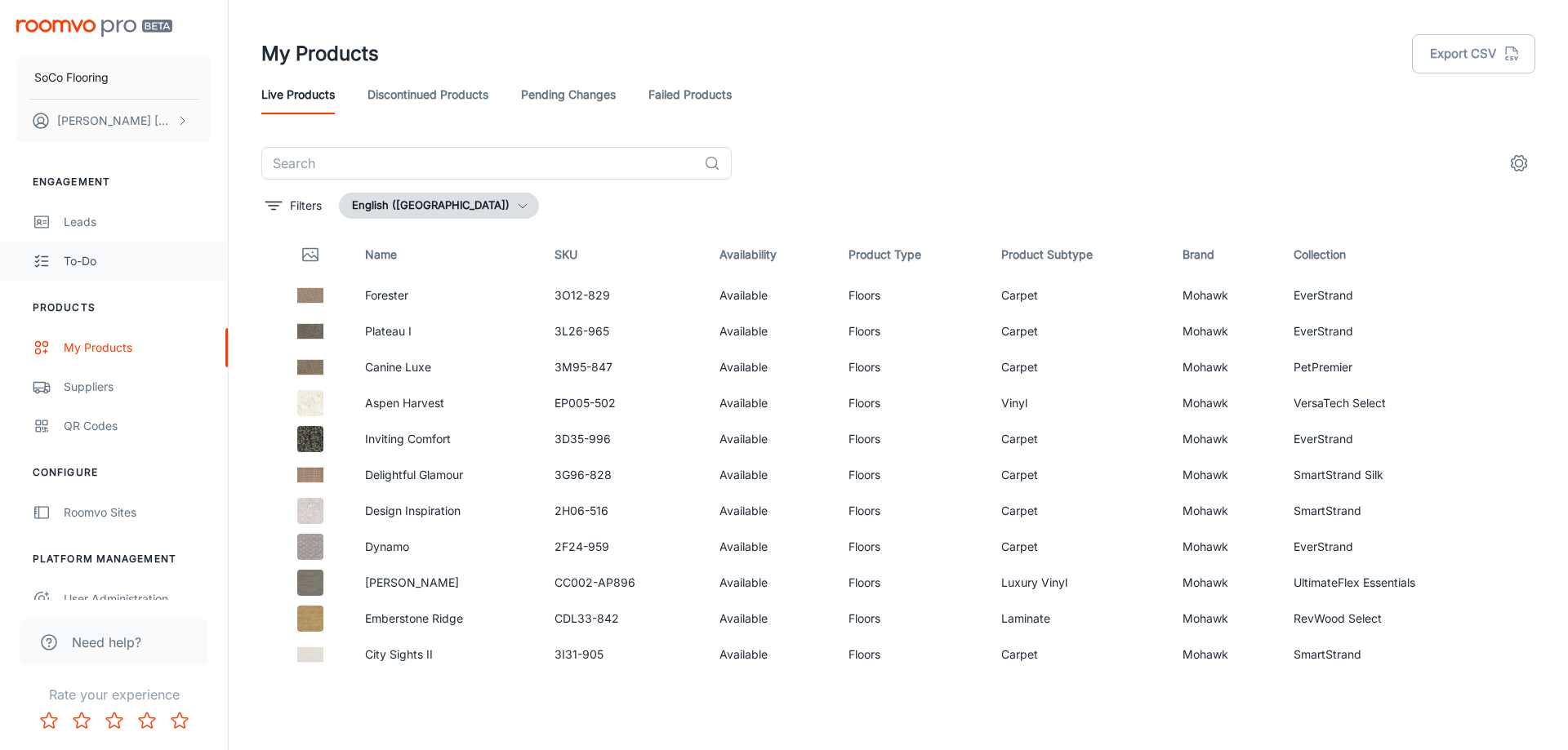
click at [37, 269] on icon "scrollable content" at bounding box center [41, 261] width 18 height 19
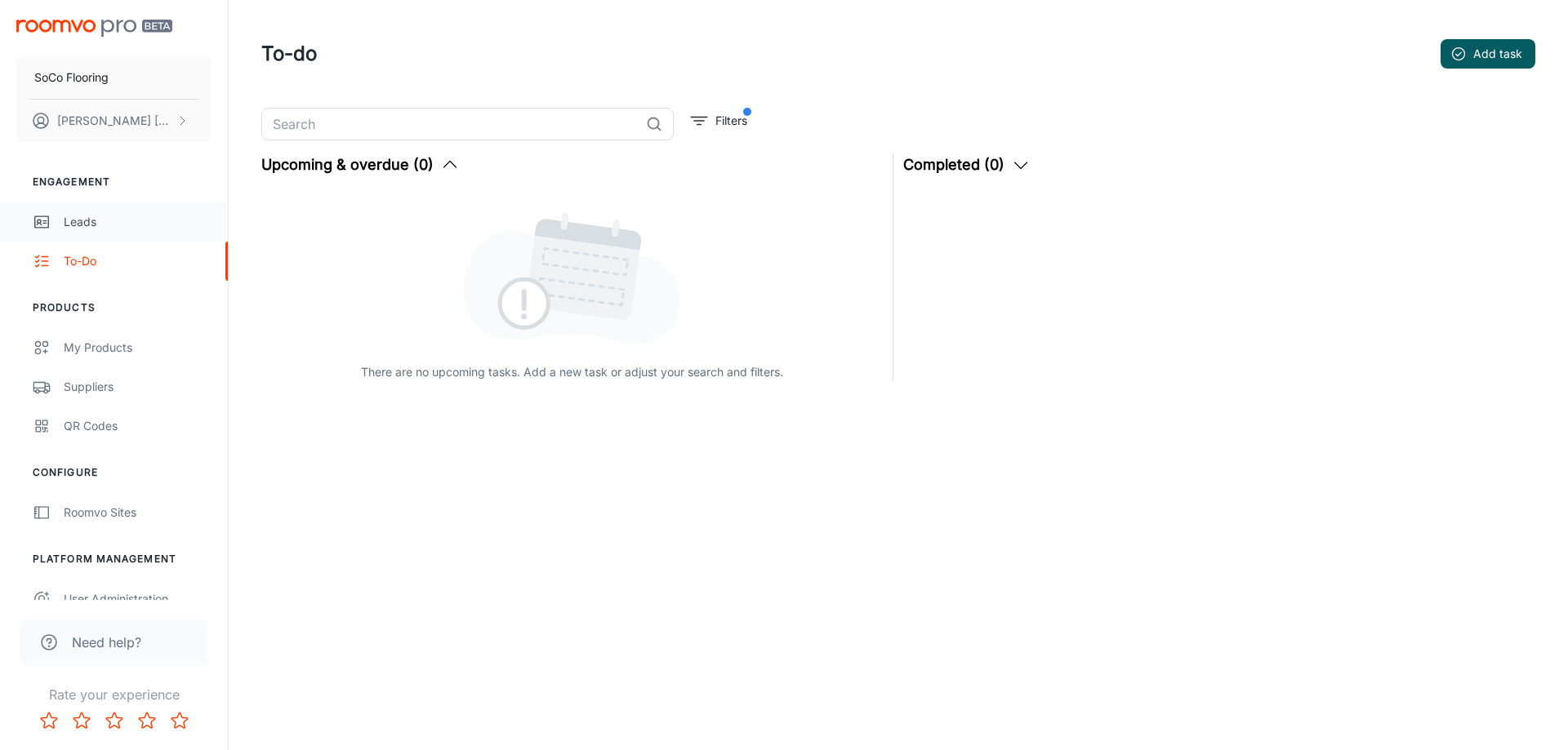
click at [89, 215] on div "Leads" at bounding box center [137, 222] width 148 height 18
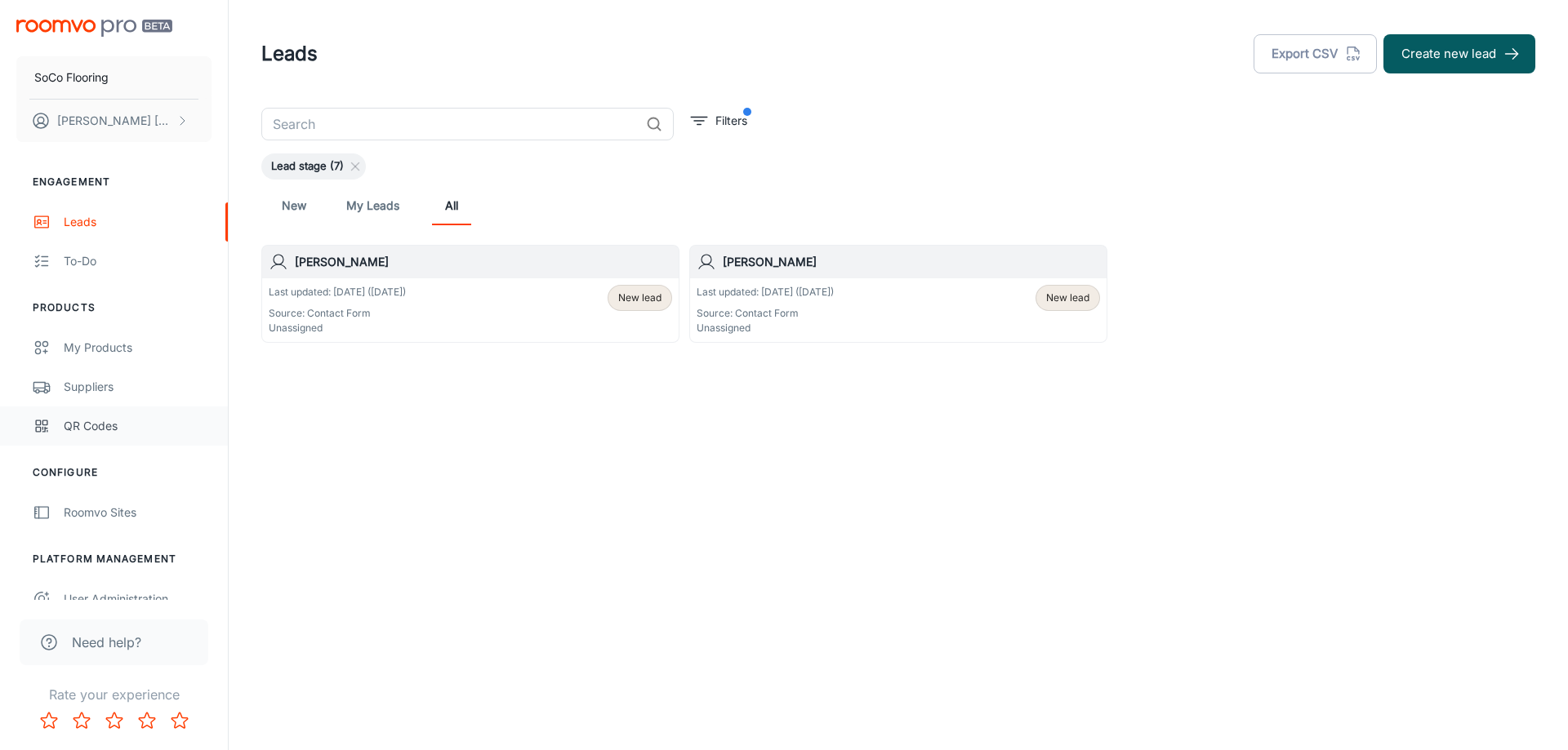
click at [85, 428] on div "QR Codes" at bounding box center [137, 425] width 148 height 18
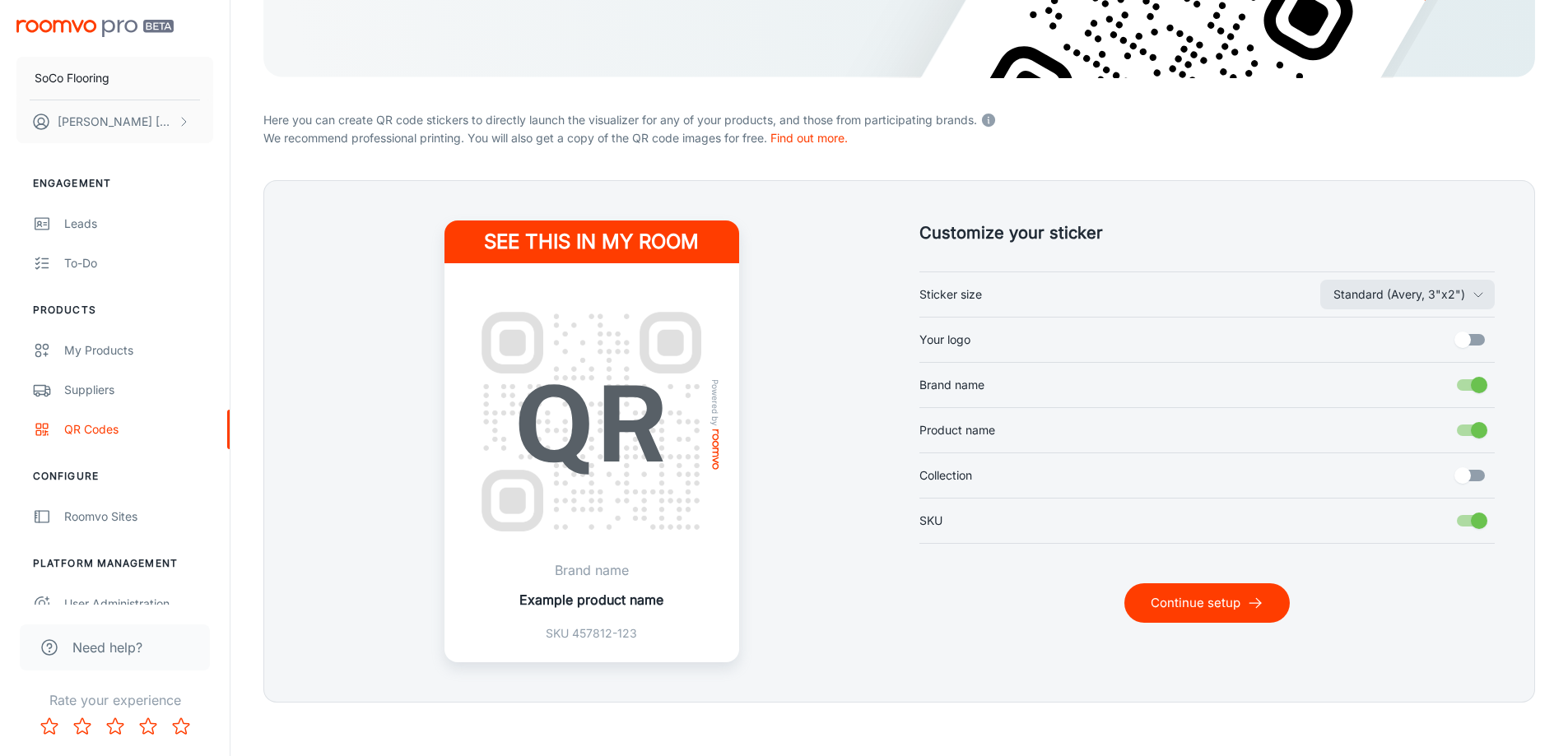
scroll to position [328, 0]
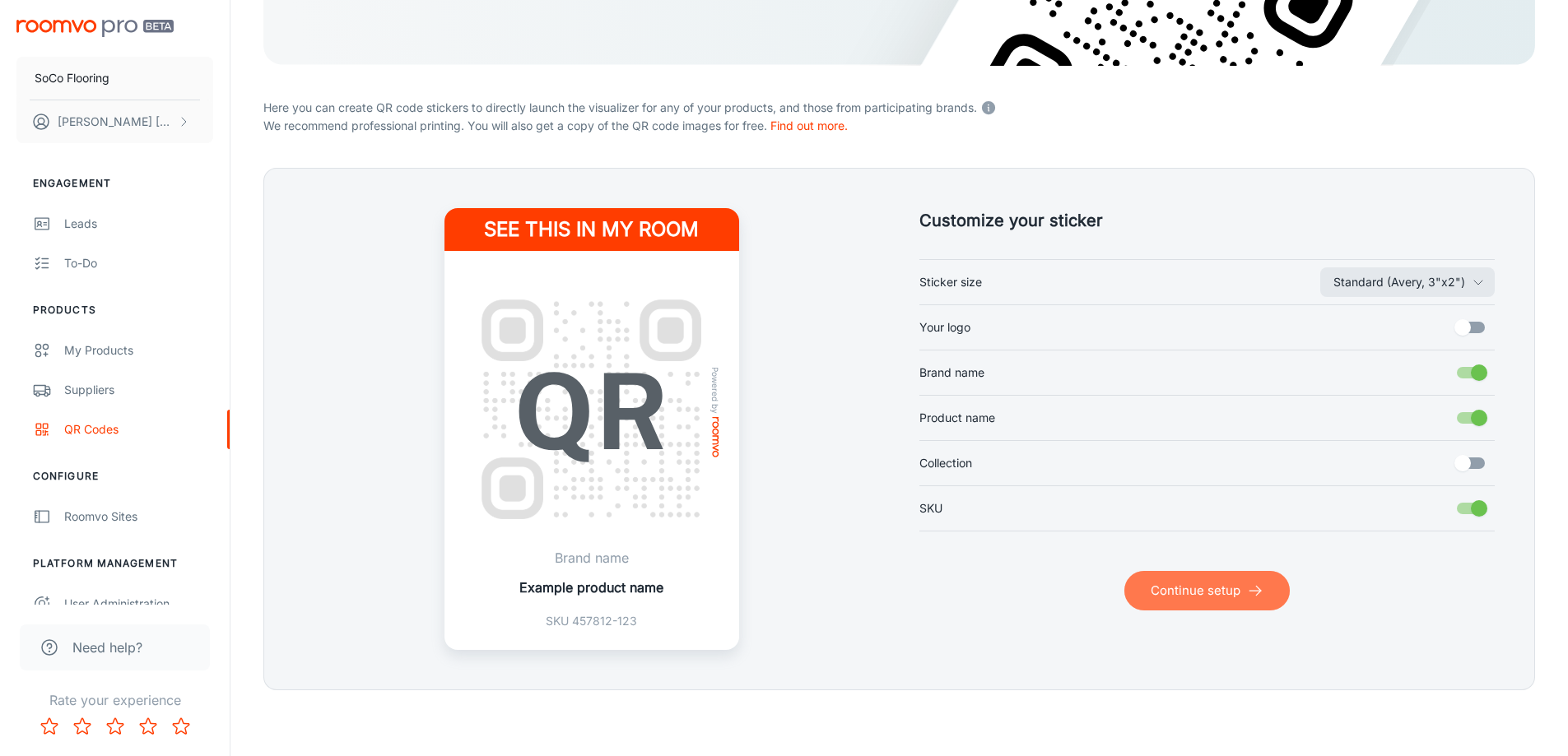
click at [1227, 580] on button "Continue setup" at bounding box center [1206, 590] width 166 height 40
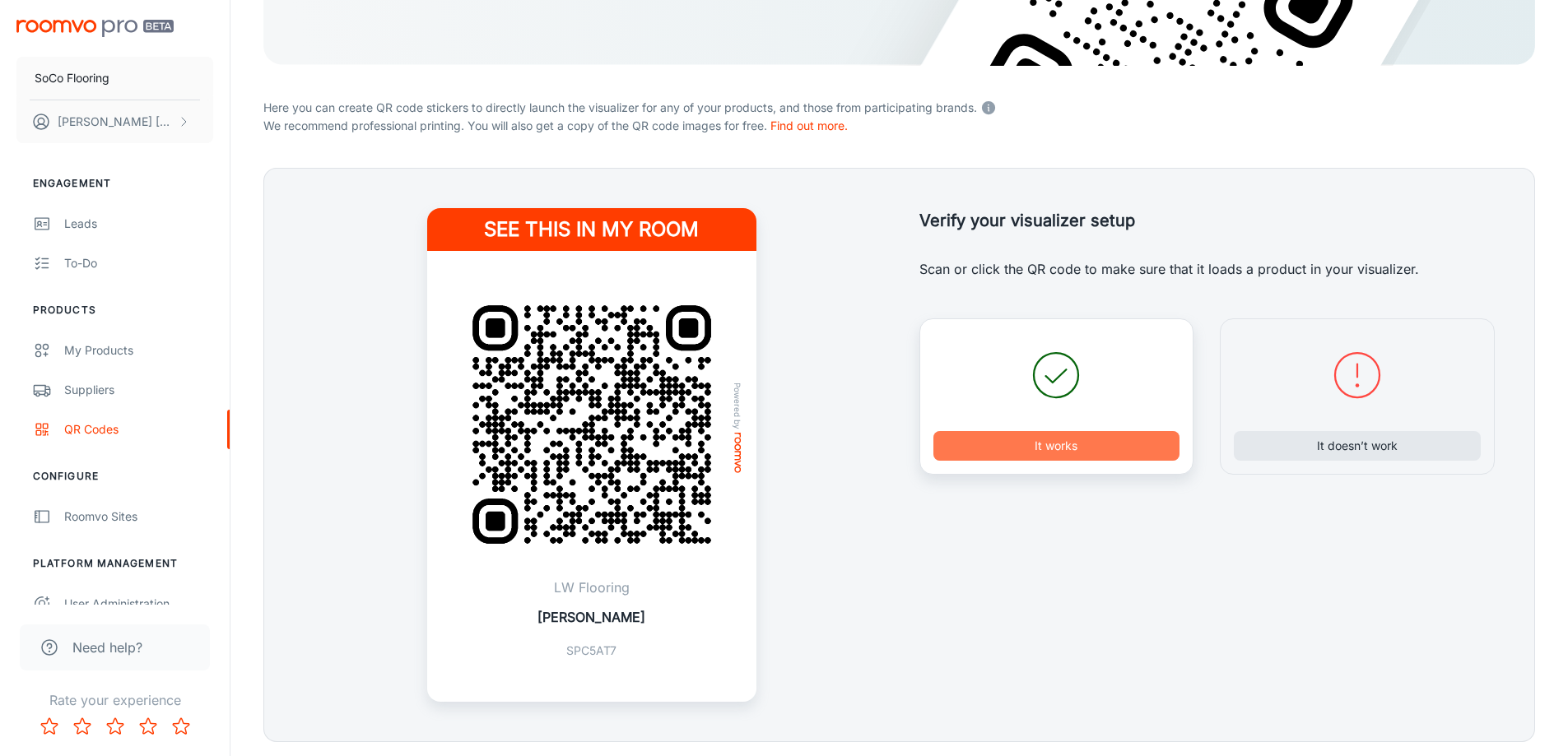
click at [1110, 445] on button "It works" at bounding box center [1056, 445] width 247 height 30
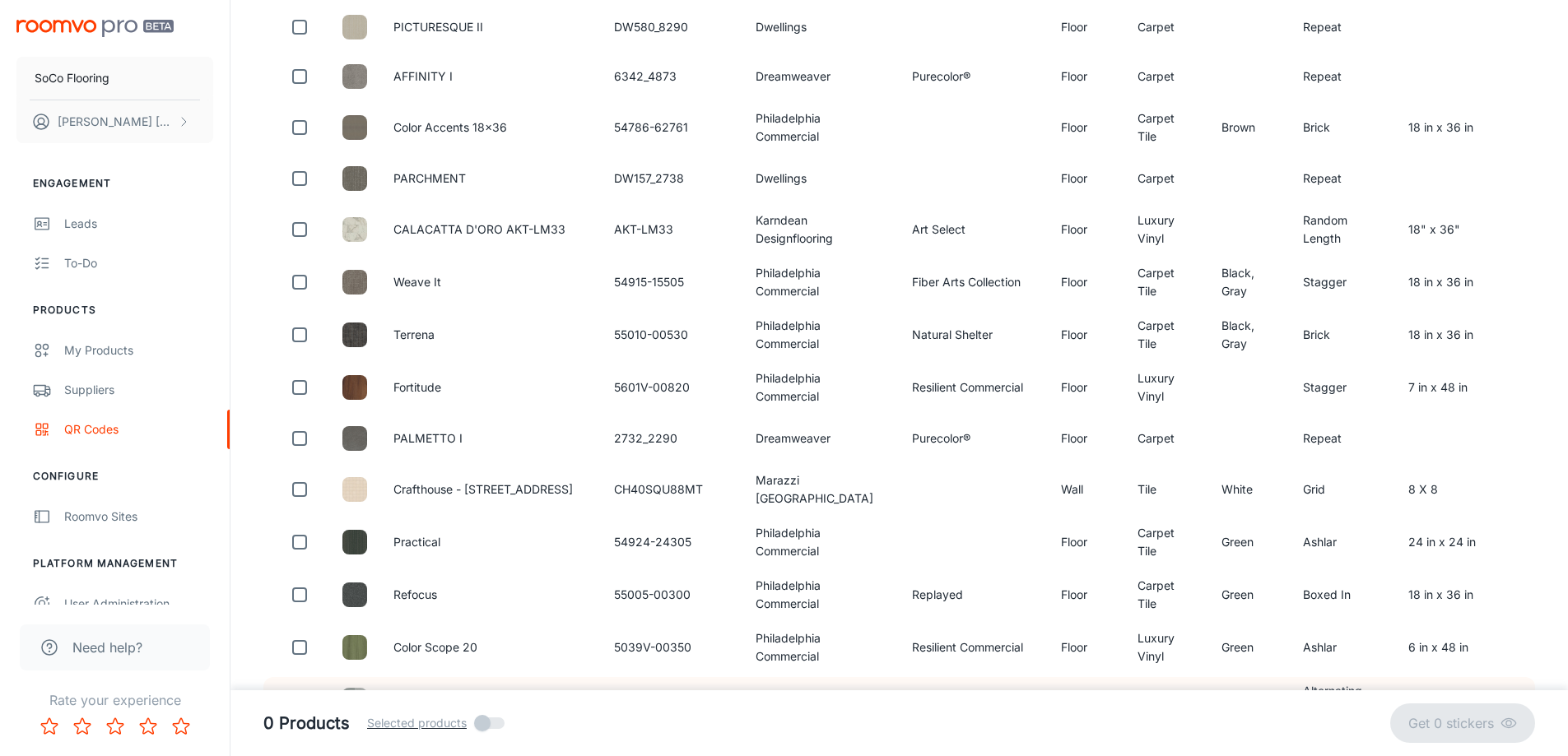
scroll to position [2798, 0]
